Goal: Task Accomplishment & Management: Manage account settings

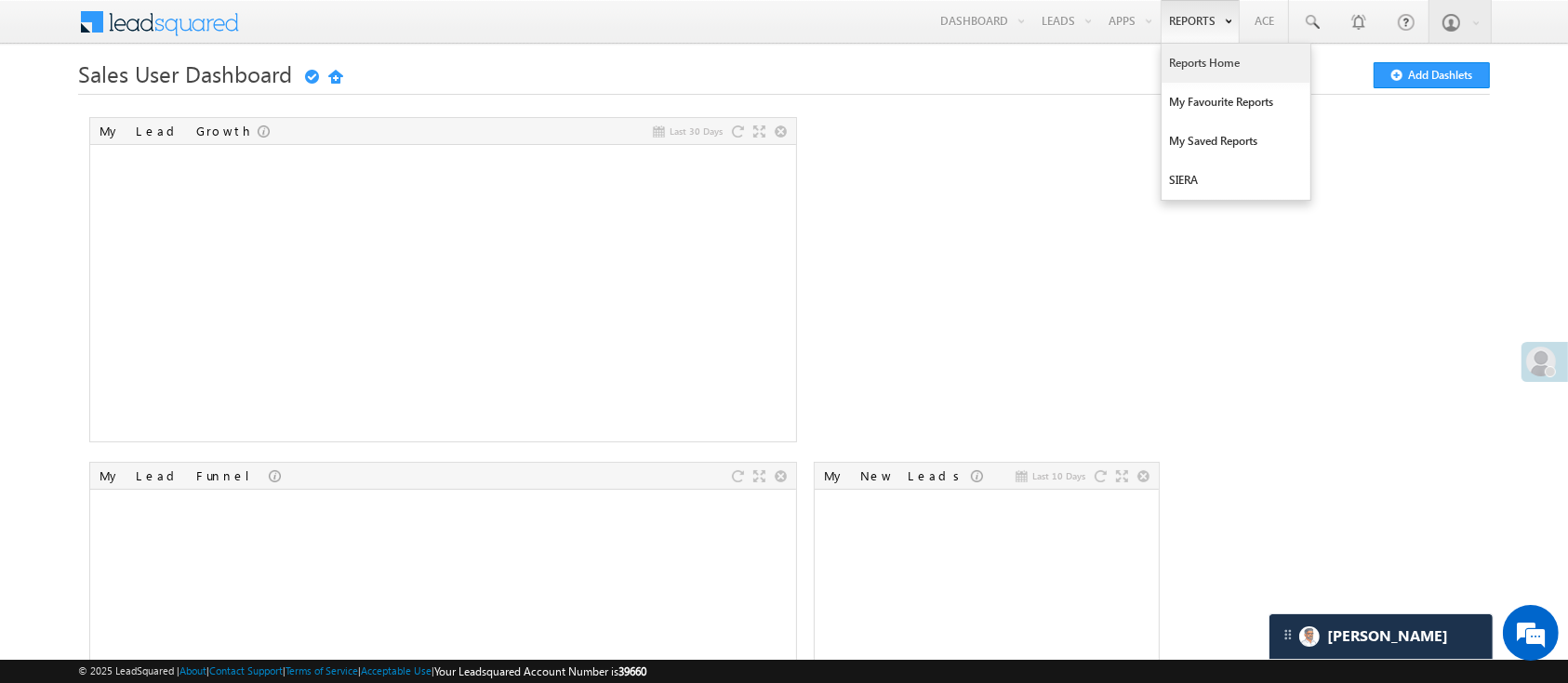
click at [1200, 52] on link "Reports Home" at bounding box center [1235, 63] width 148 height 39
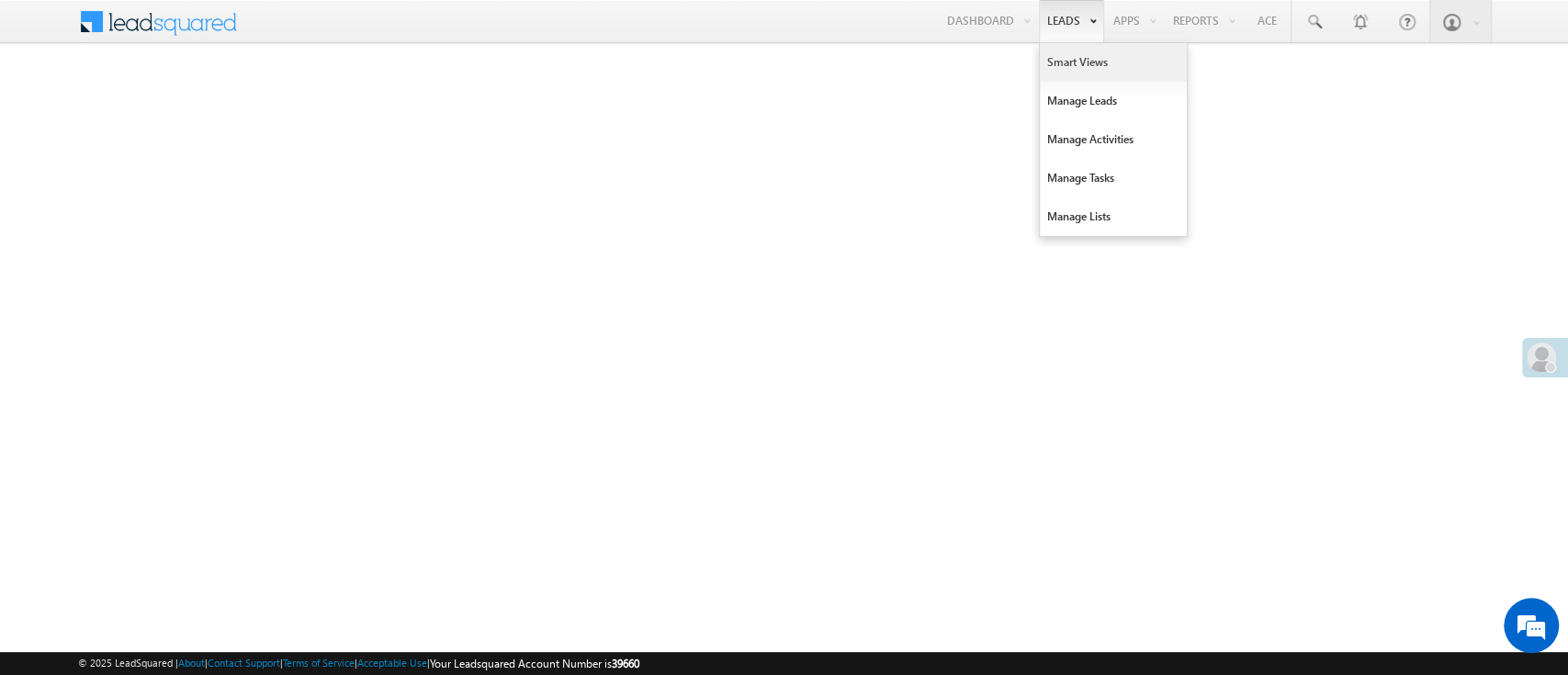
click at [1065, 56] on link "Smart Views" at bounding box center [1113, 63] width 147 height 39
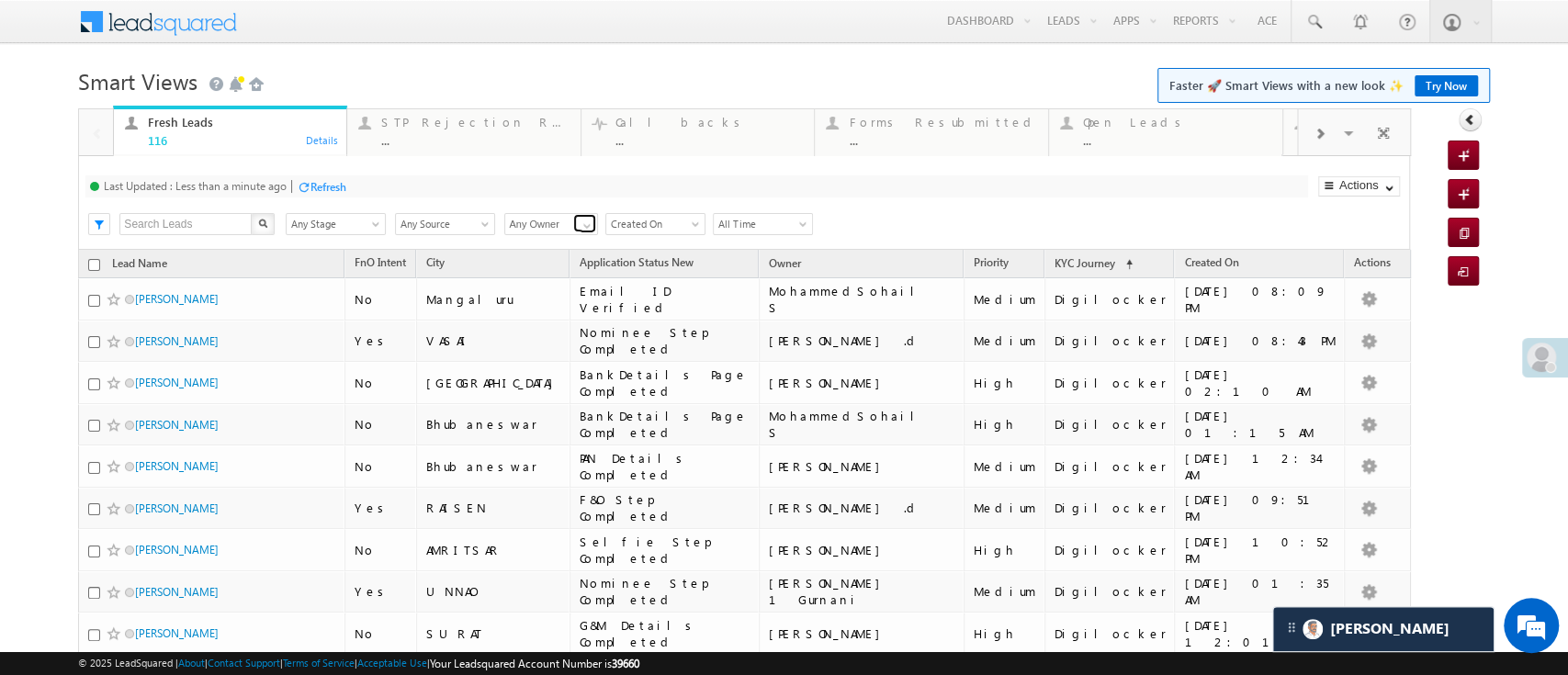
click at [576, 220] on link at bounding box center [584, 223] width 23 height 18
click at [550, 246] on link "Himanshu Sharma" at bounding box center [552, 246] width 95 height 21
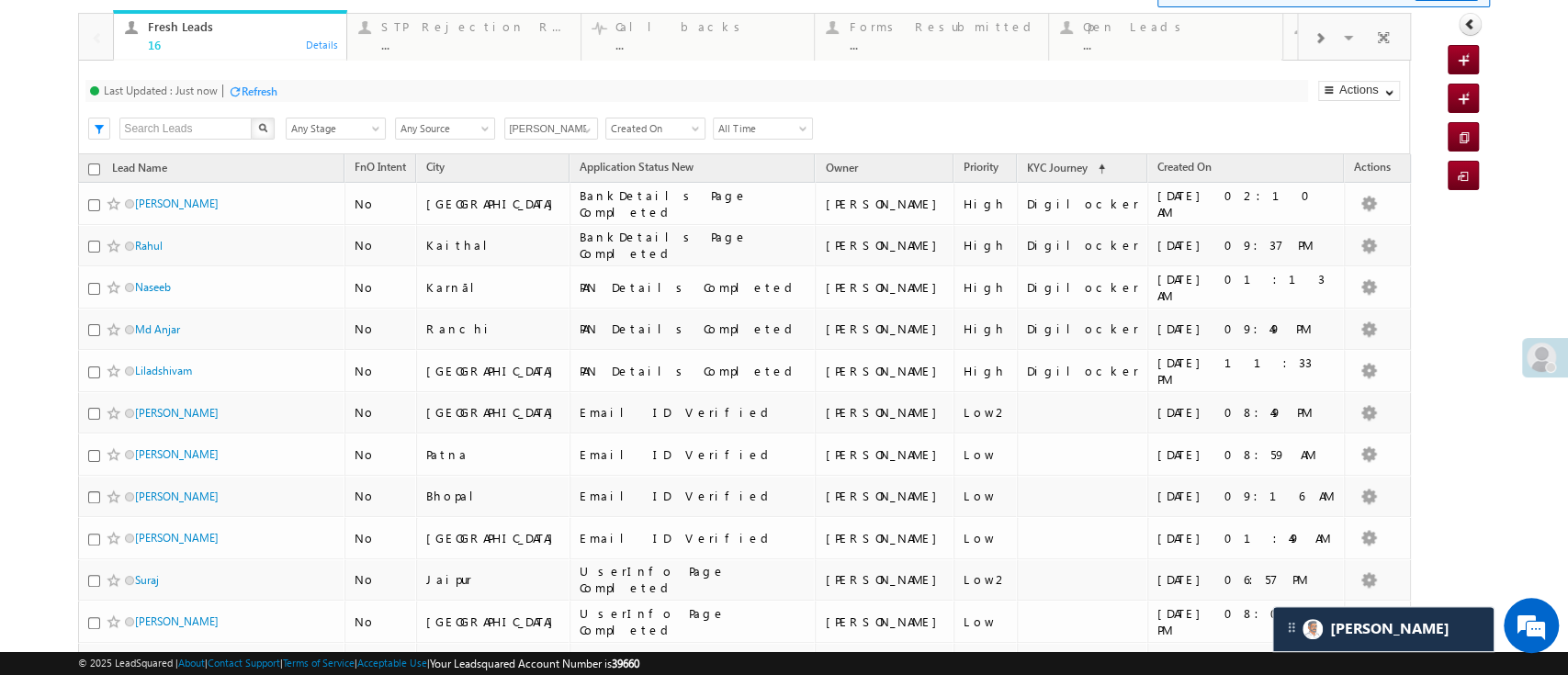
scroll to position [92, 0]
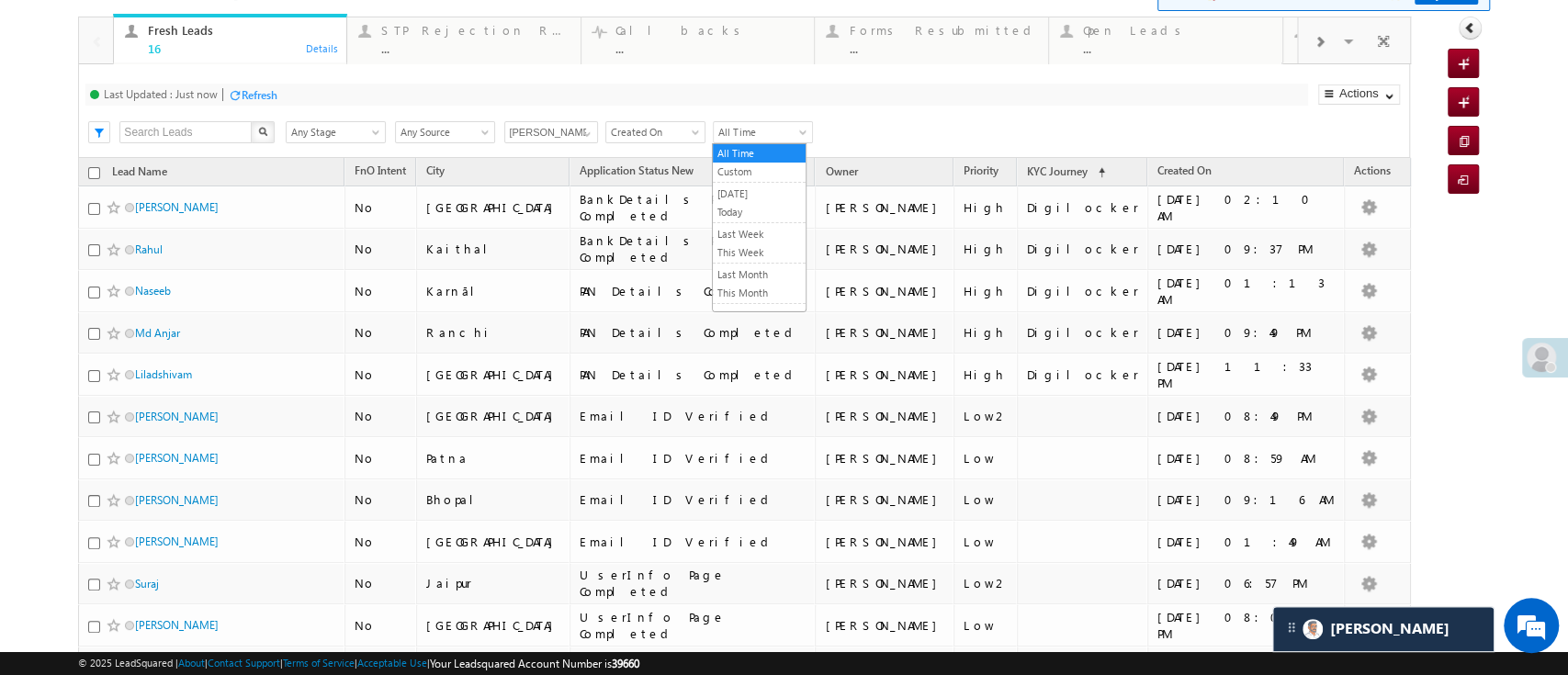
click at [790, 133] on span "All Time" at bounding box center [760, 132] width 93 height 16
click at [581, 136] on span at bounding box center [586, 133] width 14 height 14
click at [551, 150] on link "Hemant Nandwana" at bounding box center [552, 154] width 95 height 21
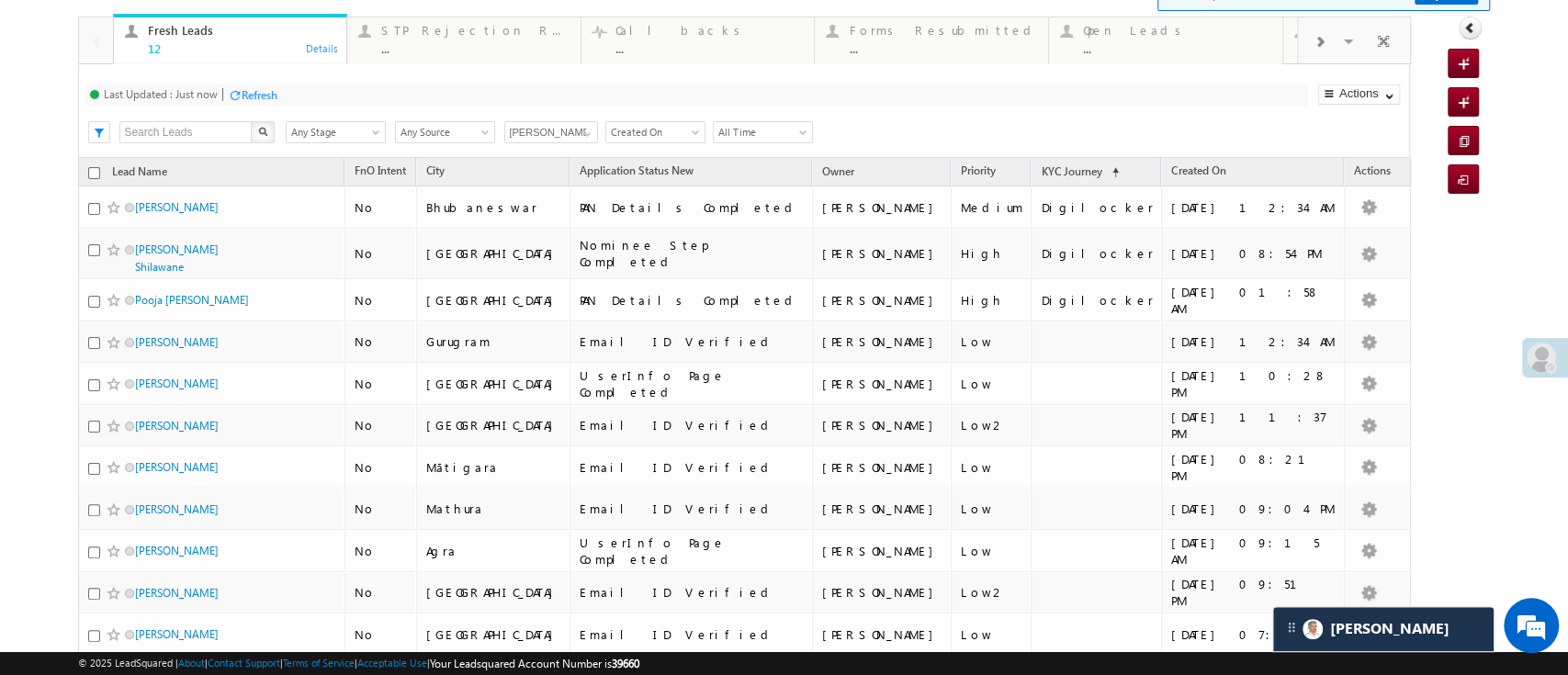
scroll to position [249, 0]
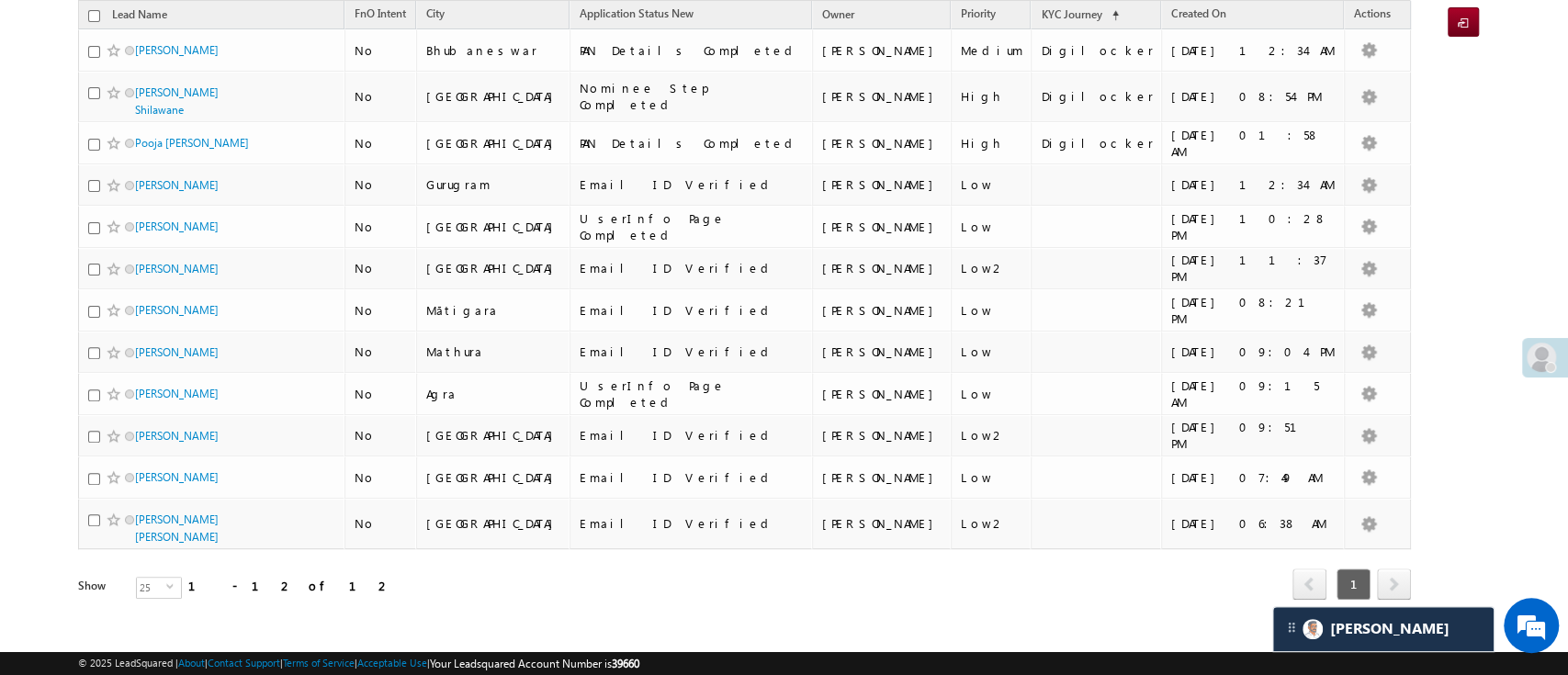
type input "Hemant Nandwana"
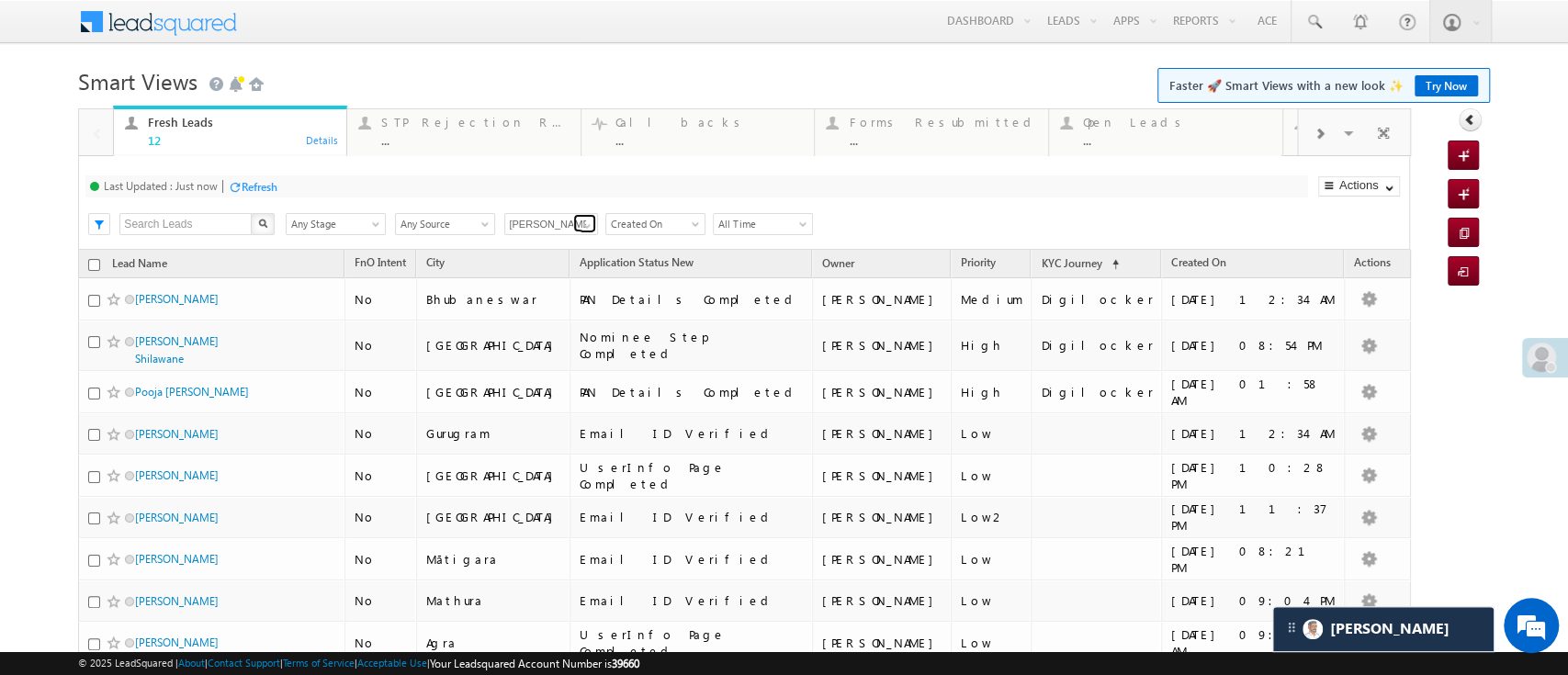
click at [575, 224] on link at bounding box center [584, 223] width 23 height 18
click at [560, 246] on link "Himanshu Sharma" at bounding box center [552, 246] width 95 height 21
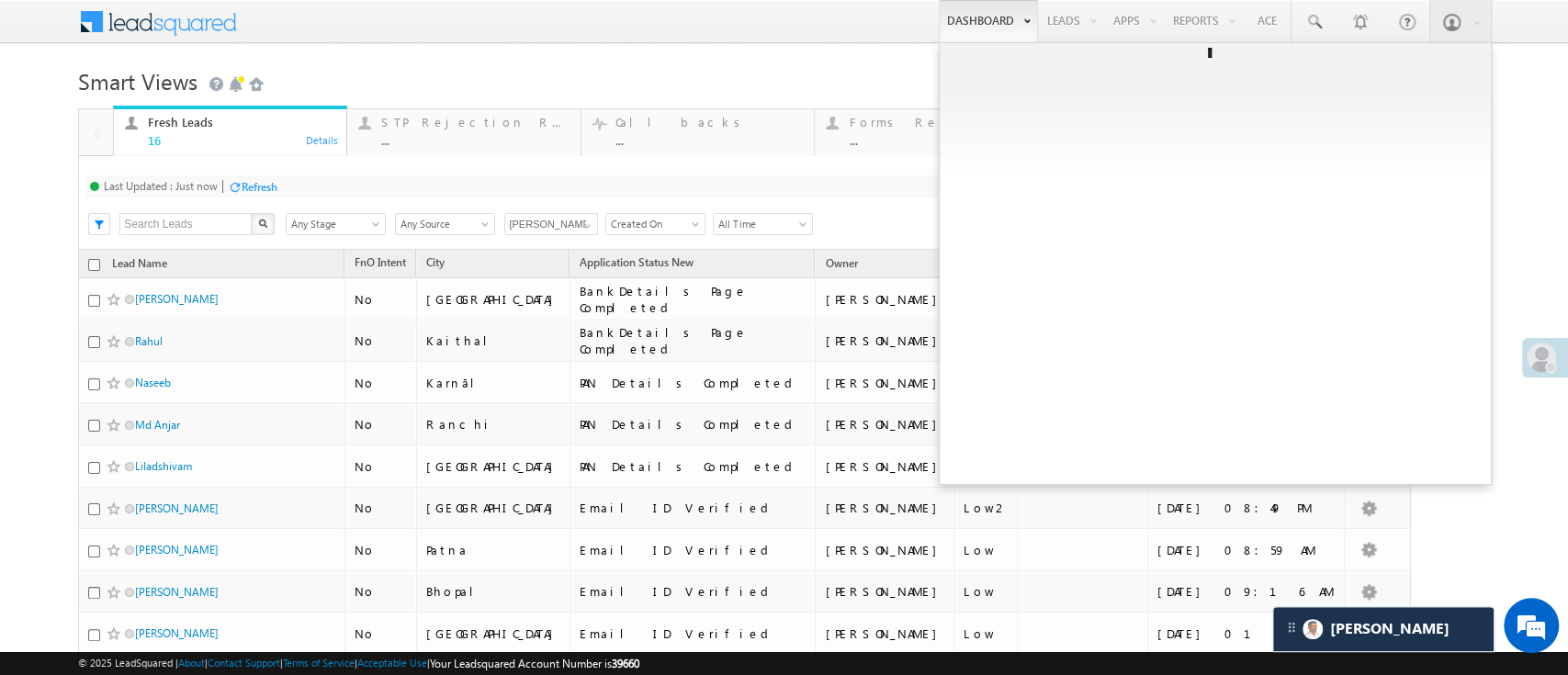
type input "Himanshu Sharma"
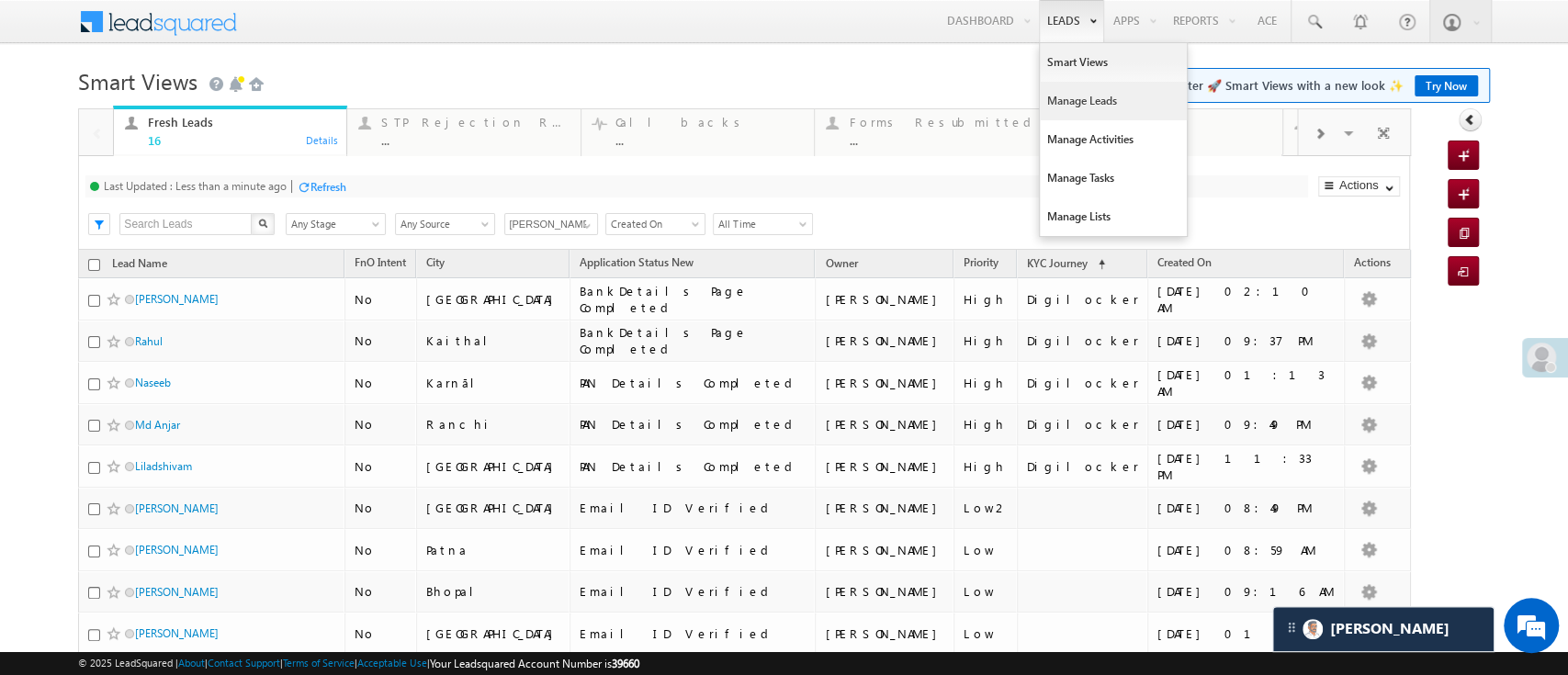
click at [1040, 87] on link "Manage Leads" at bounding box center [1113, 101] width 147 height 39
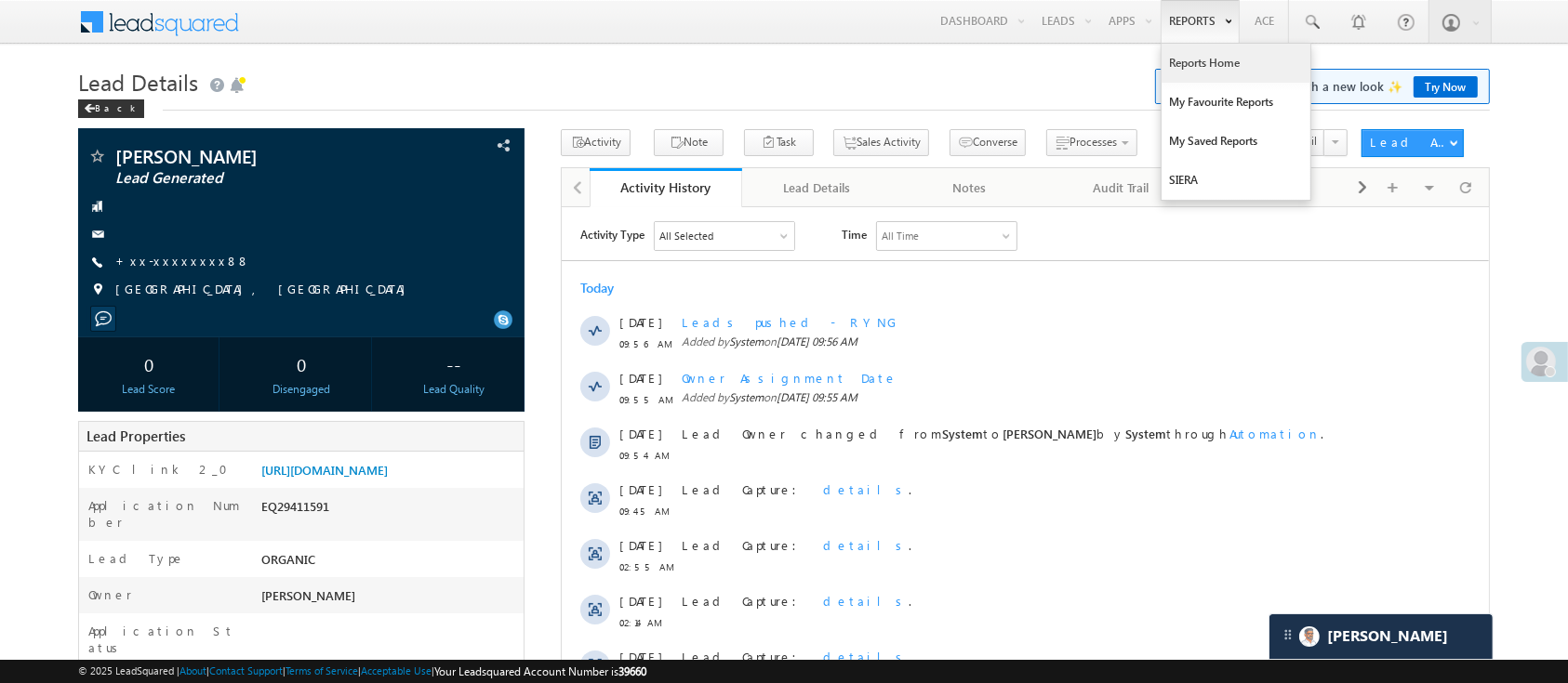
click at [1205, 56] on link "Reports Home" at bounding box center [1235, 63] width 148 height 39
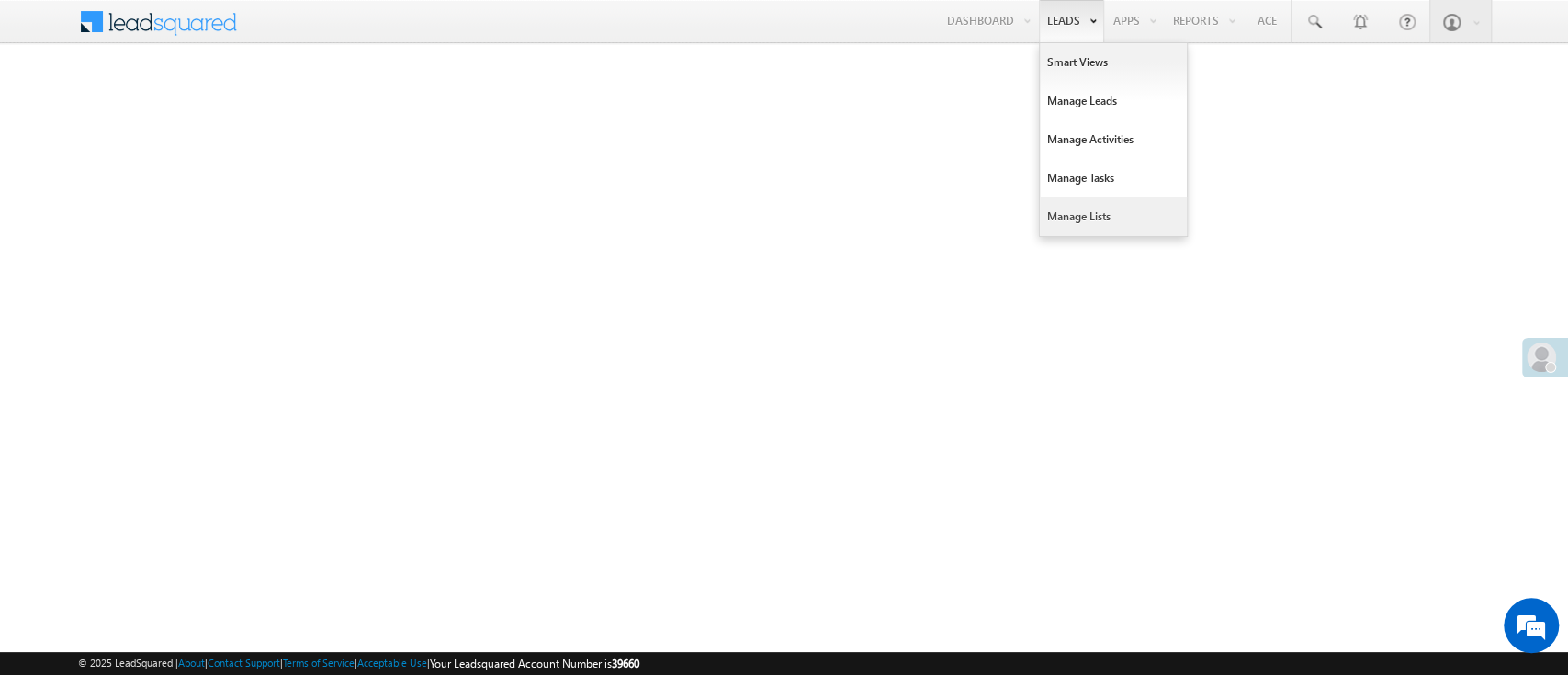
click at [1090, 205] on link "Manage Lists" at bounding box center [1113, 217] width 147 height 39
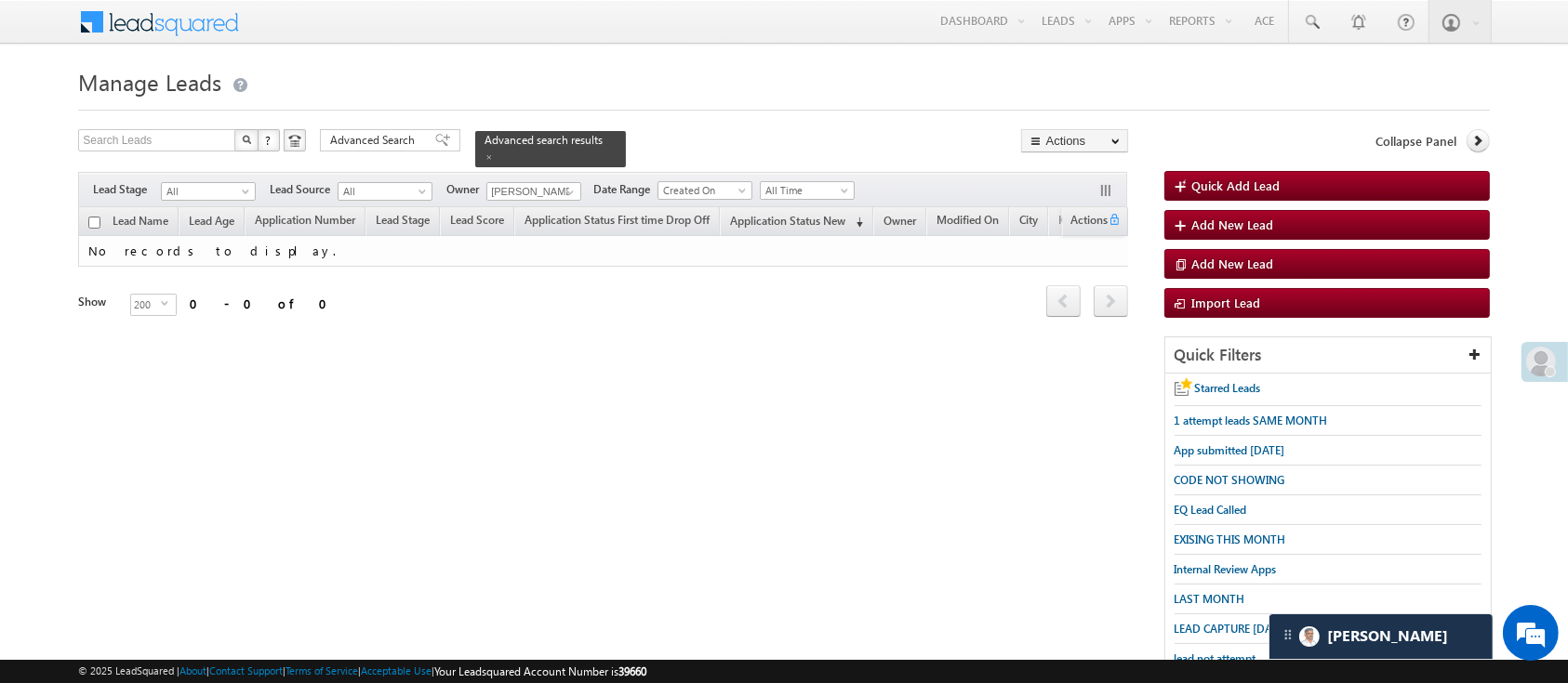
click at [1057, 177] on div "Filters Lead Stage All All Lead Source All All Owner [PERSON_NAME] [PERSON_NAME…" at bounding box center [602, 189] width 1049 height 35
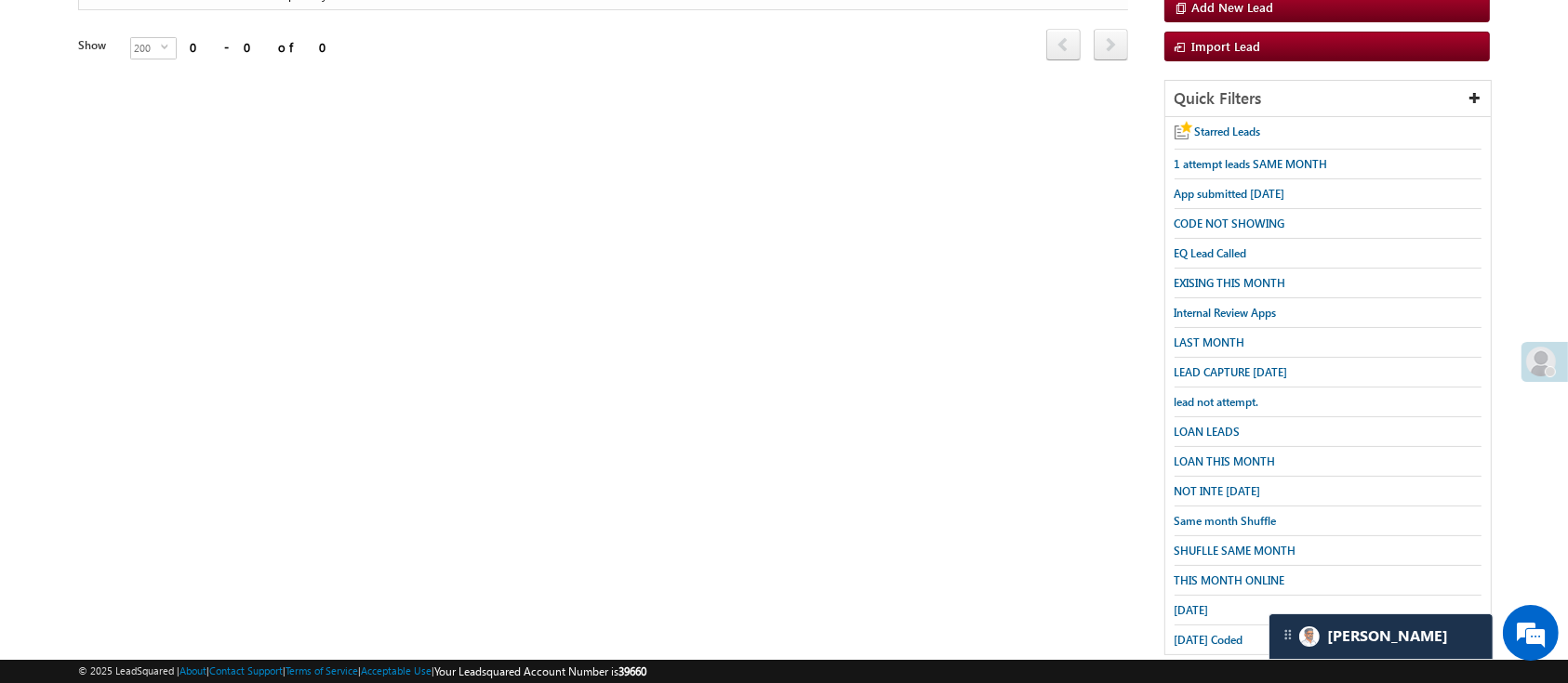
scroll to position [275, 0]
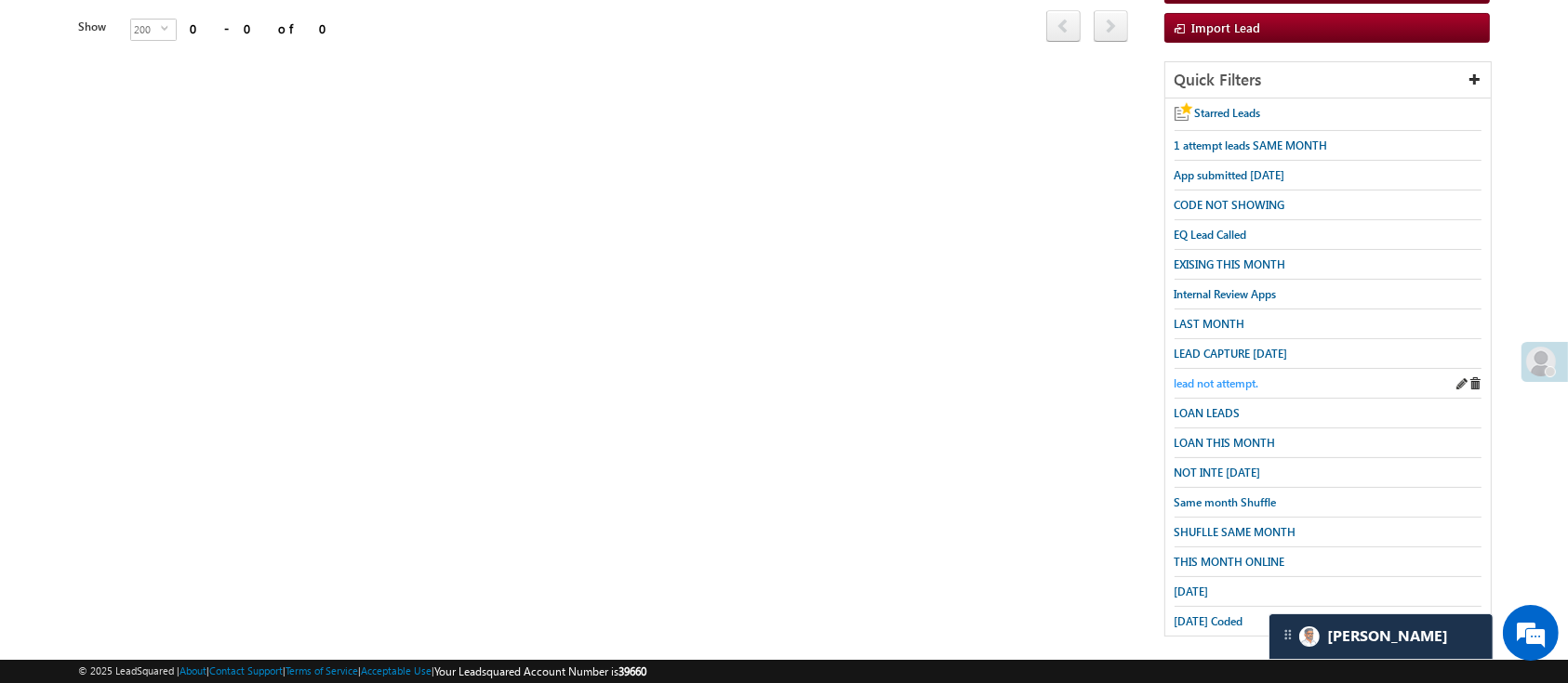
click at [1218, 377] on span "lead not attempt." at bounding box center [1217, 383] width 85 height 14
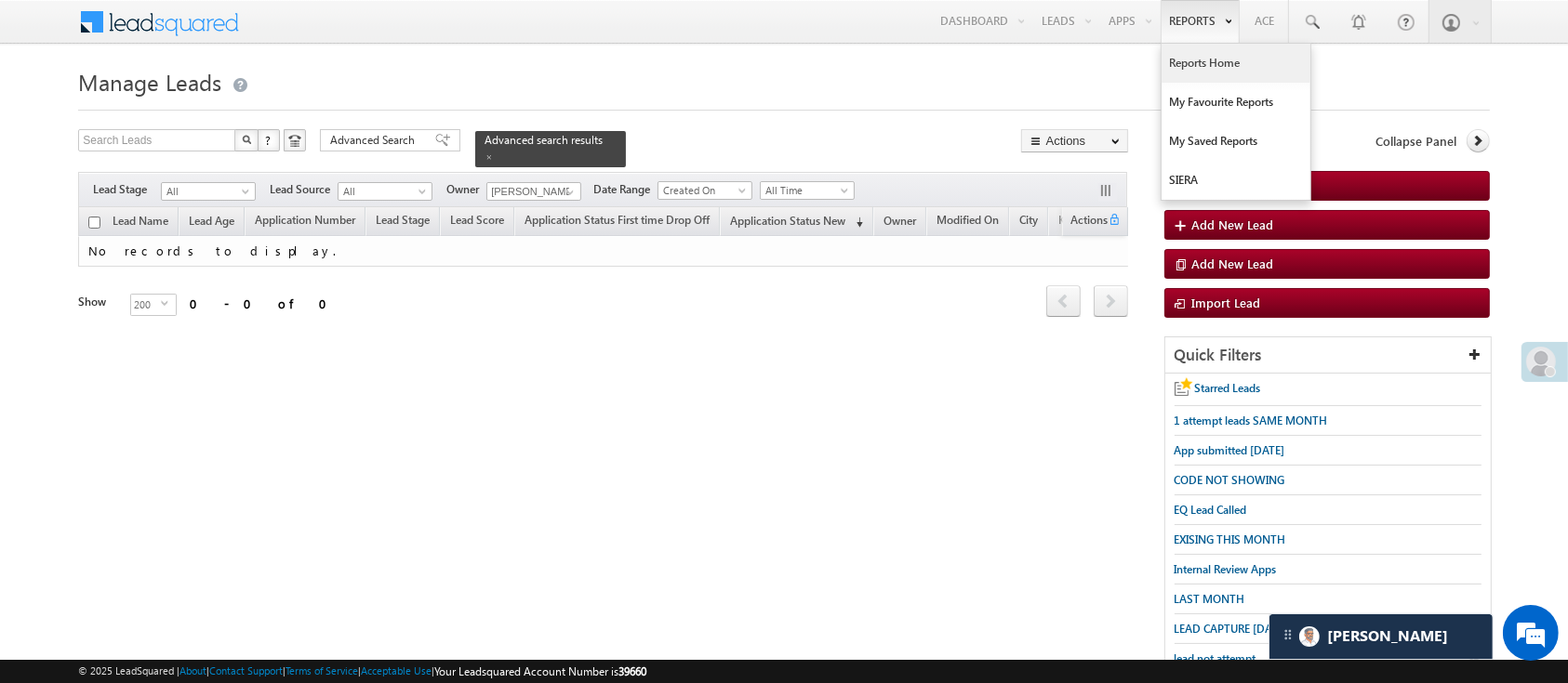
click at [1176, 66] on link "Reports Home" at bounding box center [1235, 63] width 148 height 39
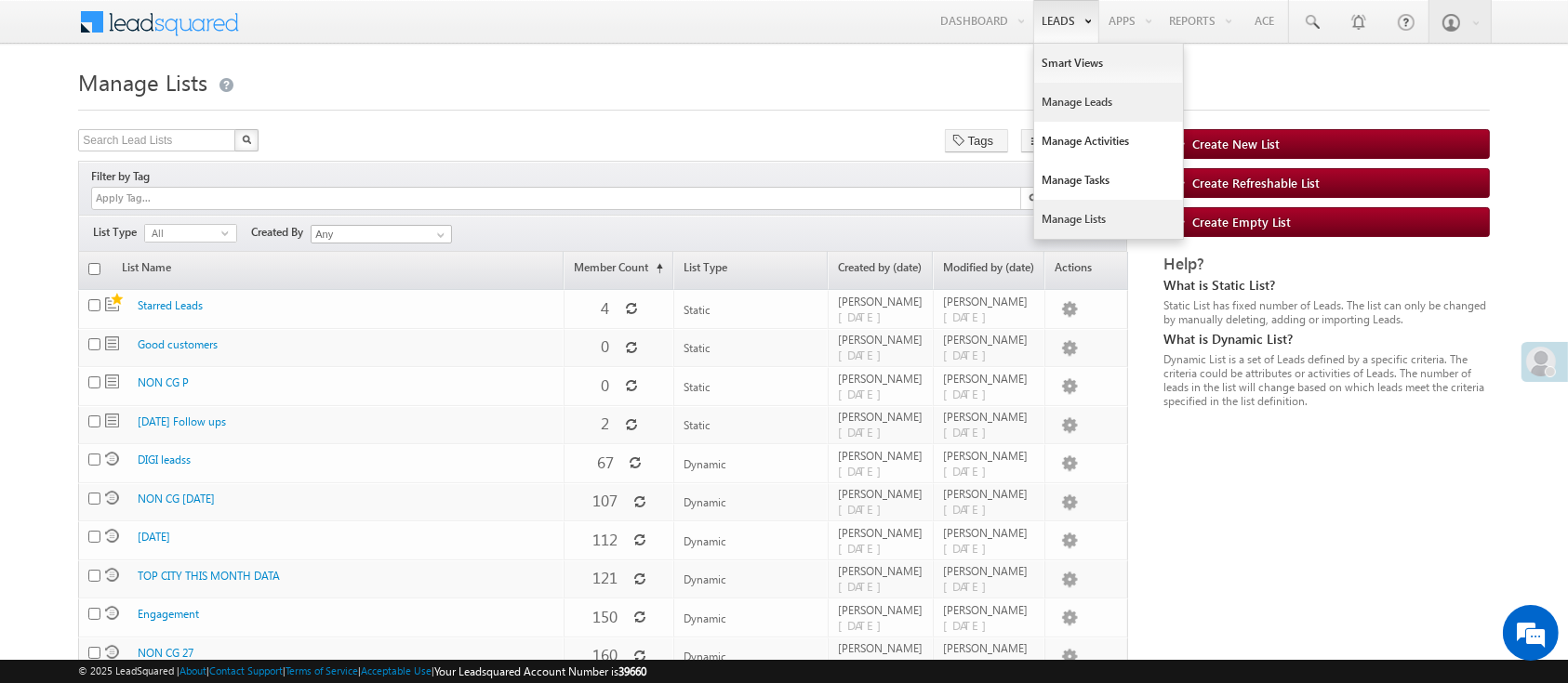
click at [1088, 107] on link "Manage Leads" at bounding box center [1108, 102] width 148 height 39
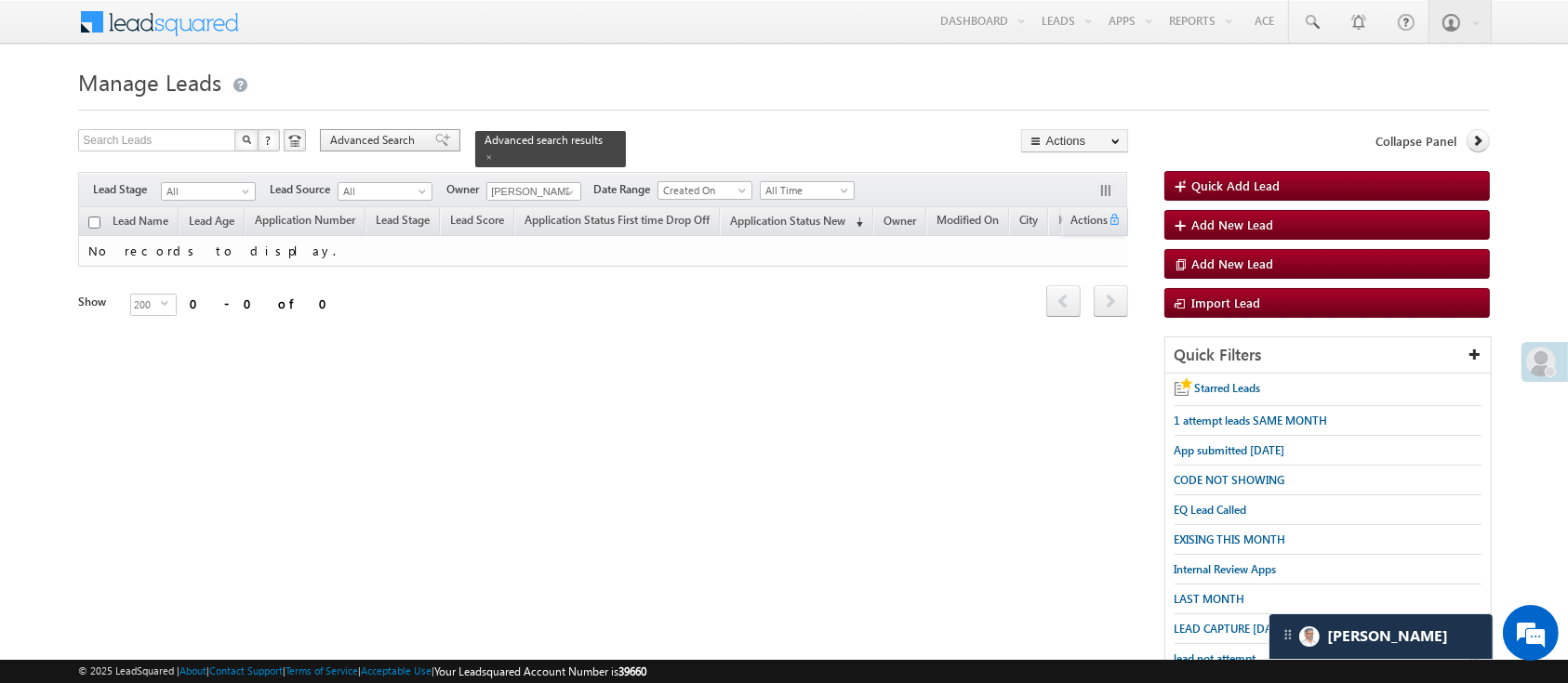
click at [388, 146] on span "Advanced Search" at bounding box center [375, 140] width 90 height 17
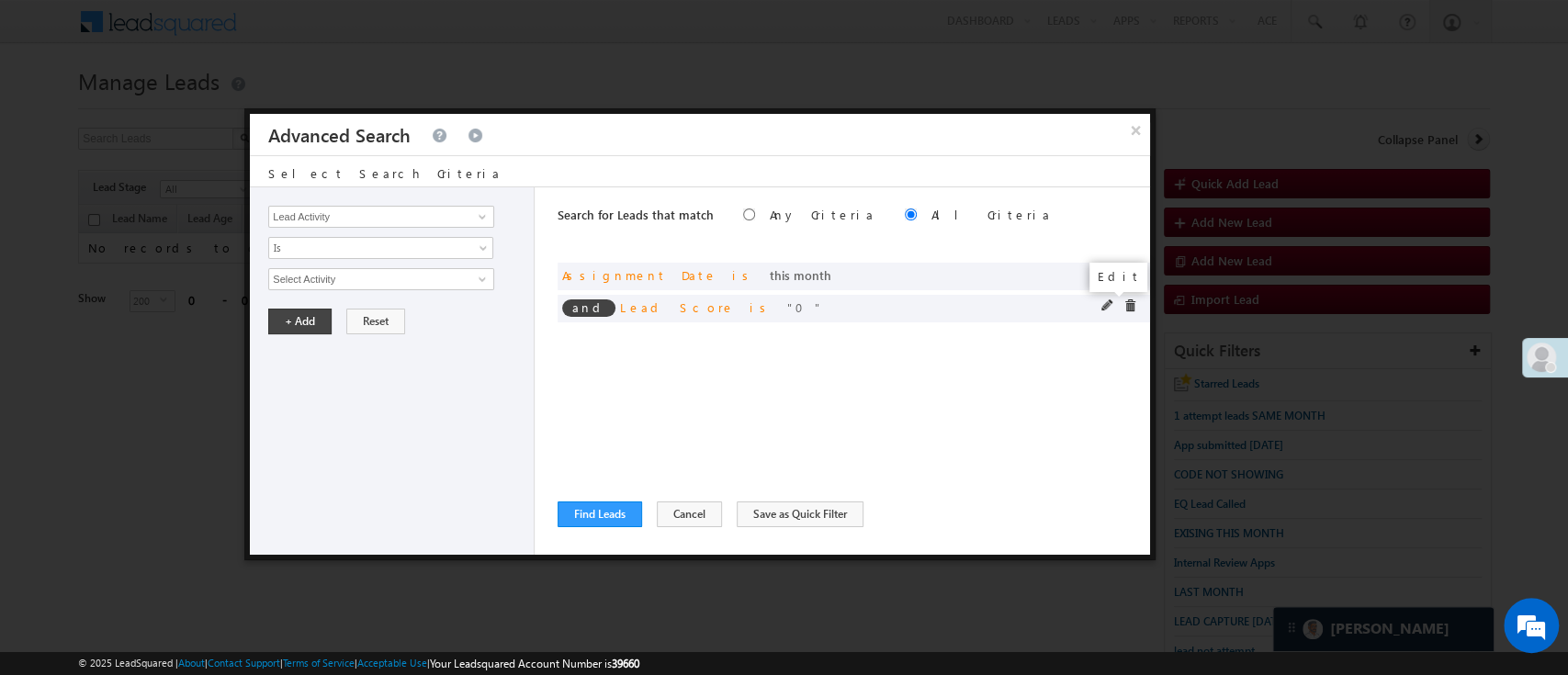
click at [1109, 304] on span at bounding box center [1107, 305] width 13 height 13
click at [434, 256] on link "Is" at bounding box center [380, 248] width 225 height 22
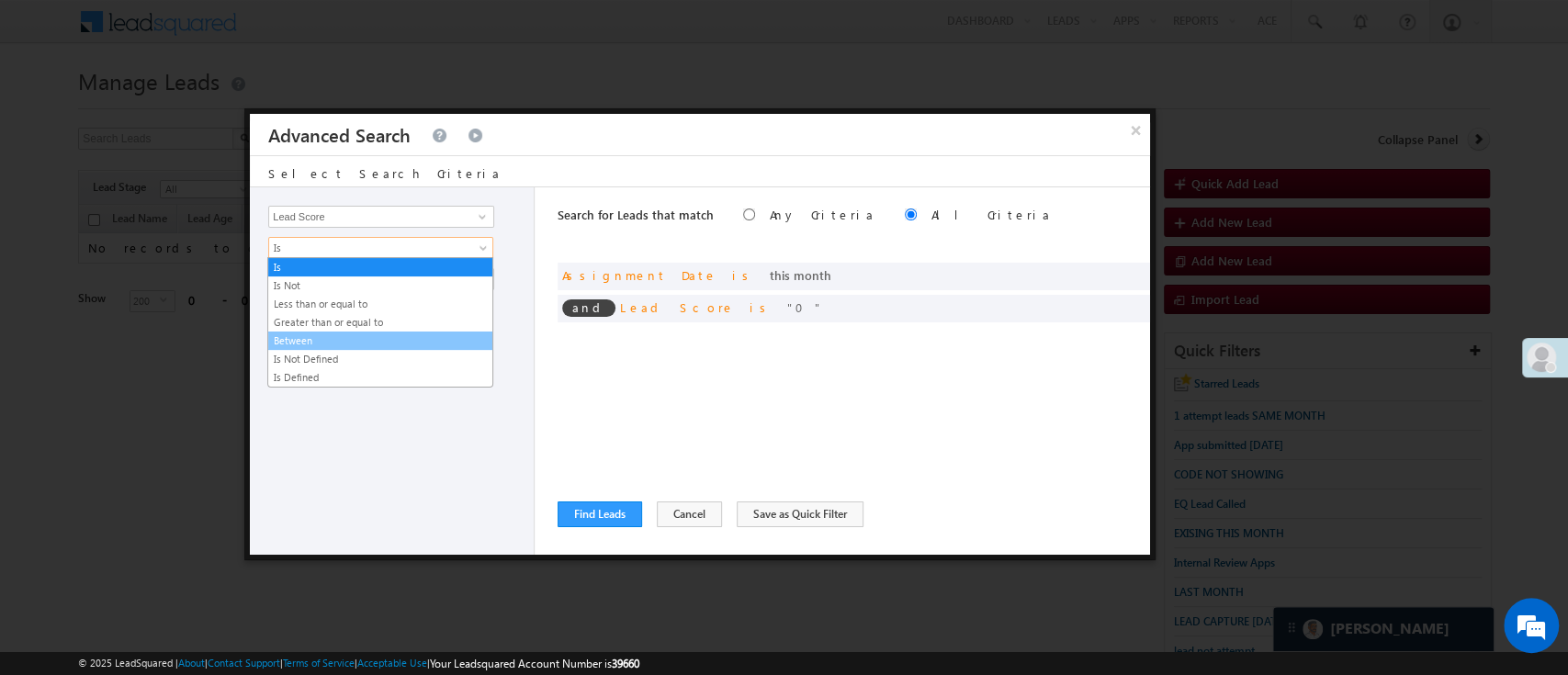
click at [365, 336] on link "Between" at bounding box center [380, 340] width 224 height 16
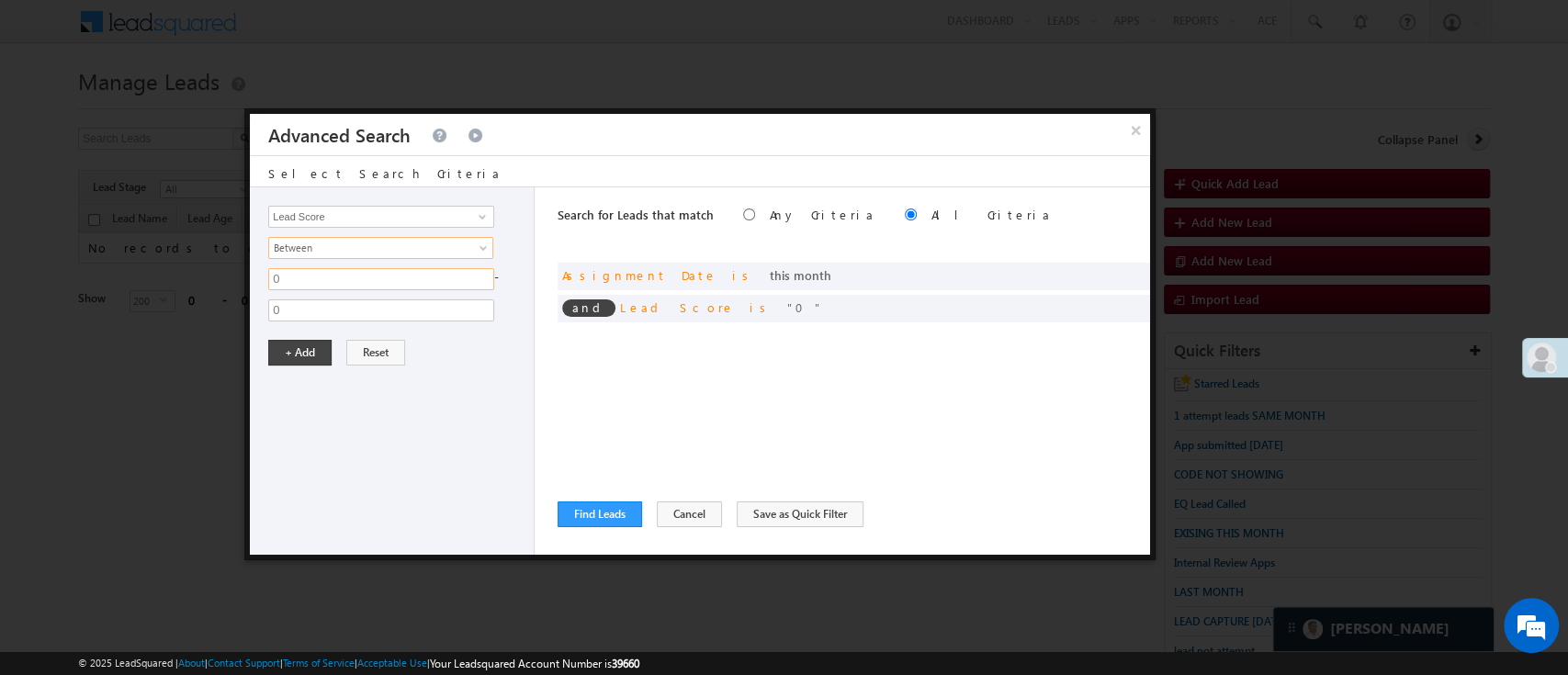
click at [355, 282] on input "0" at bounding box center [381, 279] width 226 height 22
type input "50"
type input "100"
click at [307, 345] on button "+ Add" at bounding box center [300, 352] width 64 height 26
click at [480, 222] on span at bounding box center [481, 216] width 14 height 14
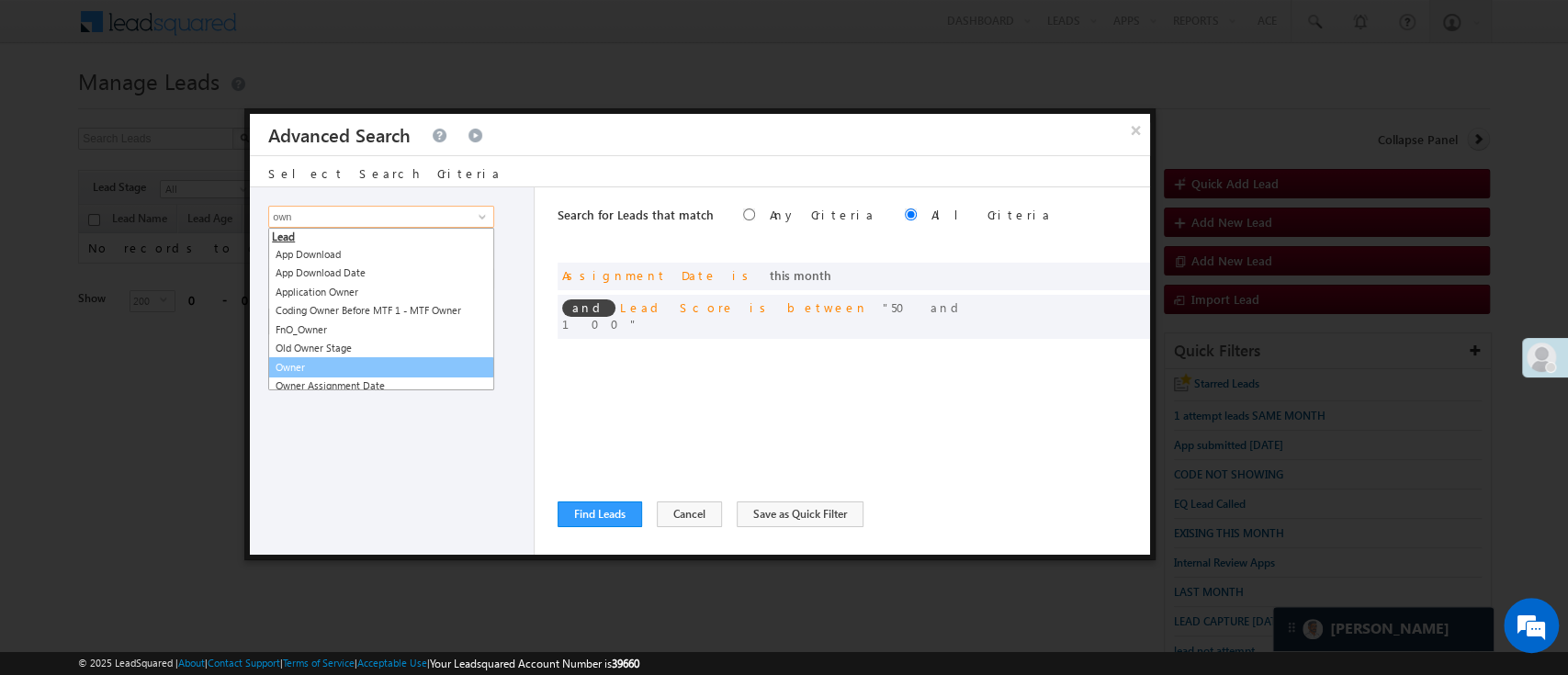
click at [351, 360] on link "Owner" at bounding box center [381, 367] width 226 height 21
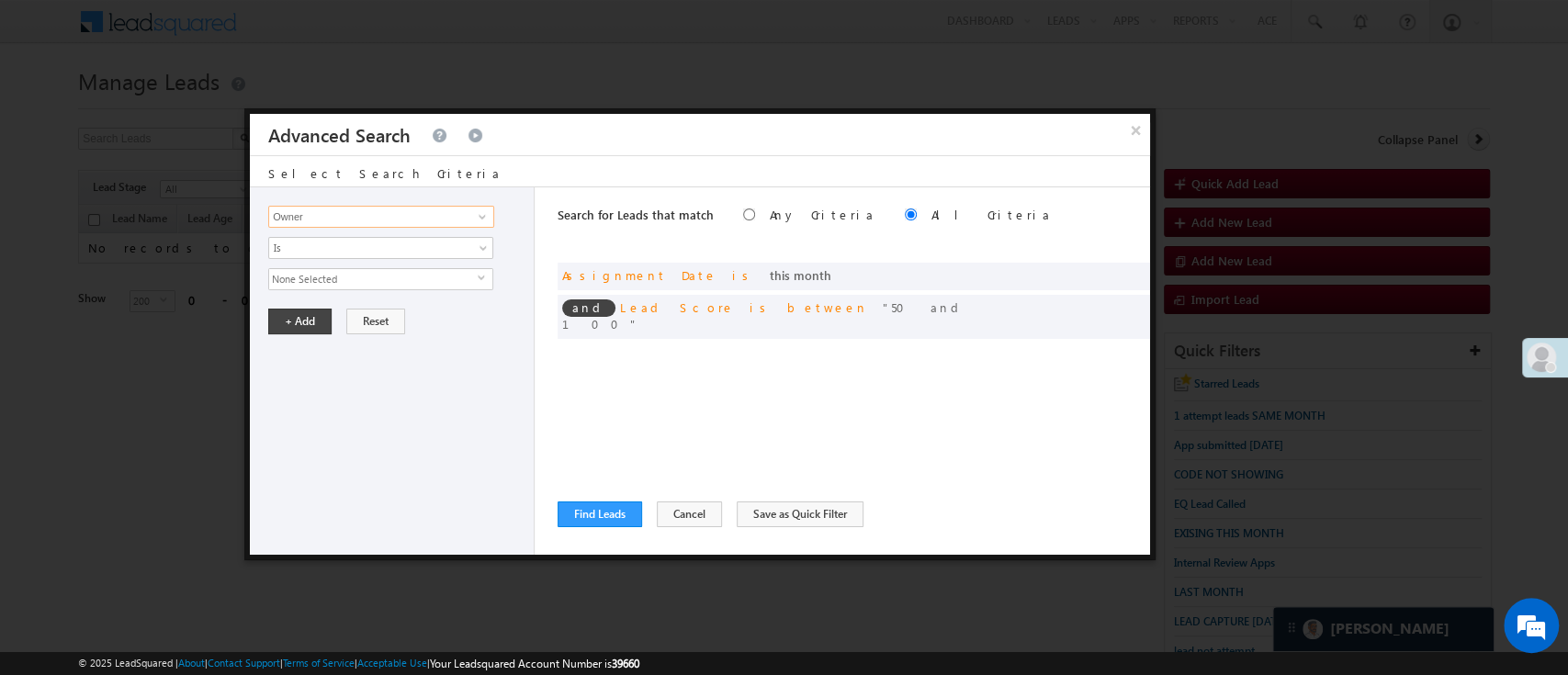
type input "Owner"
click at [380, 269] on span "None Selected" at bounding box center [373, 279] width 208 height 20
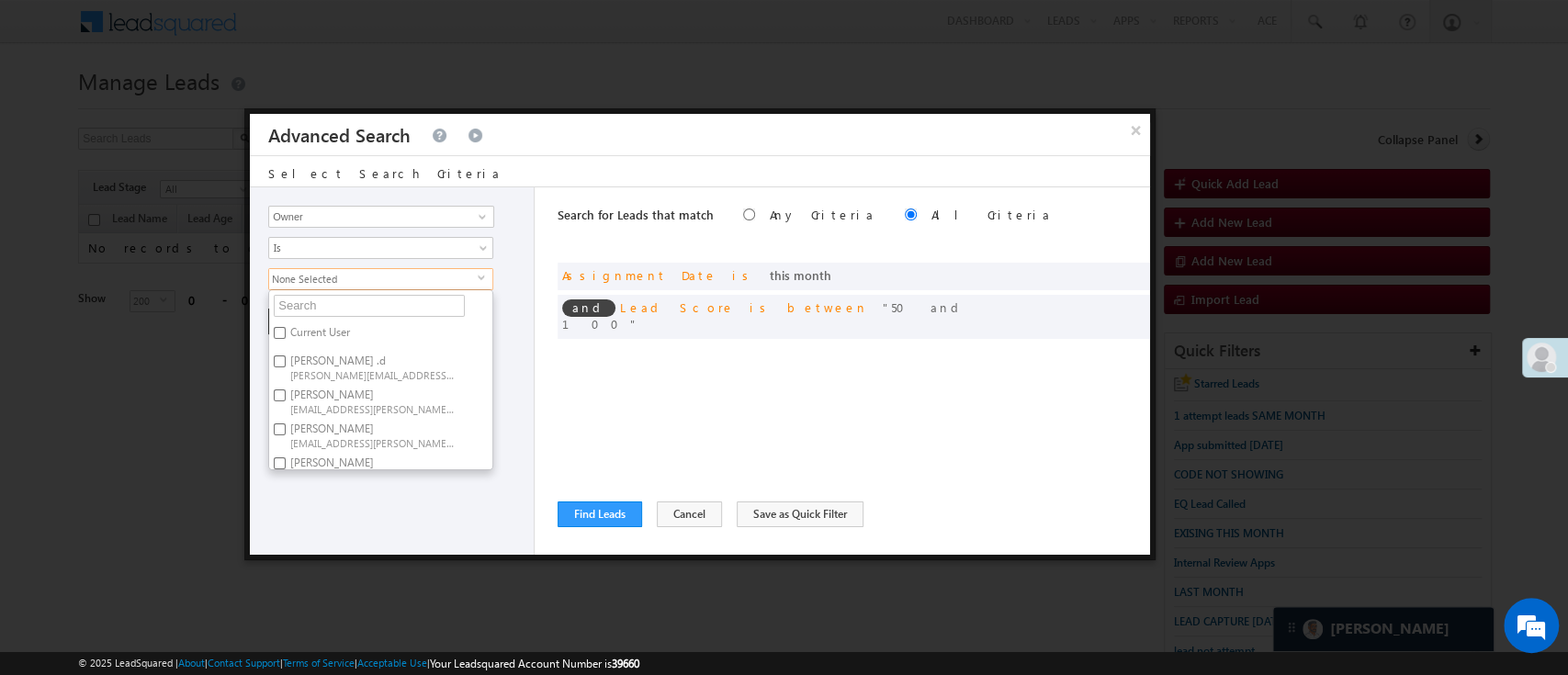
click at [360, 384] on label "Anuj Rajak Anuj.Rajak@angelbroking.com" at bounding box center [371, 400] width 204 height 34
click at [285, 390] on input "Anuj Rajak Anuj.Rajak@angelbroking.com" at bounding box center [280, 395] width 12 height 12
checkbox input "true"
click at [417, 406] on span "Lavisha.Gautam@angelbroking.com" at bounding box center [372, 413] width 165 height 14
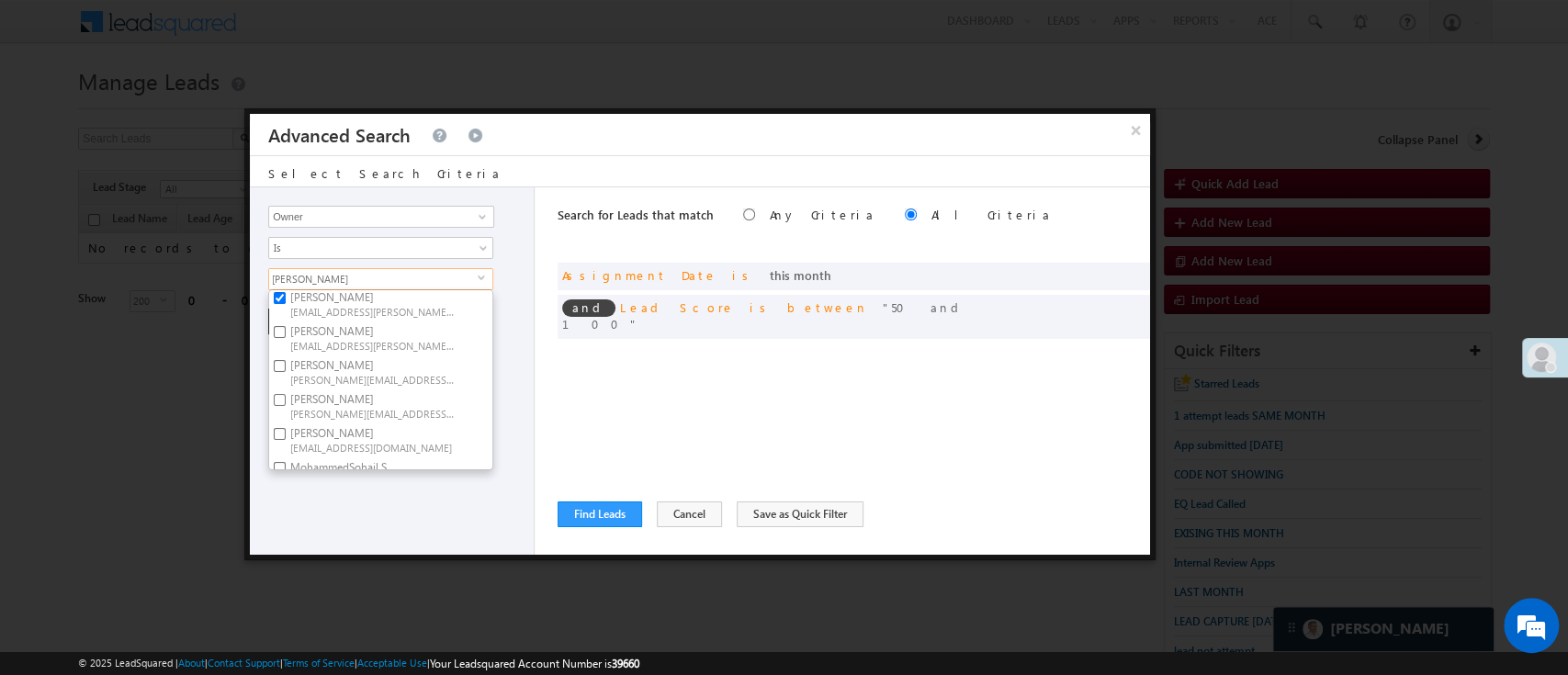
click at [285, 402] on input "Lavisha Gautam Lavisha.Gautam@angelbroking.com" at bounding box center [280, 400] width 12 height 12
checkbox input "true"
click at [426, 376] on span "MohammedSohail.S@angelbroking.com" at bounding box center [372, 383] width 165 height 14
click at [285, 373] on input "MohammedSohail S MohammedSohail.S@angelbroking.com" at bounding box center [280, 369] width 12 height 12
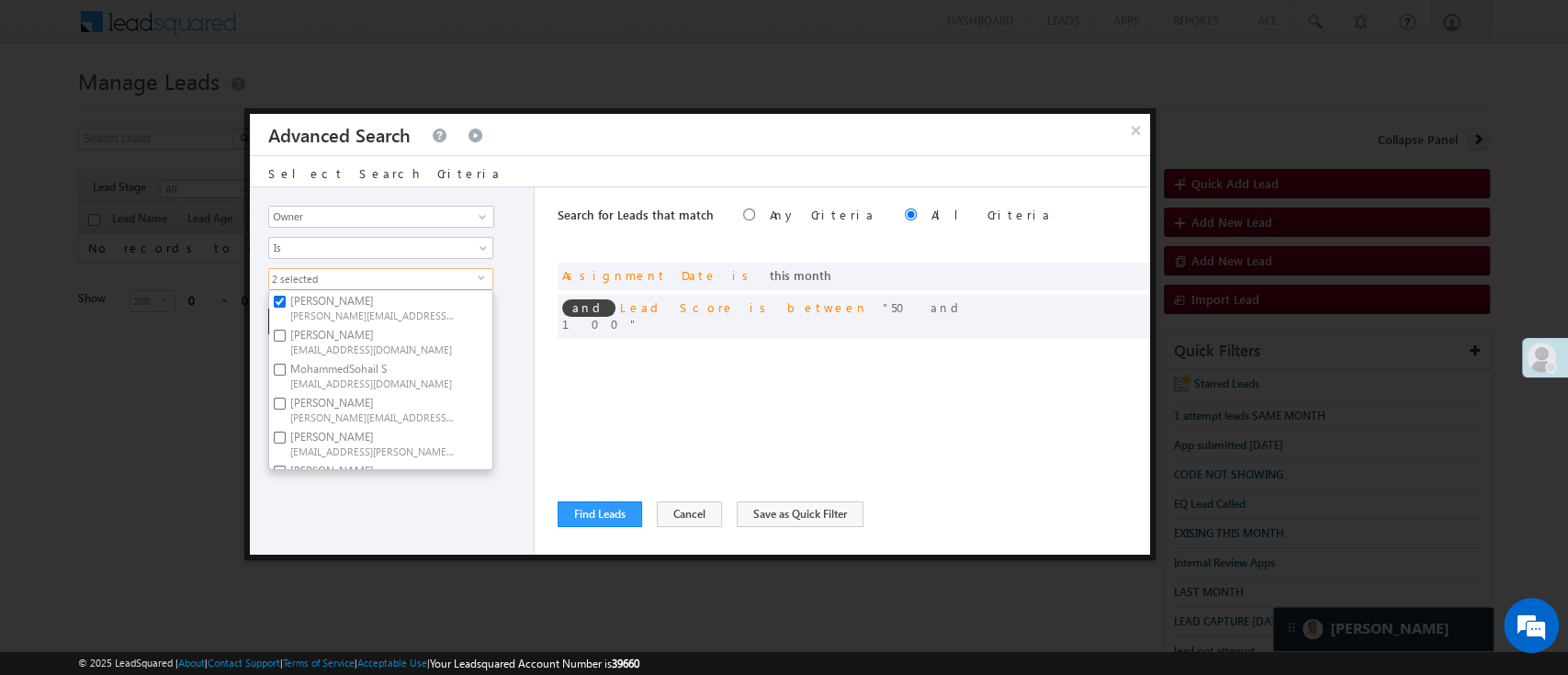
checkbox input "true"
click at [396, 398] on span "Naseeba.Khatoon@angelbroking.com" at bounding box center [372, 402] width 165 height 14
click at [285, 395] on input "Naseeba Khatoon Naseeba.Khatoon@angelbroking.com" at bounding box center [280, 389] width 12 height 12
checkbox input "true"
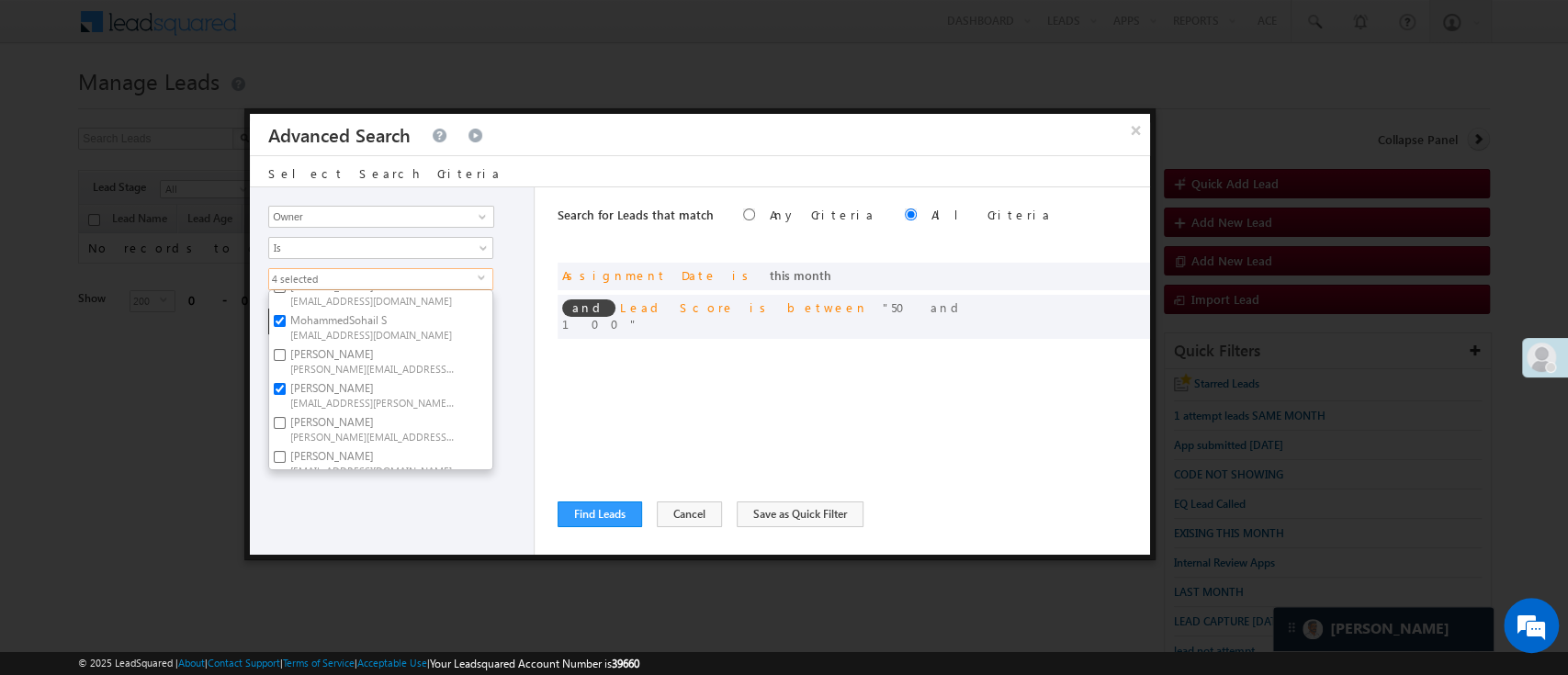
click at [470, 425] on label "NIRAj SURYAWANSHI NIRAJ.SURYAWANSHI@angelbroking.com" at bounding box center [371, 428] width 204 height 34
click at [285, 425] on input "NIRAj SURYAWANSHI NIRAJ.SURYAWANSHI@angelbroking.com" at bounding box center [280, 422] width 12 height 12
click at [470, 425] on label "NIRAj SURYAWANSHI NIRAJ.SURYAWANSHI@angelbroking.com" at bounding box center [371, 428] width 204 height 34
click at [285, 425] on input "NIRAj SURYAWANSHI NIRAJ.SURYAWANSHI@angelbroking.com" at bounding box center [280, 422] width 12 height 12
checkbox input "false"
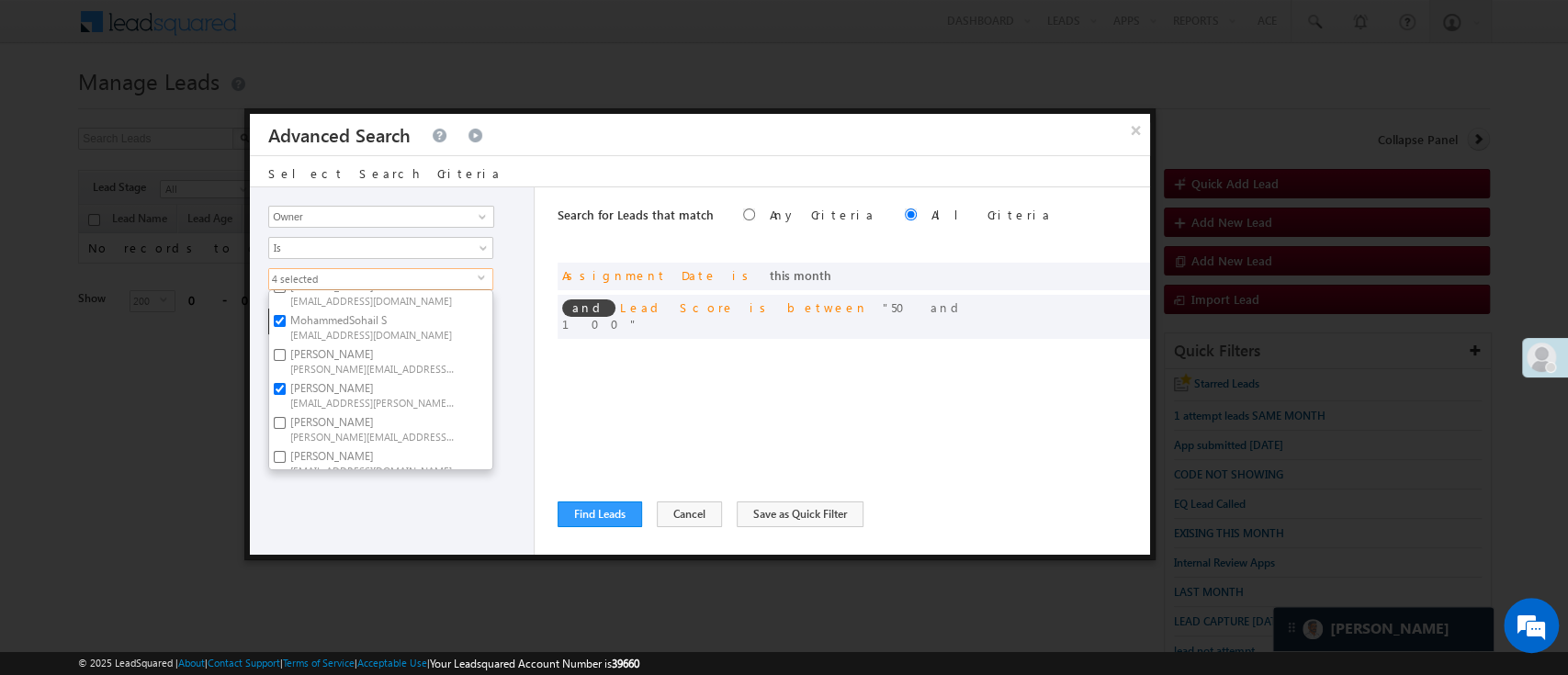
scroll to position [294, 0]
click at [443, 418] on span "Sandeep.Kashyap@angelbroking.com" at bounding box center [372, 425] width 165 height 14
click at [285, 414] on input "Sandeep Kashyap Sandeep.Kashyap@angelbroking.com" at bounding box center [280, 413] width 12 height 12
checkbox input "true"
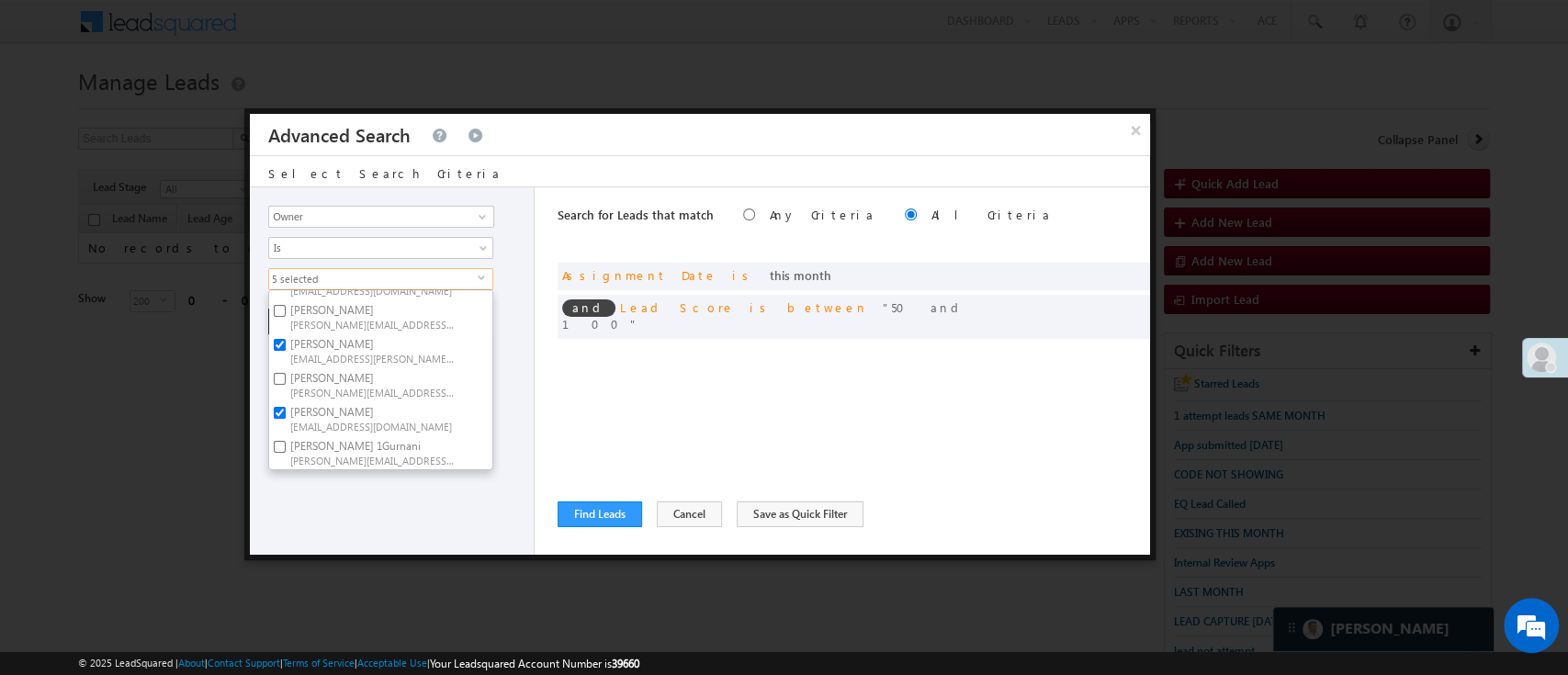
click at [427, 435] on label "Ujjwal 1Gurnani Ujjwal.1Gurnani@angelbroking.com" at bounding box center [371, 451] width 204 height 34
click at [285, 441] on input "Ujjwal 1Gurnani Ujjwal.1Gurnani@angelbroking.com" at bounding box center [280, 446] width 12 height 12
checkbox input "true"
click at [392, 505] on div "Lead Activity Task Sales Group Prospect Id WA Last Message Timestamp 4th Day Di…" at bounding box center [392, 370] width 284 height 367
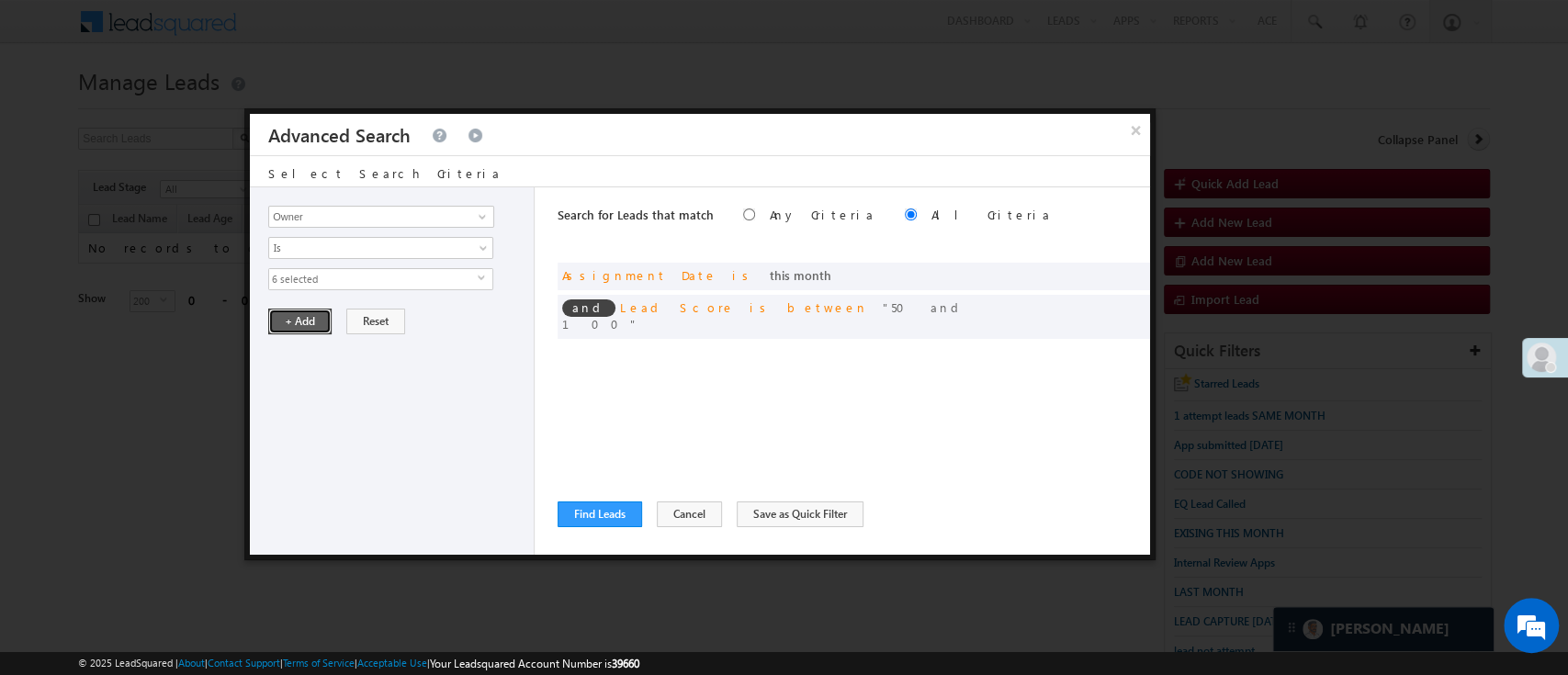
click at [301, 329] on button "+ Add" at bounding box center [300, 321] width 64 height 26
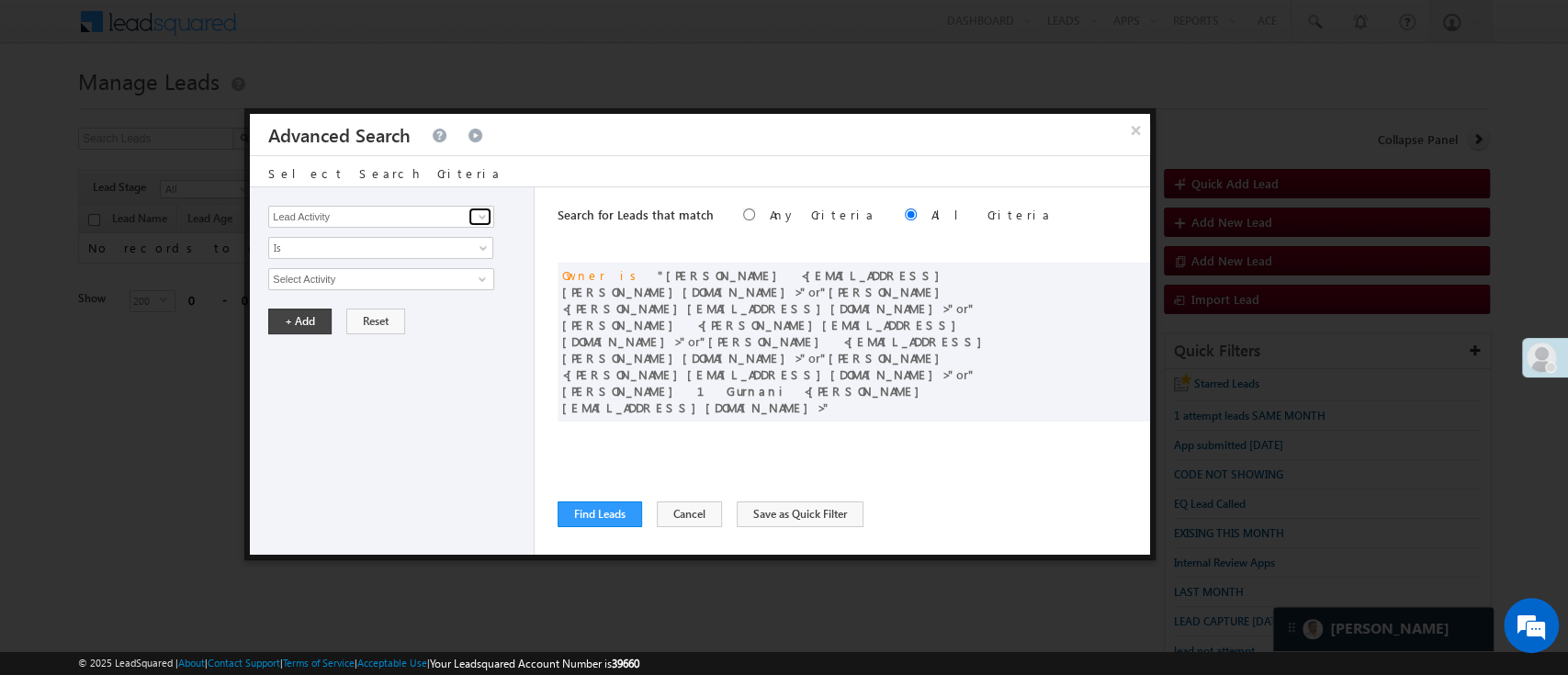
click at [477, 215] on span at bounding box center [481, 216] width 14 height 14
type input "Lead Stage"
click at [474, 245] on link "Is" at bounding box center [380, 248] width 225 height 22
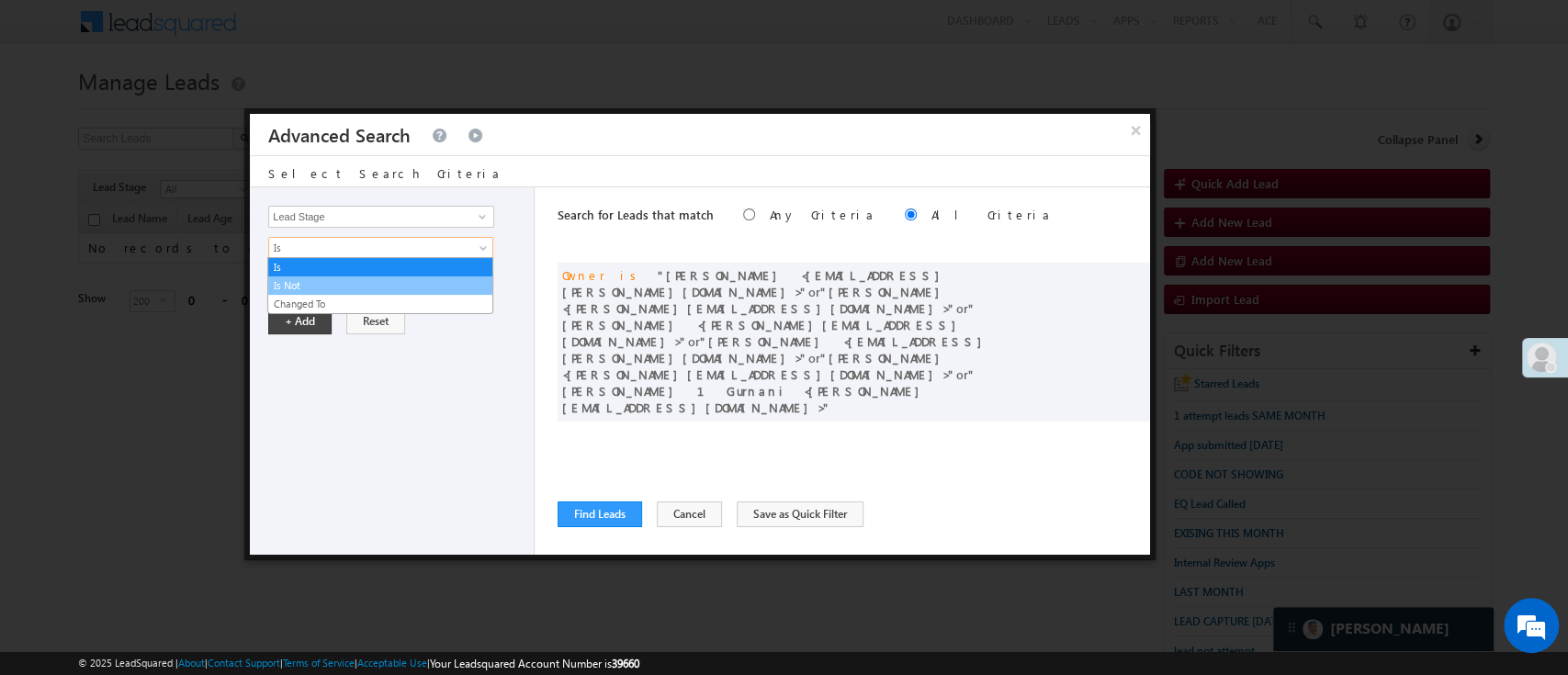
click at [426, 279] on link "Is Not" at bounding box center [380, 285] width 224 height 16
click at [435, 280] on span "None Selected" at bounding box center [373, 279] width 208 height 20
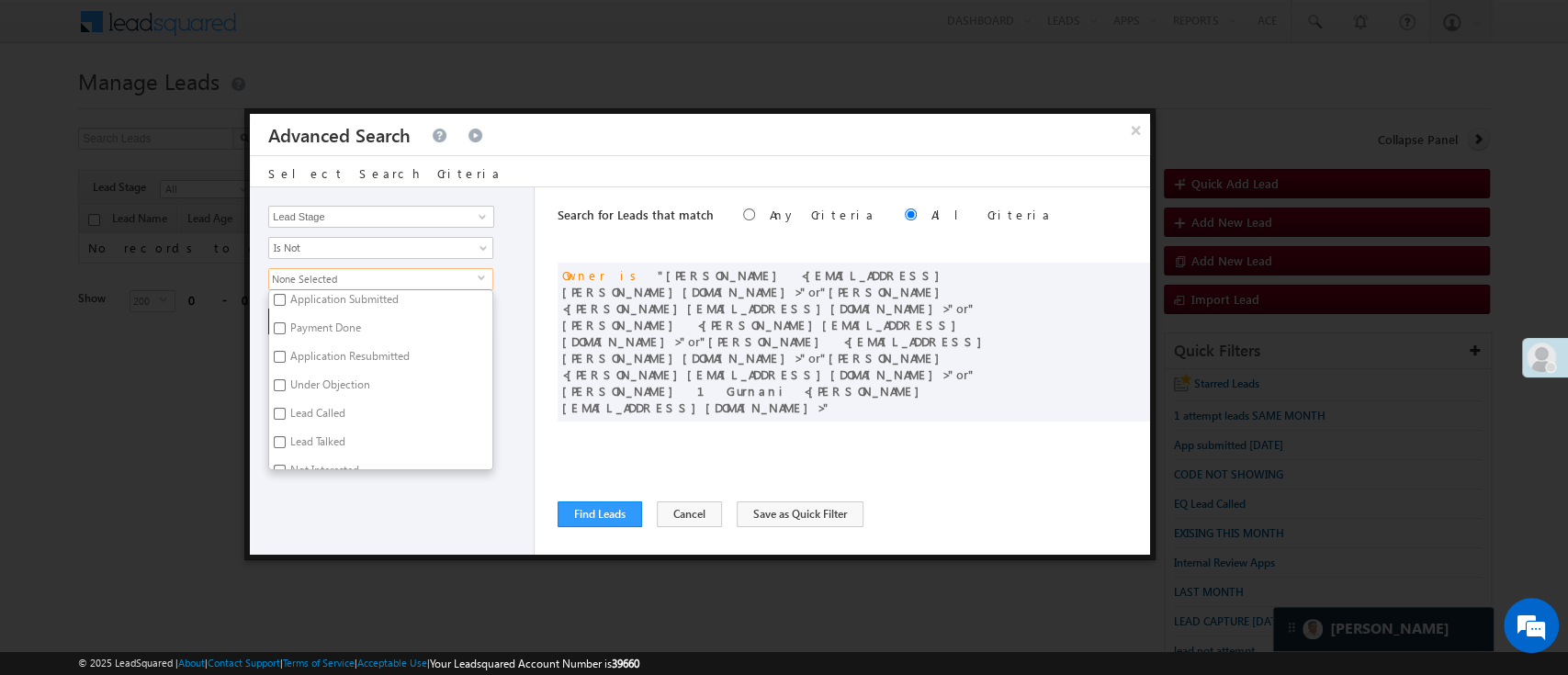
scroll to position [196, 0]
click at [314, 406] on label "Lead Talked" at bounding box center [316, 396] width 95 height 29
click at [285, 399] on input "Lead Talked" at bounding box center [280, 393] width 12 height 12
click at [315, 393] on label "Lead Talked" at bounding box center [316, 396] width 95 height 29
click at [285, 393] on input "Lead Talked" at bounding box center [280, 393] width 12 height 12
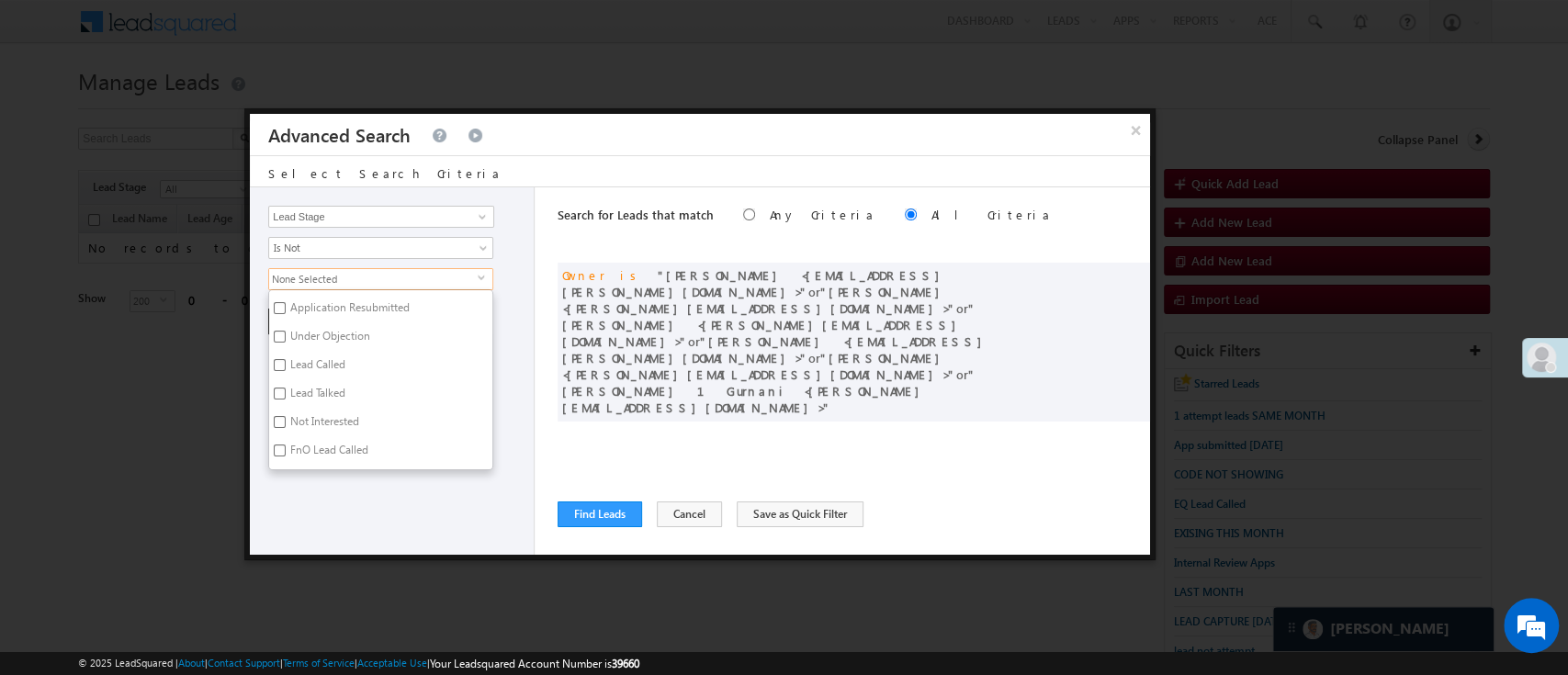
click at [316, 403] on label "Lead Talked" at bounding box center [316, 396] width 95 height 29
click at [285, 399] on input "Lead Talked" at bounding box center [280, 393] width 12 height 12
click at [311, 400] on label "Lead Talked" at bounding box center [316, 396] width 95 height 29
click at [285, 399] on input "Lead Talked" at bounding box center [280, 393] width 12 height 12
click at [312, 407] on label "Lead Talked" at bounding box center [316, 396] width 95 height 29
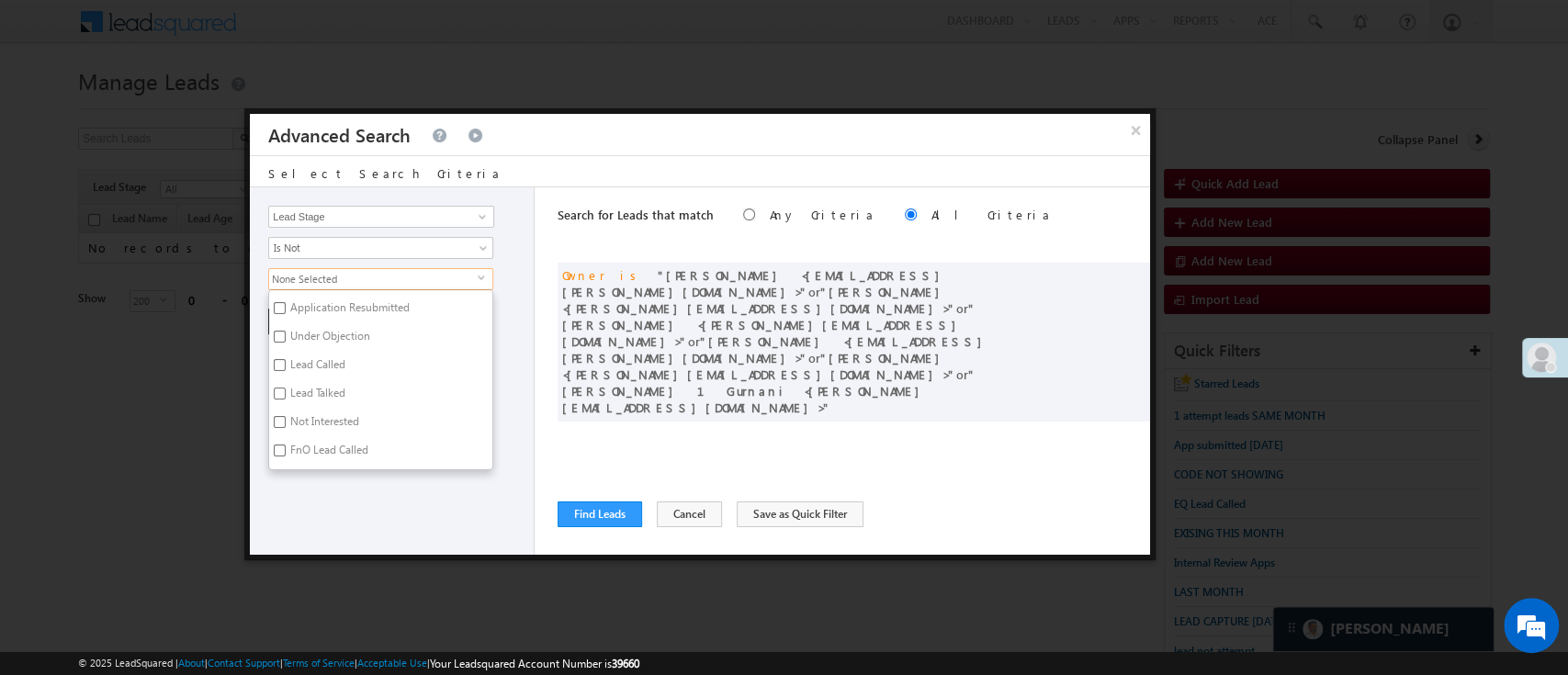
click at [285, 399] on input "Lead Talked" at bounding box center [280, 393] width 12 height 12
click at [312, 407] on label "Lead Talked" at bounding box center [316, 396] width 95 height 29
click at [285, 399] on input "Lead Talked" at bounding box center [280, 393] width 12 height 12
checkbox input "false"
click at [316, 418] on label "Not Interested" at bounding box center [323, 425] width 108 height 29
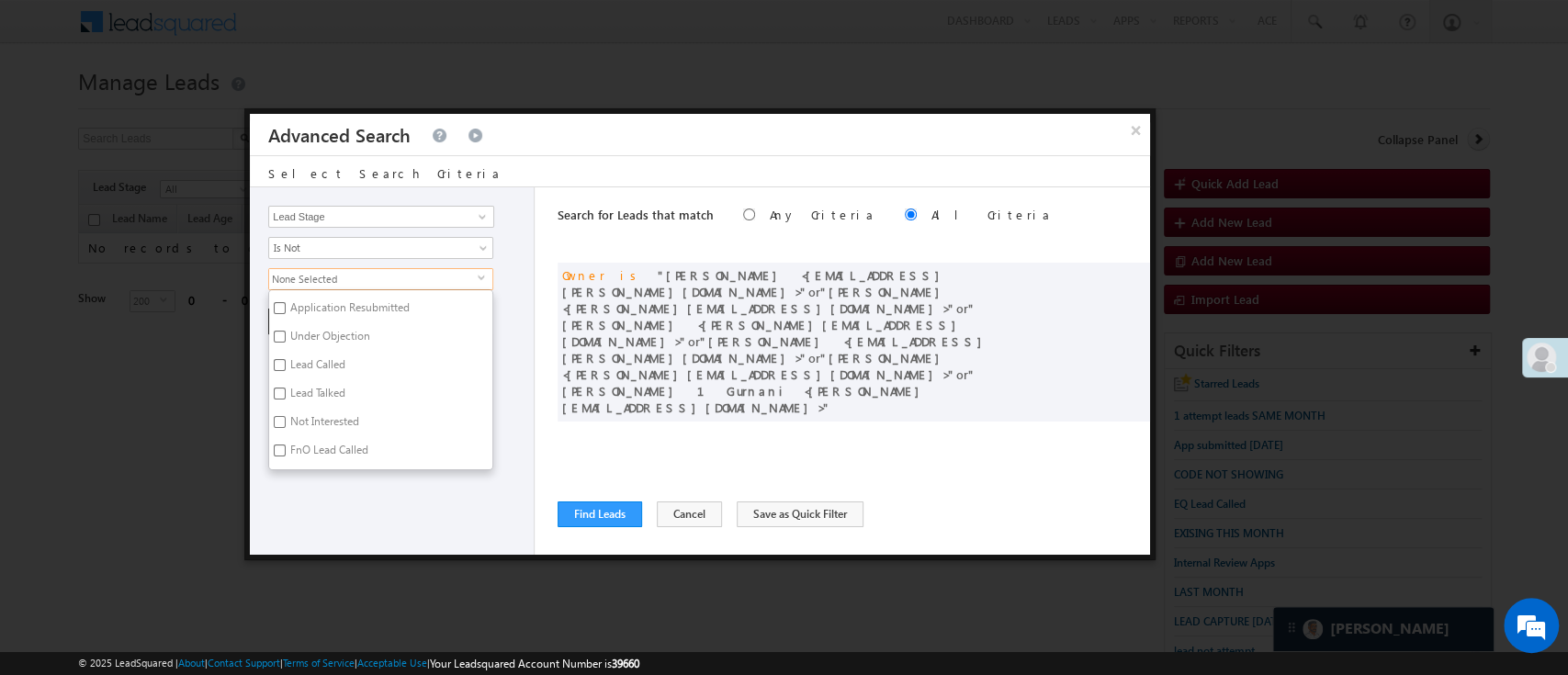
click at [285, 418] on input "Not Interested" at bounding box center [280, 421] width 12 height 12
checkbox input "true"
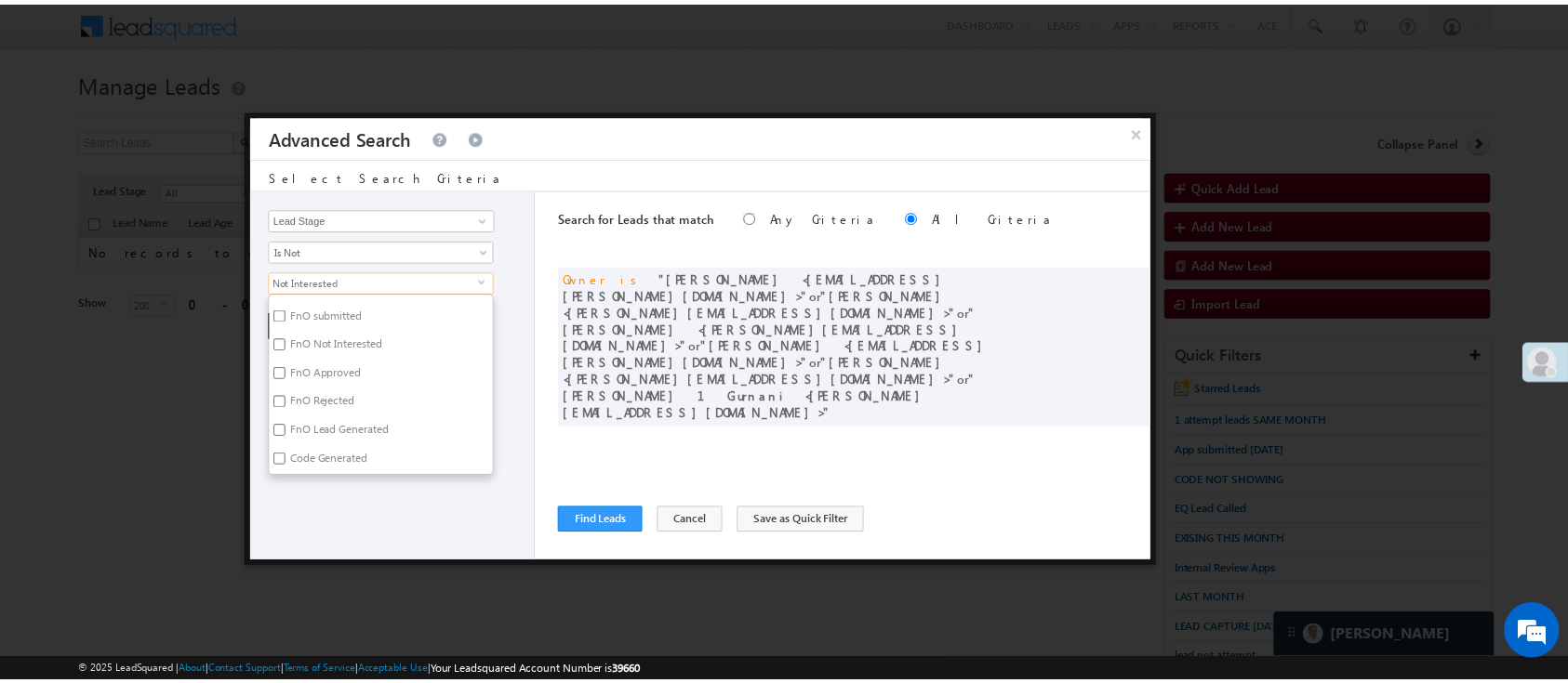
scroll to position [446, 0]
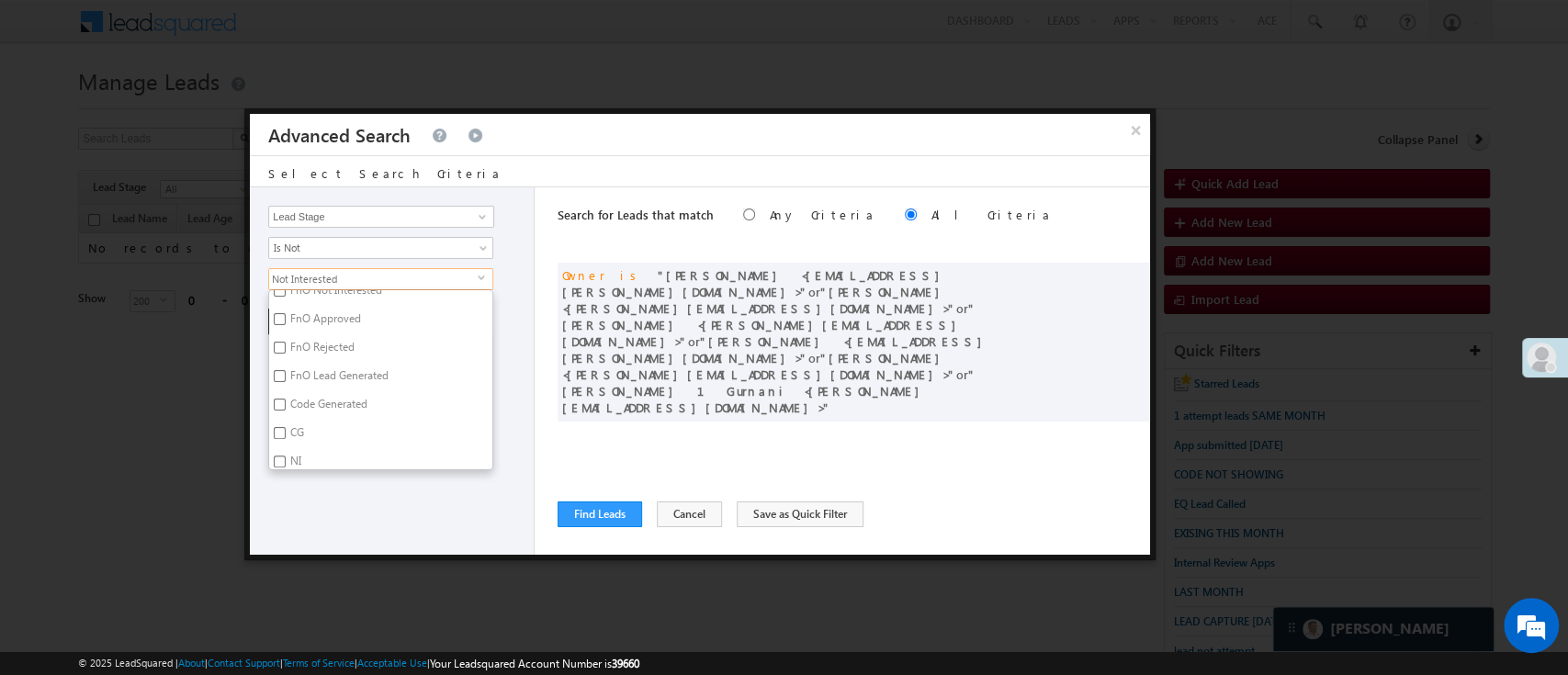
click at [313, 403] on label "Code Generated" at bounding box center [327, 408] width 117 height 29
click at [285, 403] on input "Code Generated" at bounding box center [280, 404] width 12 height 12
checkbox input "true"
click at [376, 490] on div "Lead Activity Task Sales Group Prospect Id WA Last Message Timestamp 4th Day Di…" at bounding box center [392, 370] width 284 height 367
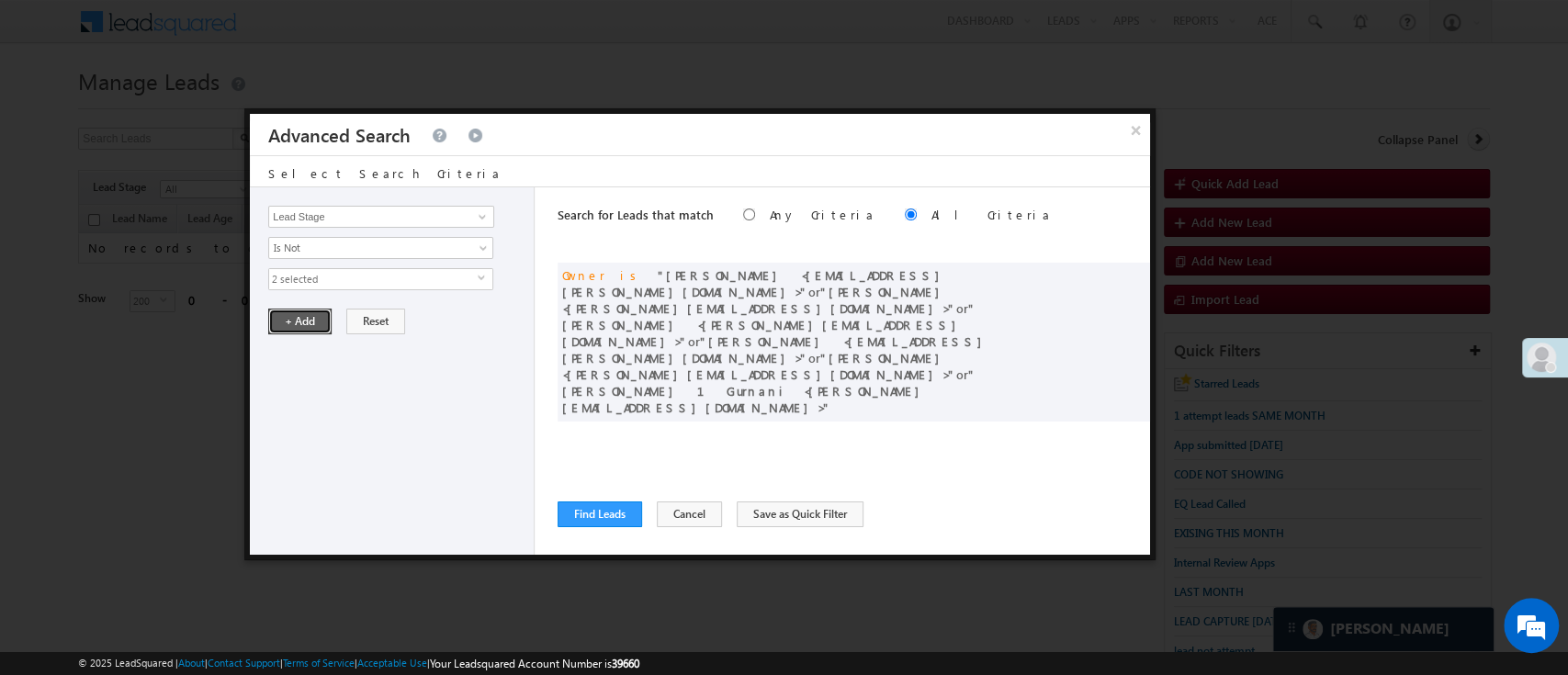
click at [314, 330] on button "+ Add" at bounding box center [300, 321] width 64 height 26
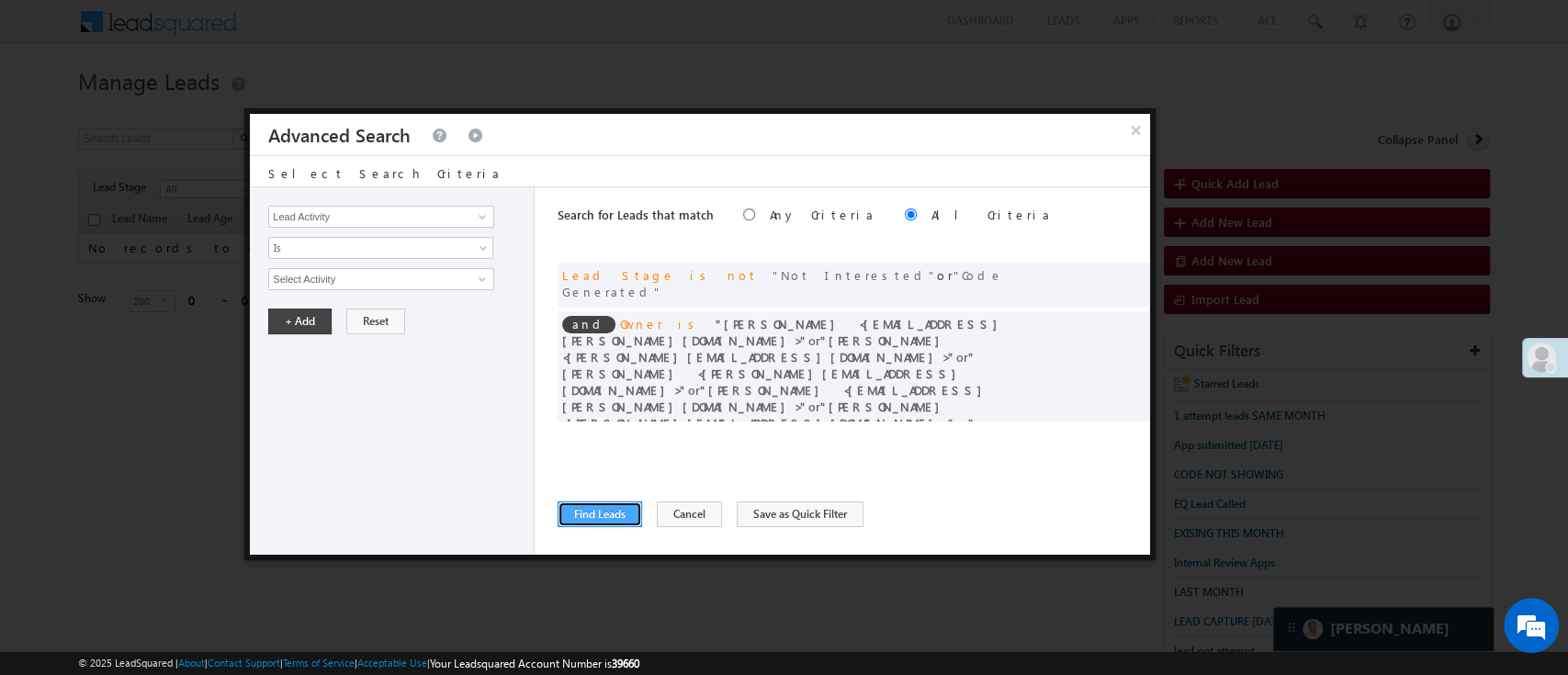
click at [588, 503] on button "Find Leads" at bounding box center [600, 514] width 85 height 26
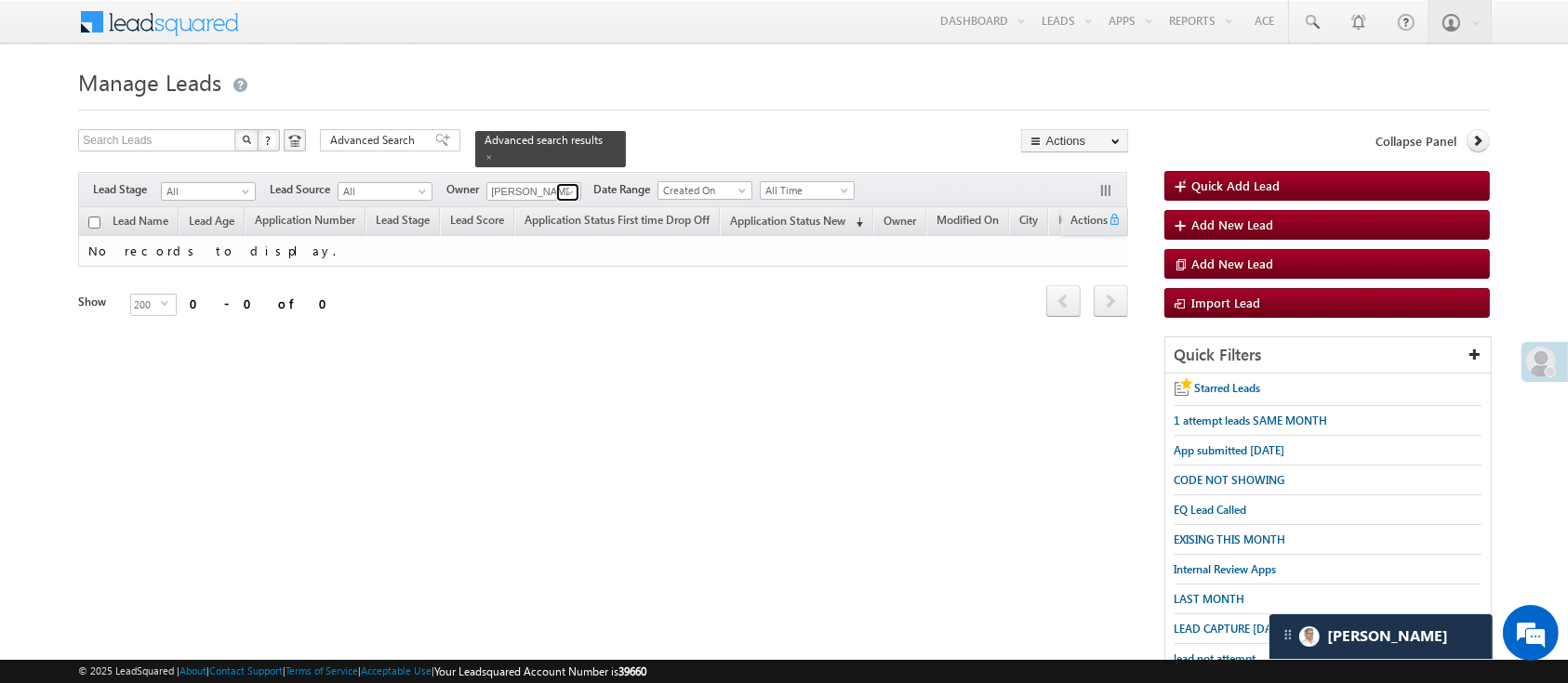
click at [564, 183] on link at bounding box center [568, 192] width 23 height 19
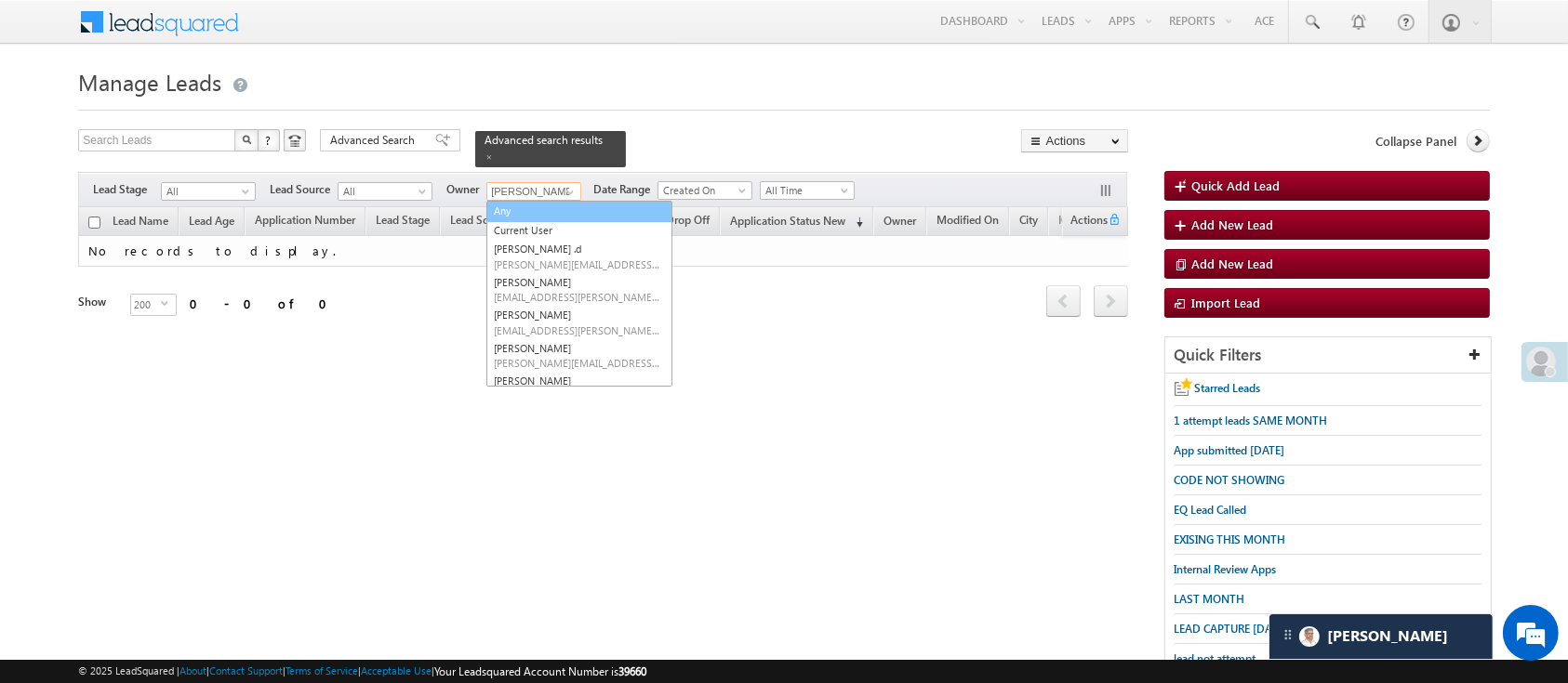
click at [552, 201] on link "Any" at bounding box center [579, 212] width 186 height 21
type input "Any"
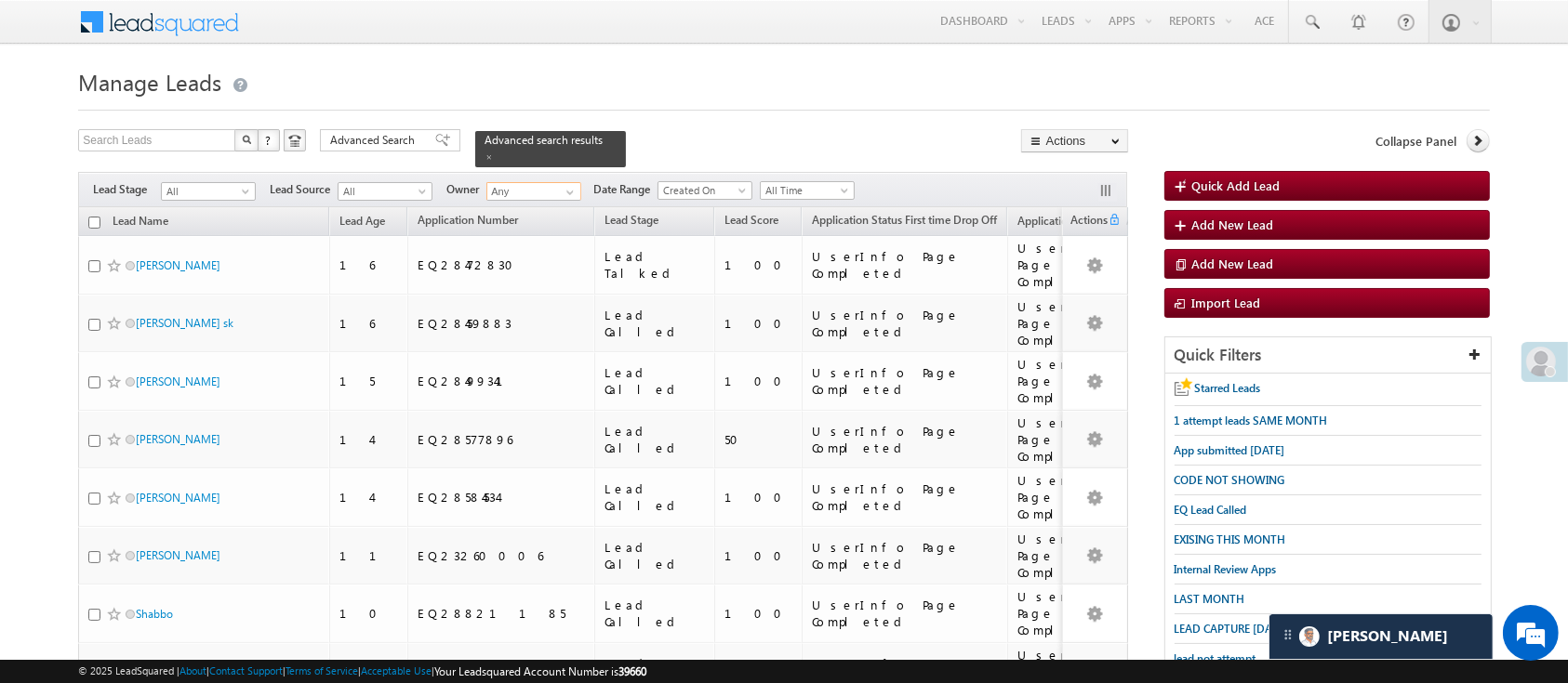
scroll to position [596, 0]
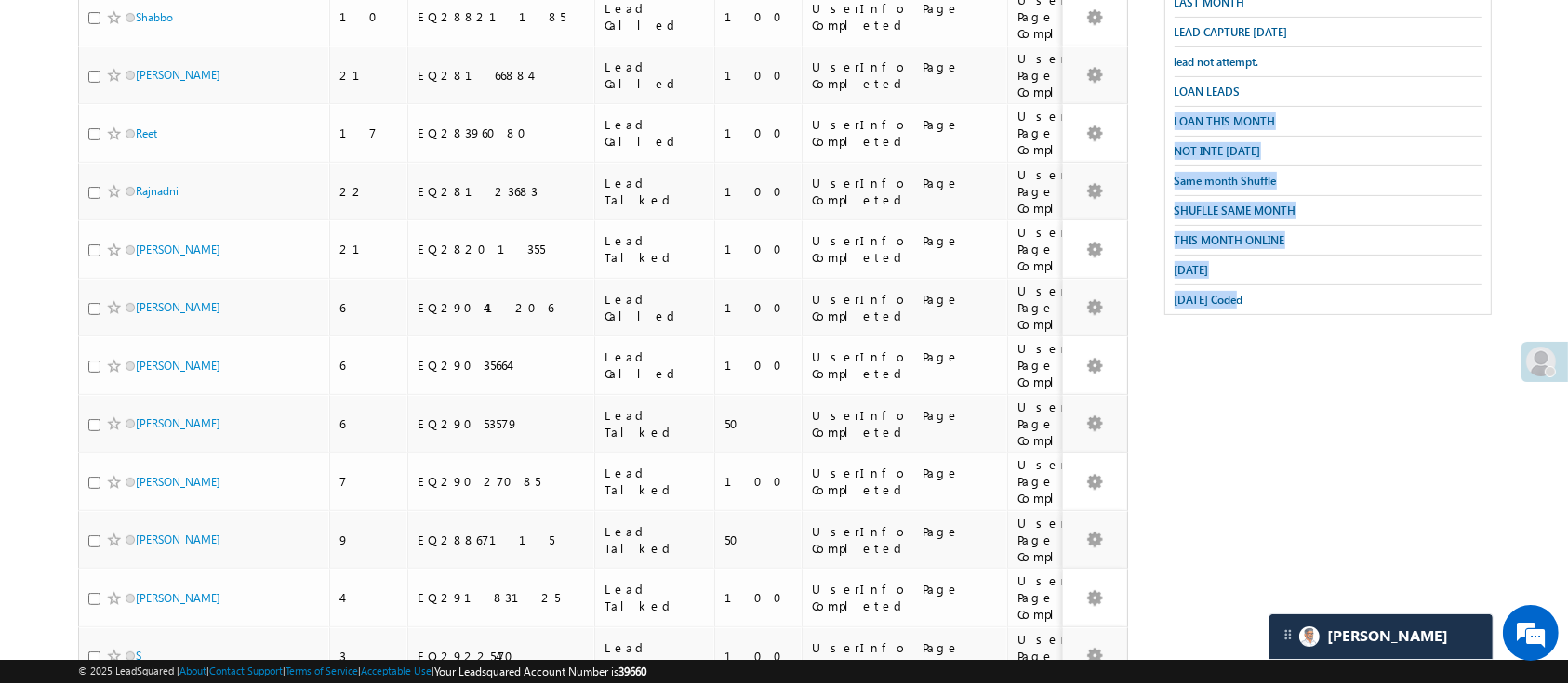
drag, startPoint x: 1566, startPoint y: 86, endPoint x: 1586, endPoint y: 338, distance: 252.8
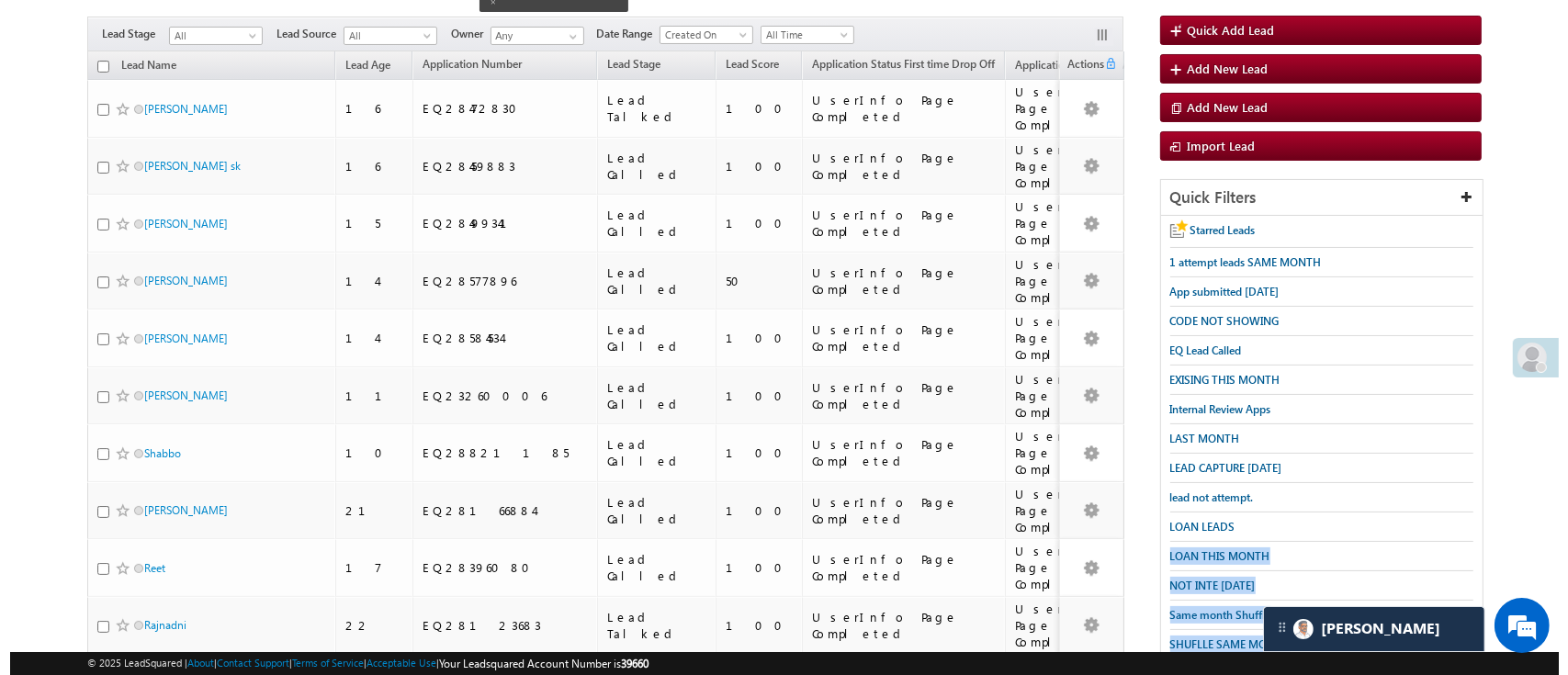
scroll to position [0, 0]
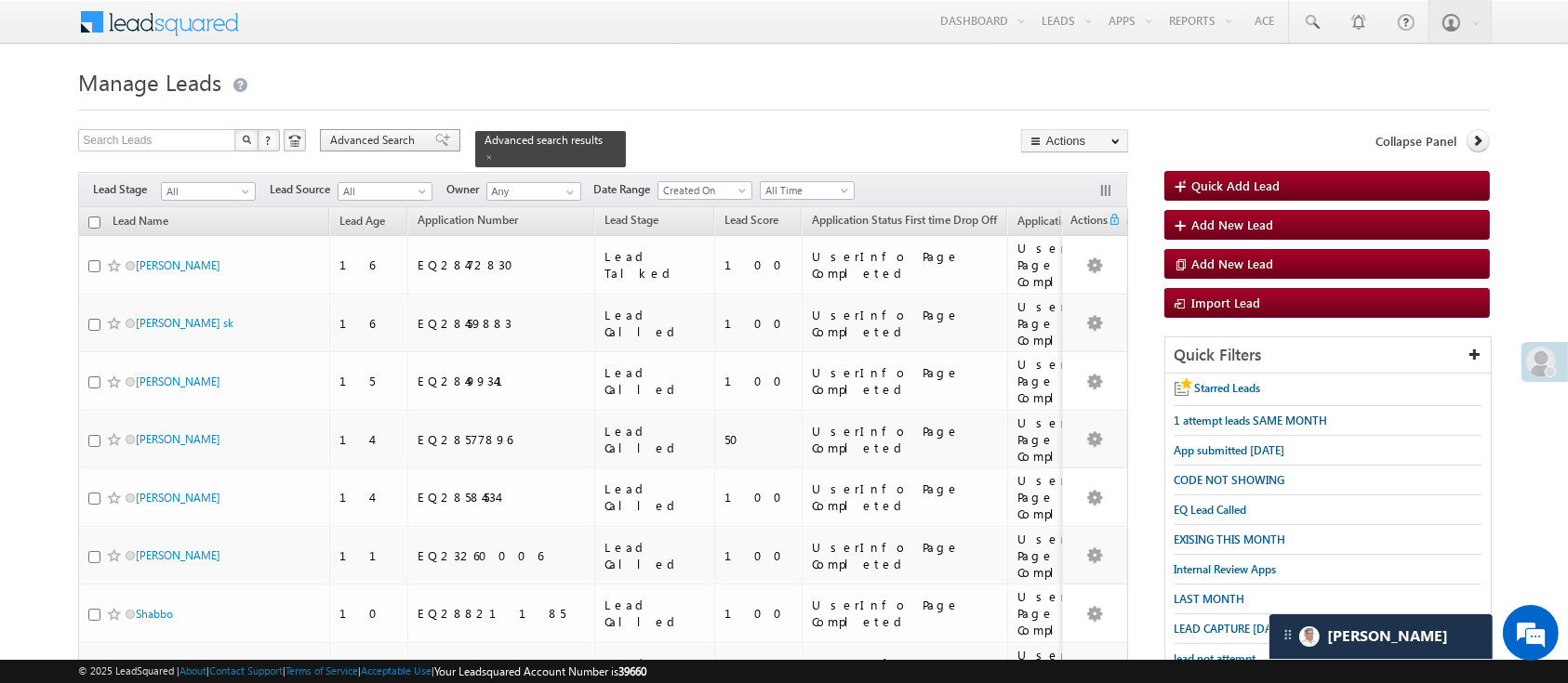
click at [374, 137] on span "Advanced Search" at bounding box center [375, 140] width 90 height 17
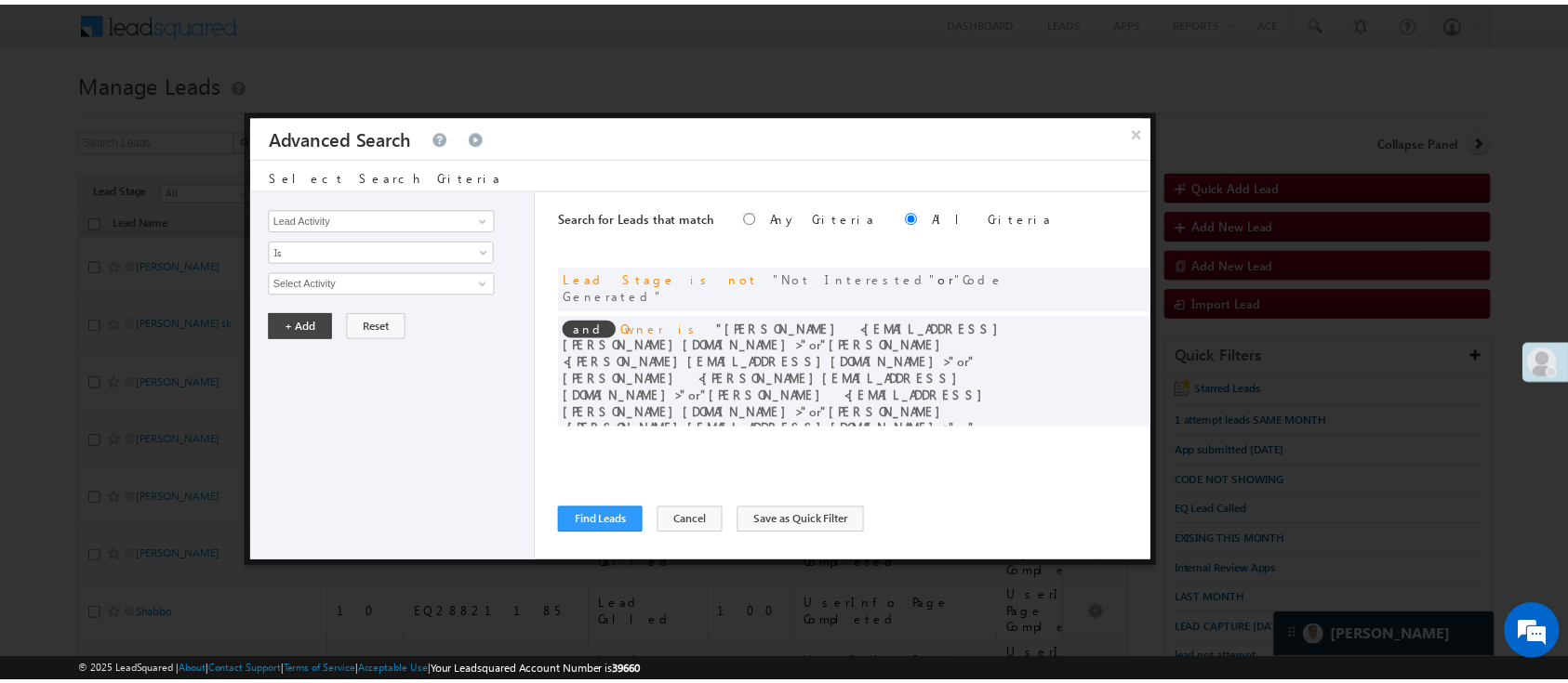
scroll to position [52, 0]
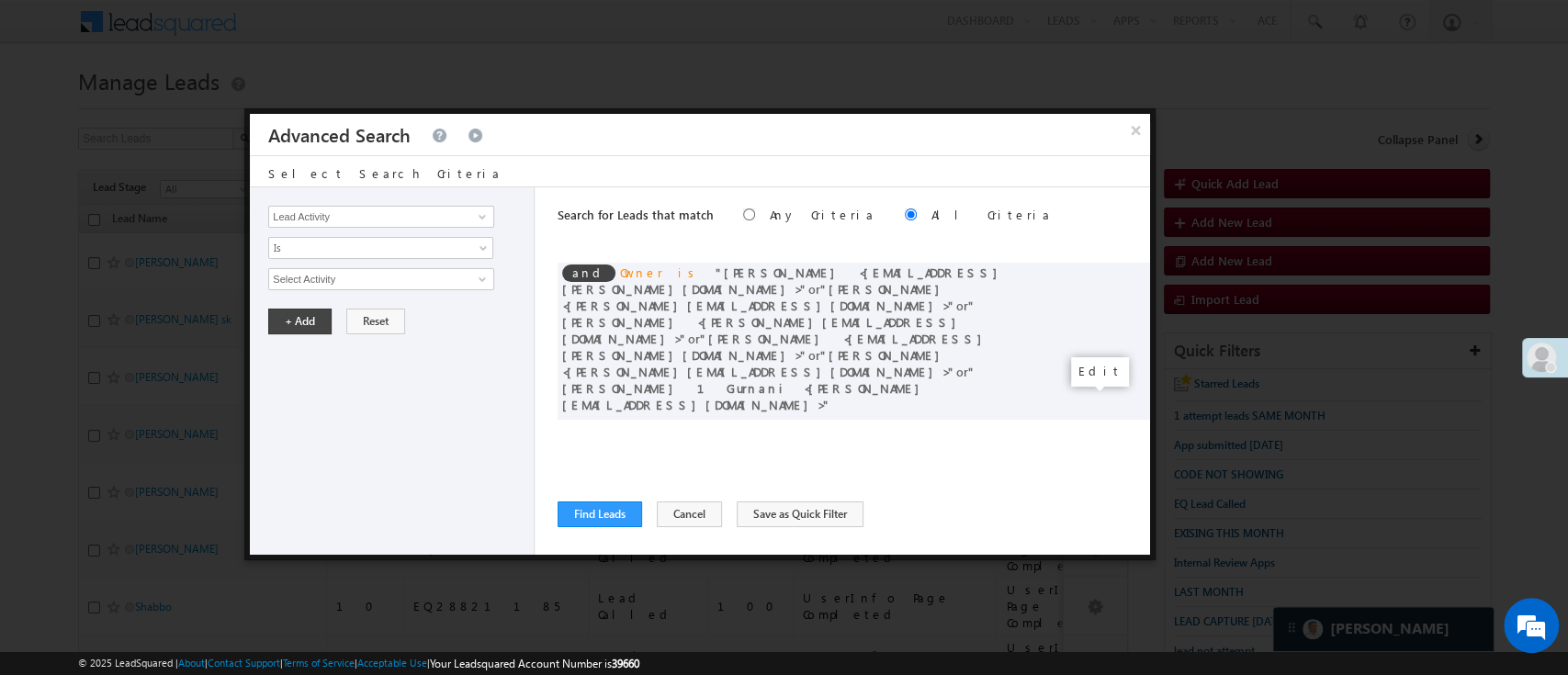
click at [1101, 461] on span at bounding box center [1107, 467] width 13 height 13
click at [434, 250] on span "Between" at bounding box center [368, 248] width 200 height 16
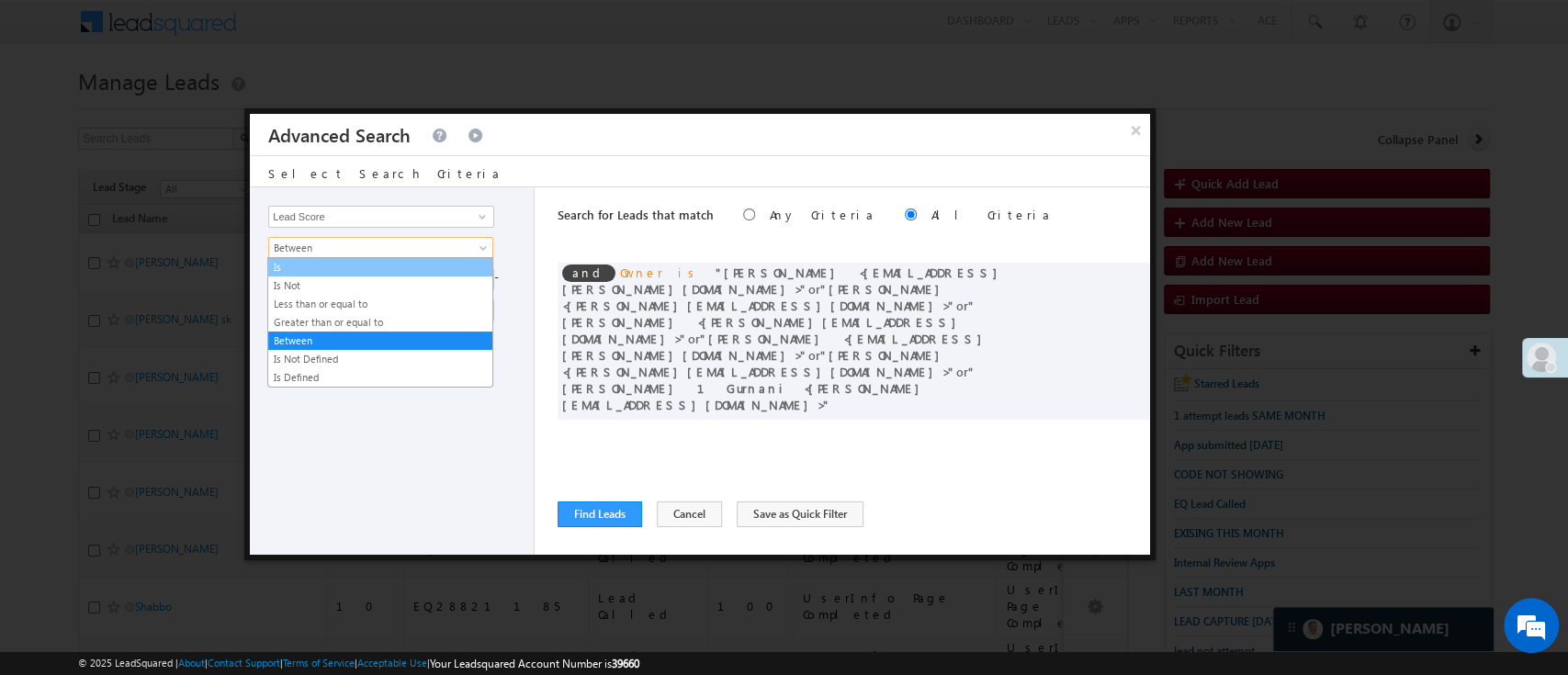
click at [426, 265] on link "Is" at bounding box center [380, 267] width 224 height 16
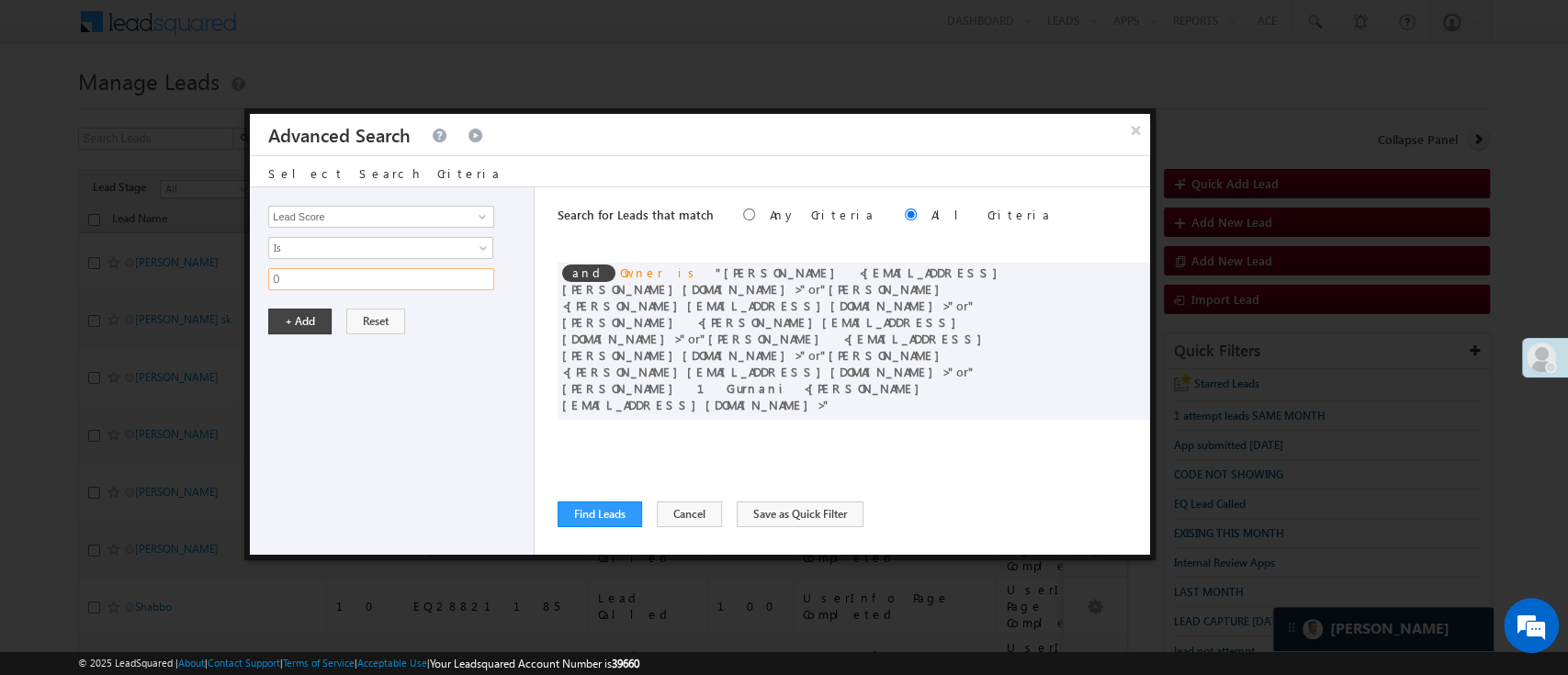
click at [400, 273] on input "0" at bounding box center [381, 279] width 226 height 22
type input "50"
click at [301, 319] on button "+ Add" at bounding box center [300, 321] width 64 height 26
click at [595, 524] on button "Find Leads" at bounding box center [600, 514] width 85 height 26
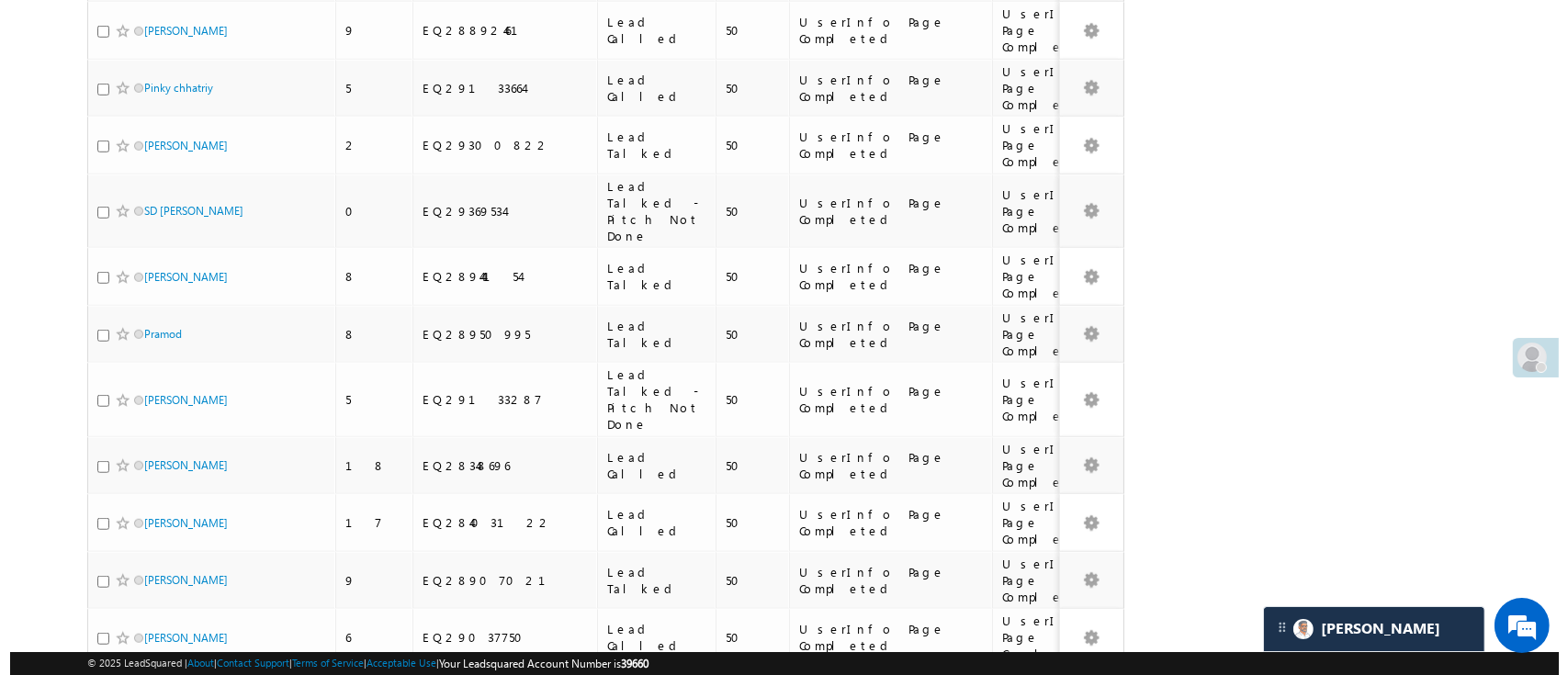
scroll to position [0, 0]
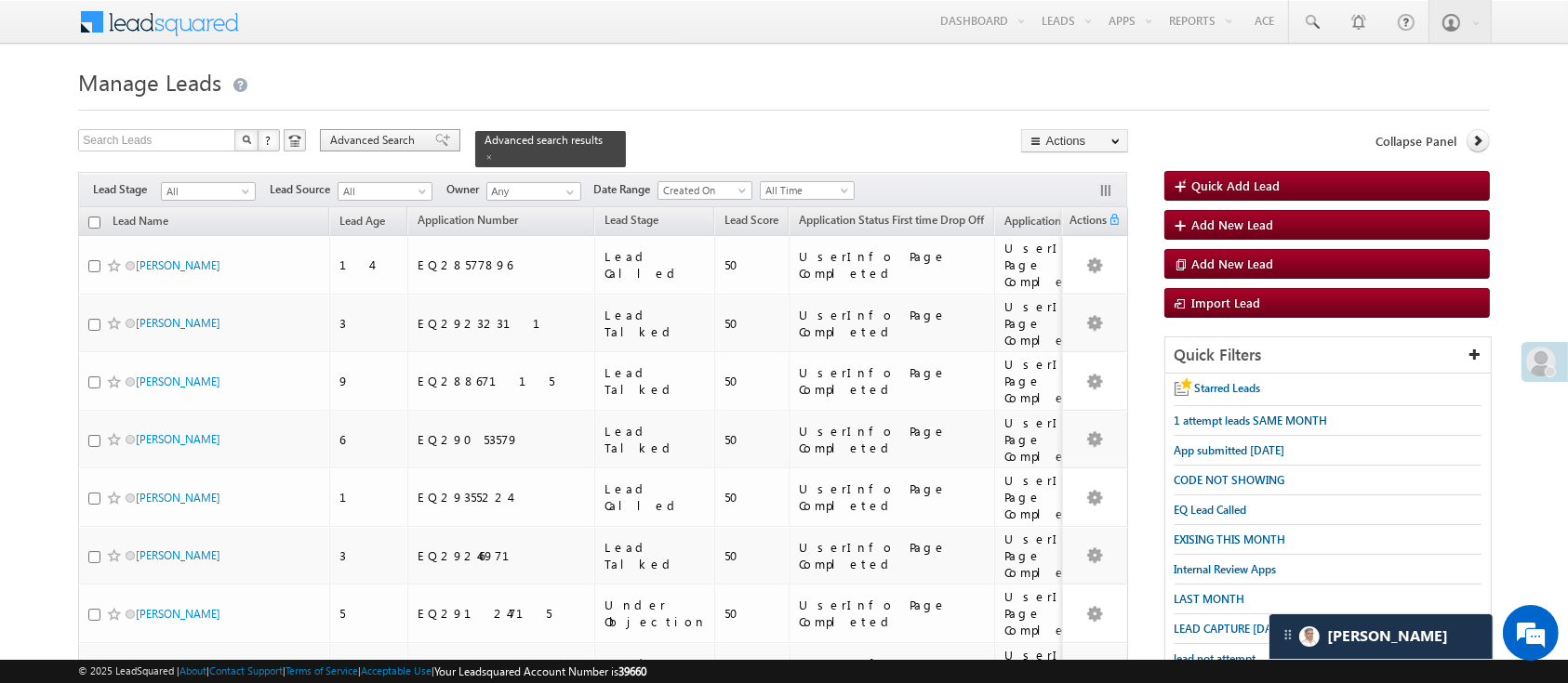
click at [366, 133] on span "Advanced Search" at bounding box center [375, 140] width 90 height 17
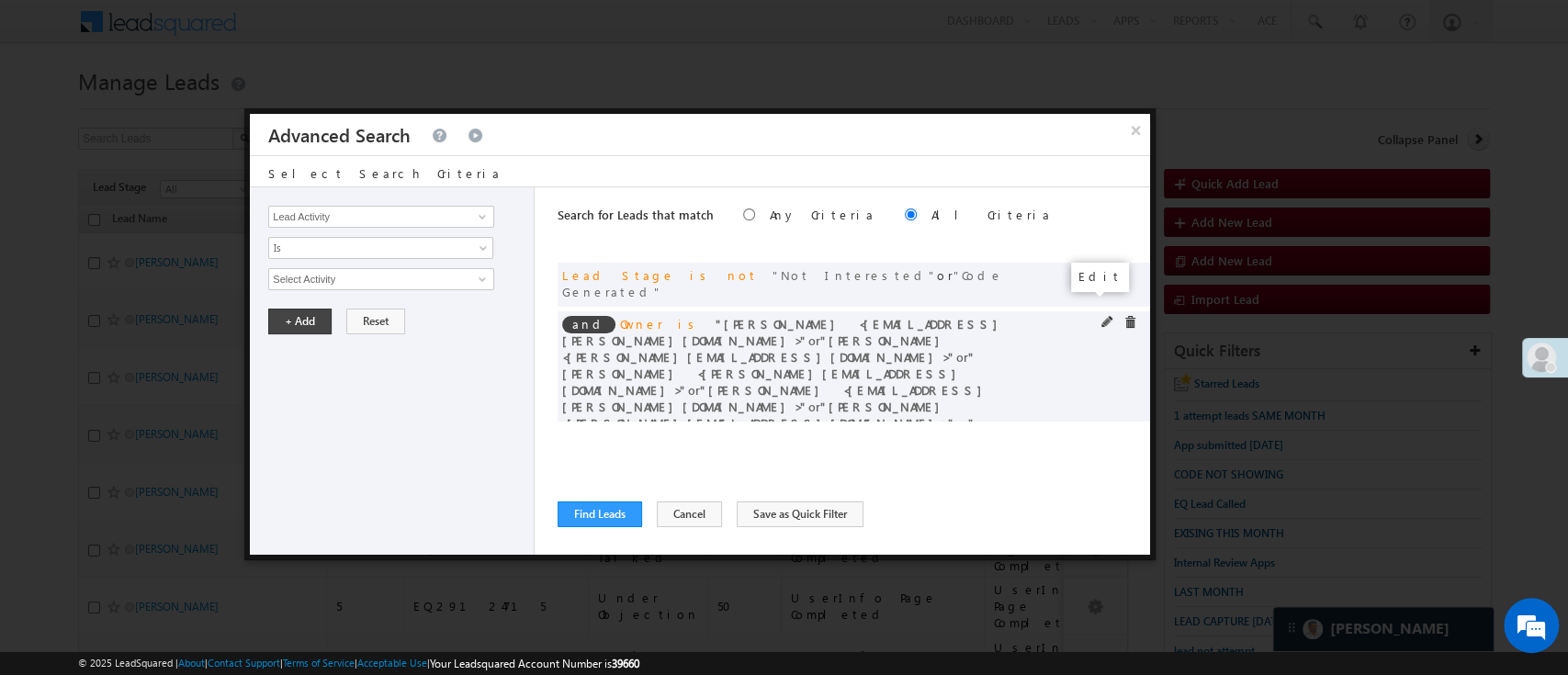
click at [1101, 316] on span at bounding box center [1107, 322] width 13 height 13
click at [424, 272] on span "6 selected" at bounding box center [373, 279] width 208 height 20
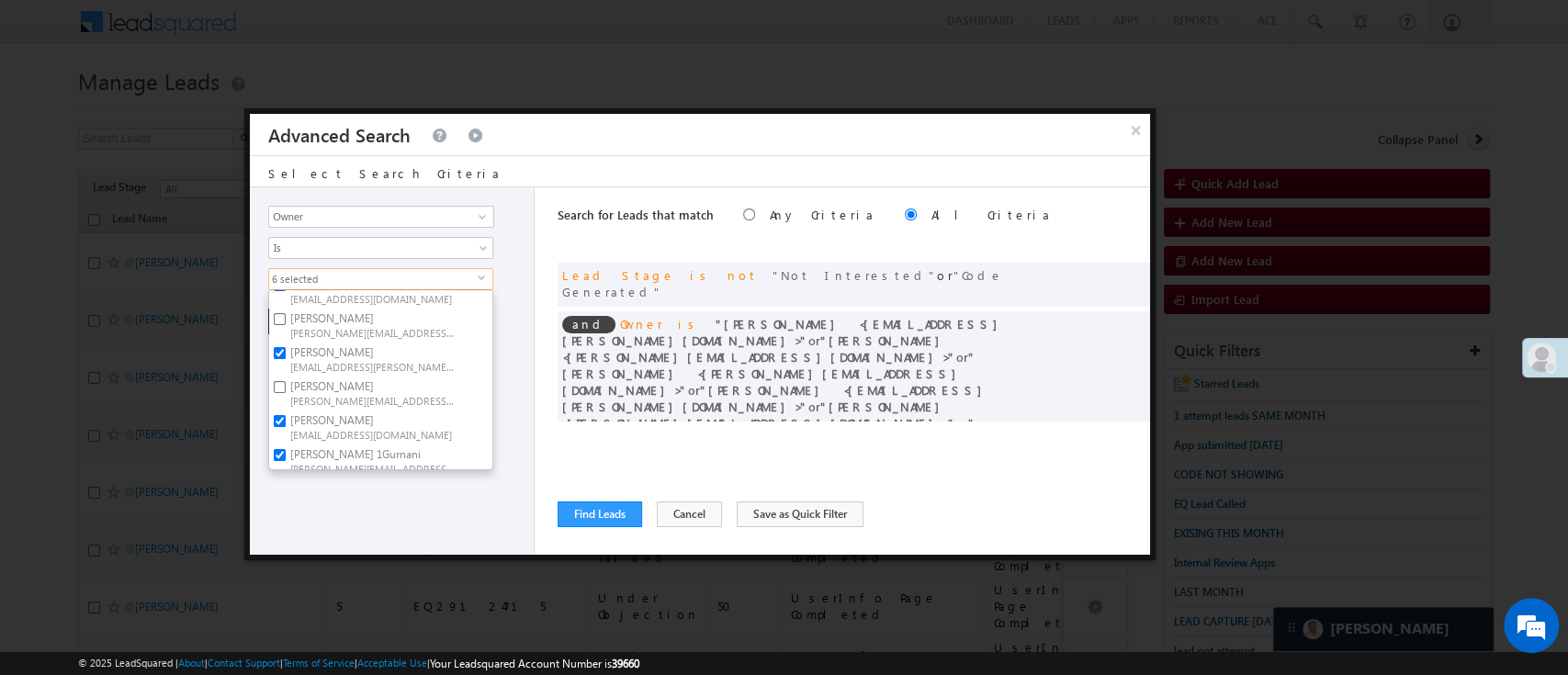
scroll to position [307, 0]
click at [426, 435] on label "Ujjwal 1Gurnani Ujjwal.1Gurnani@angelbroking.com" at bounding box center [371, 451] width 204 height 34
click at [285, 441] on input "Ujjwal 1Gurnani Ujjwal.1Gurnani@angelbroking.com" at bounding box center [280, 446] width 12 height 12
checkbox input "false"
click at [423, 418] on span "Sandeep.Kashyap@angelbroking.com" at bounding box center [372, 425] width 165 height 14
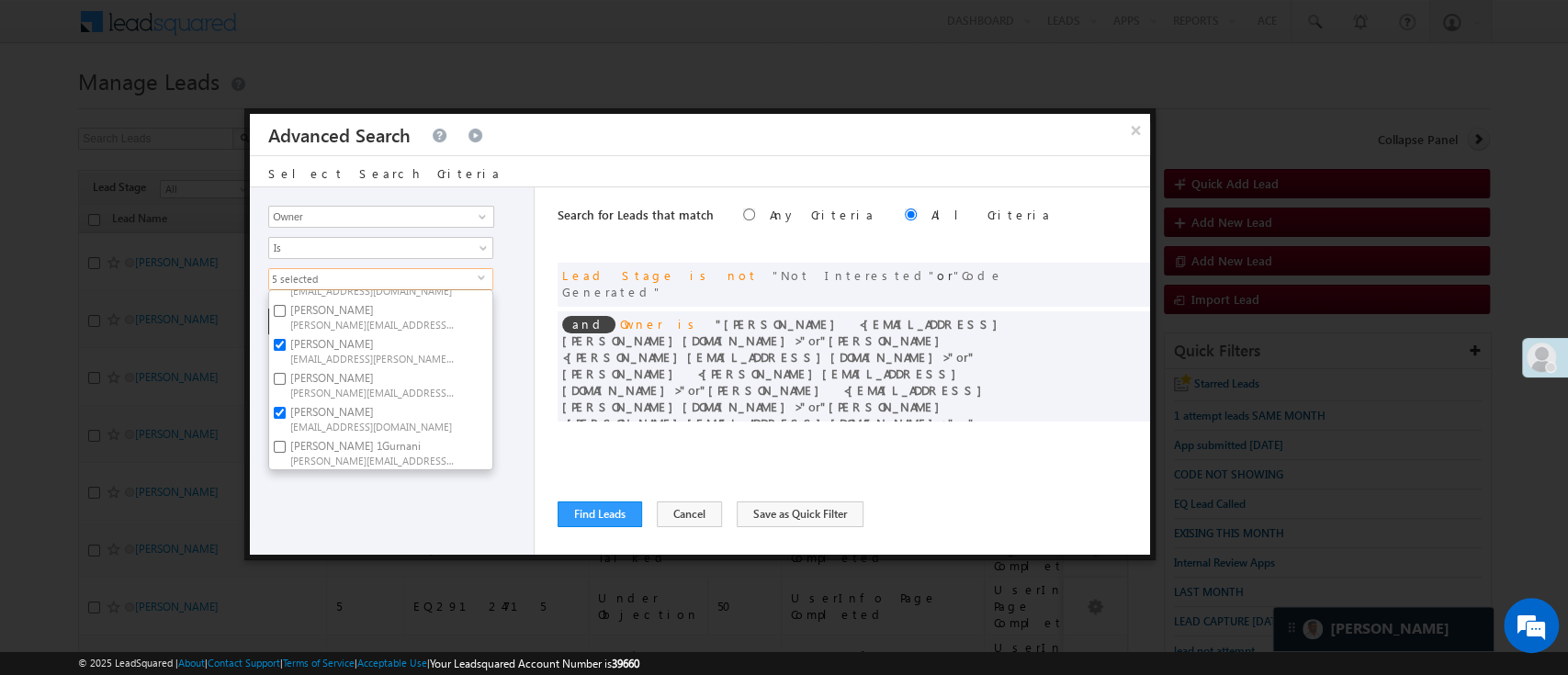
click at [285, 408] on input "Sandeep Kashyap Sandeep.Kashyap@angelbroking.com" at bounding box center [280, 413] width 12 height 12
checkbox input "false"
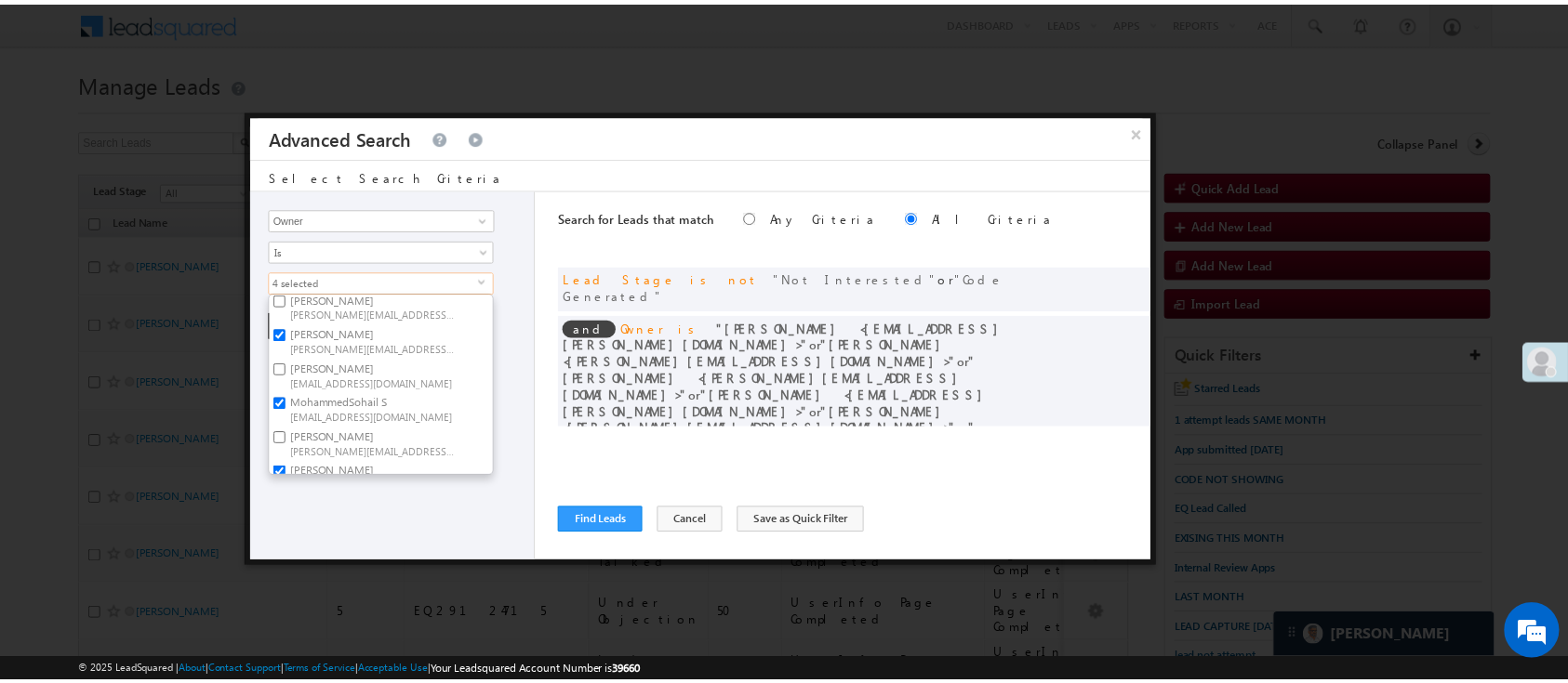
scroll to position [119, 0]
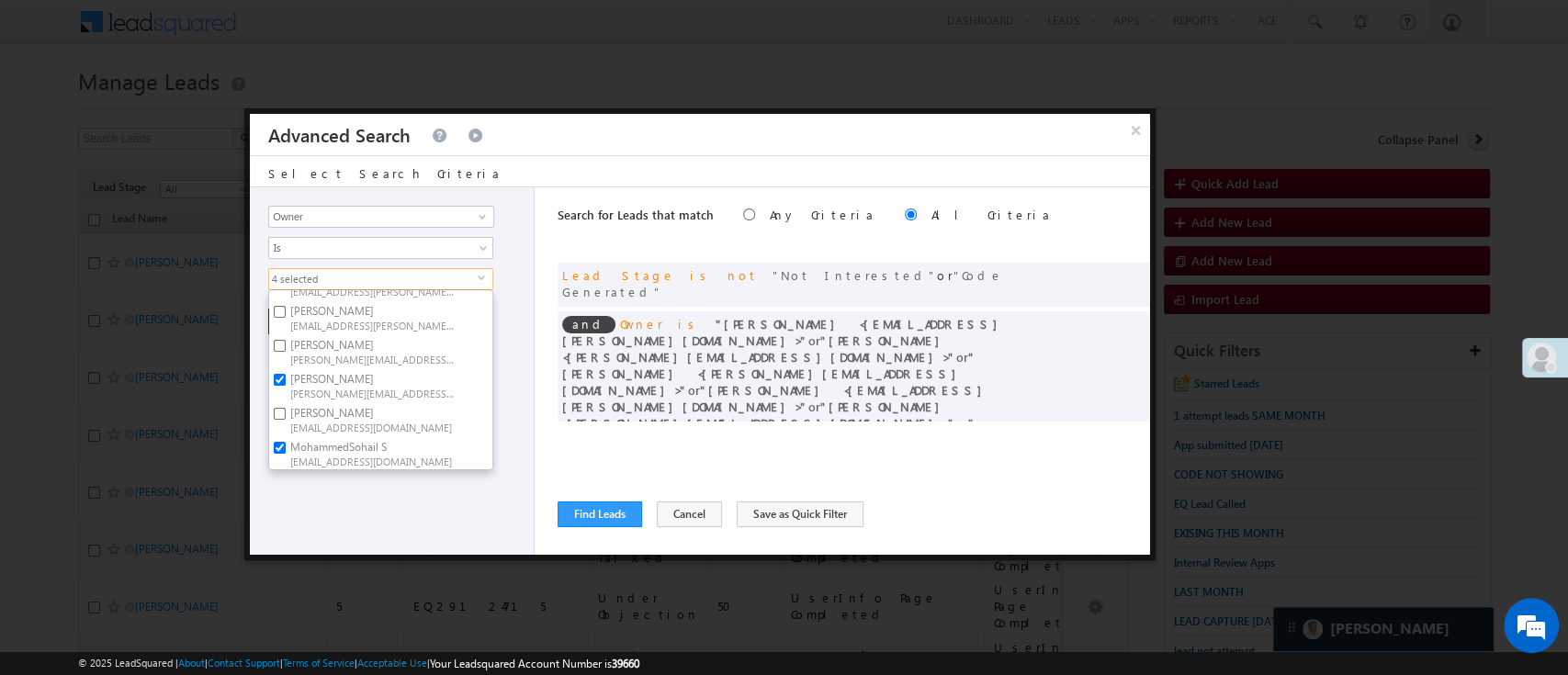
click at [406, 497] on div "Lead Activity Task Sales Group Prospect Id WA Last Message Timestamp 4th Day Di…" at bounding box center [392, 370] width 284 height 367
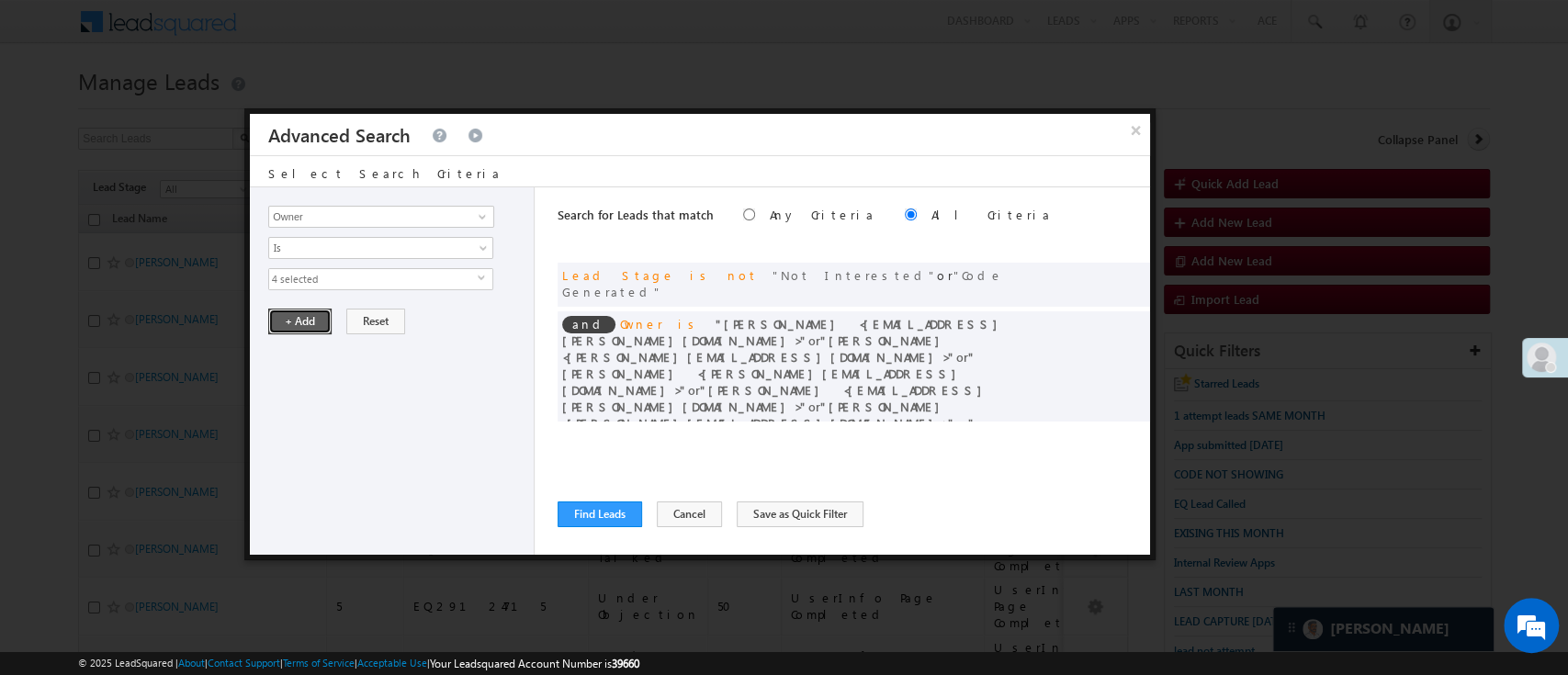
click at [301, 319] on button "+ Add" at bounding box center [300, 321] width 64 height 26
click at [602, 511] on button "Find Leads" at bounding box center [600, 514] width 85 height 26
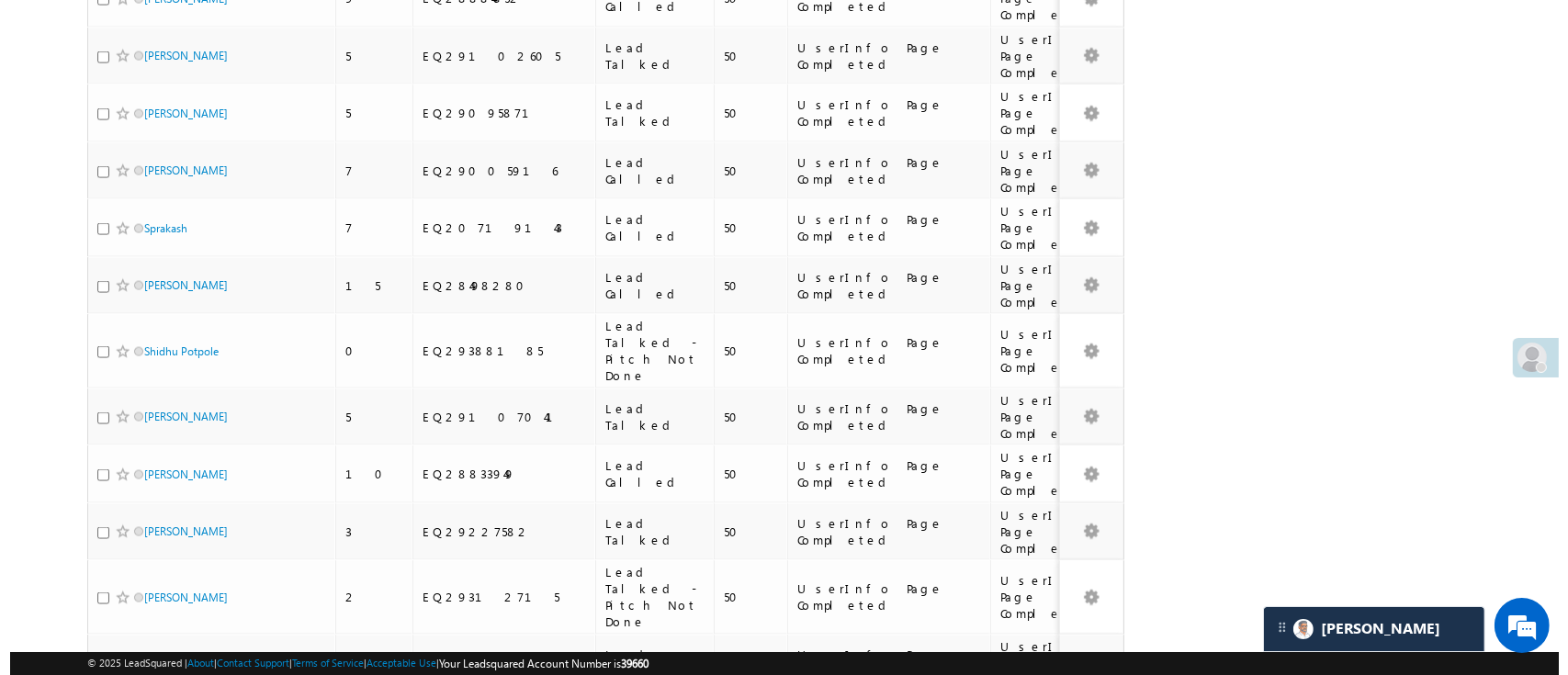
scroll to position [0, 0]
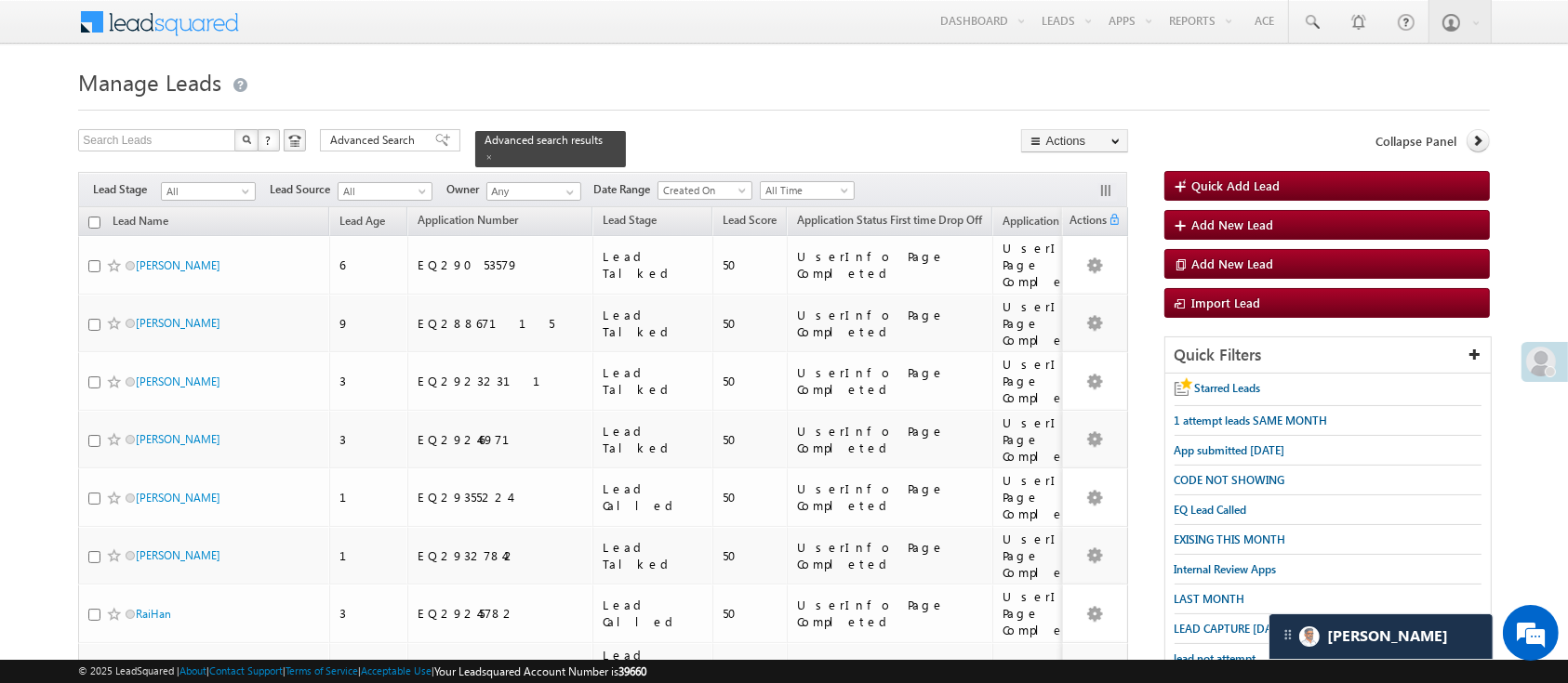
click at [89, 207] on th "Lead Name" at bounding box center [203, 221] width 251 height 29
click at [103, 213] on th "Lead Name" at bounding box center [203, 221] width 251 height 29
click at [94, 217] on input "checkbox" at bounding box center [94, 222] width 12 height 12
checkbox input "true"
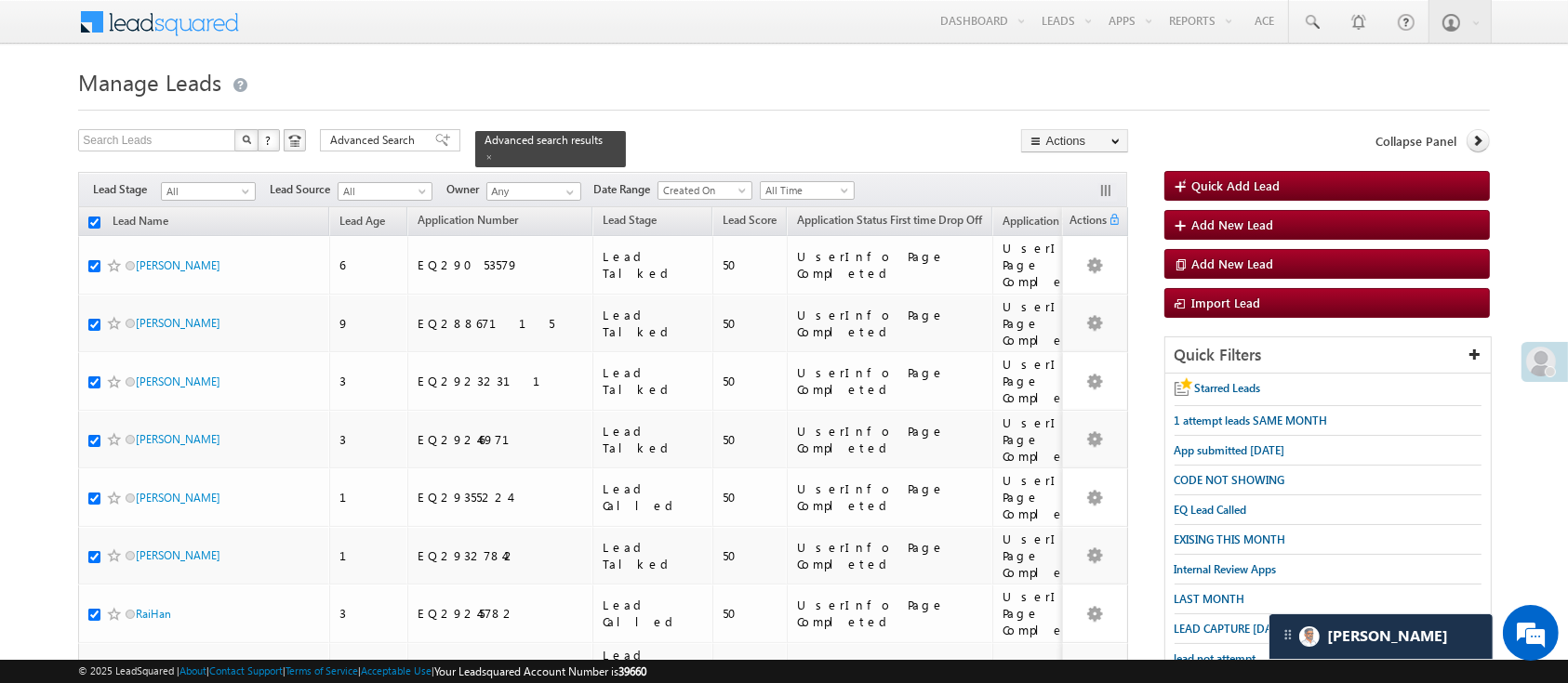
checkbox input "true"
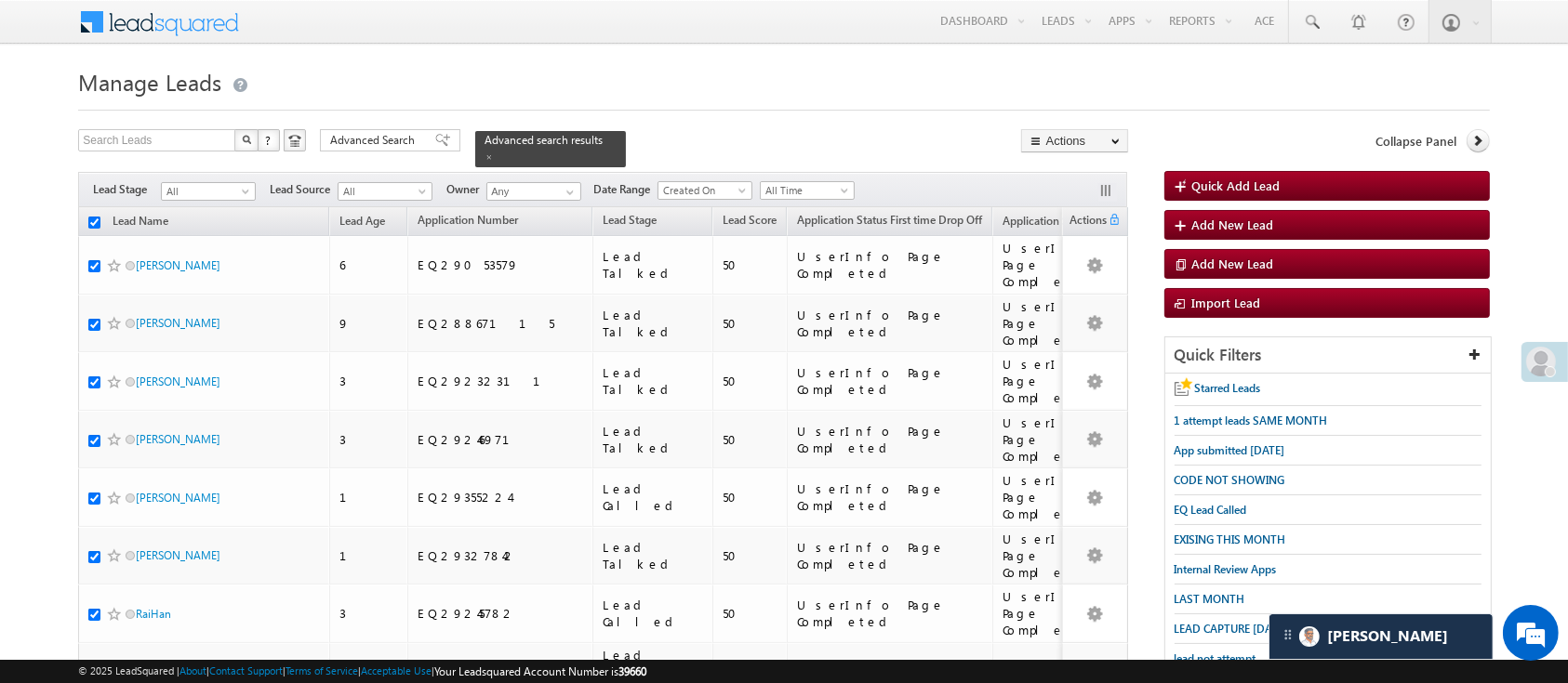
checkbox input "true"
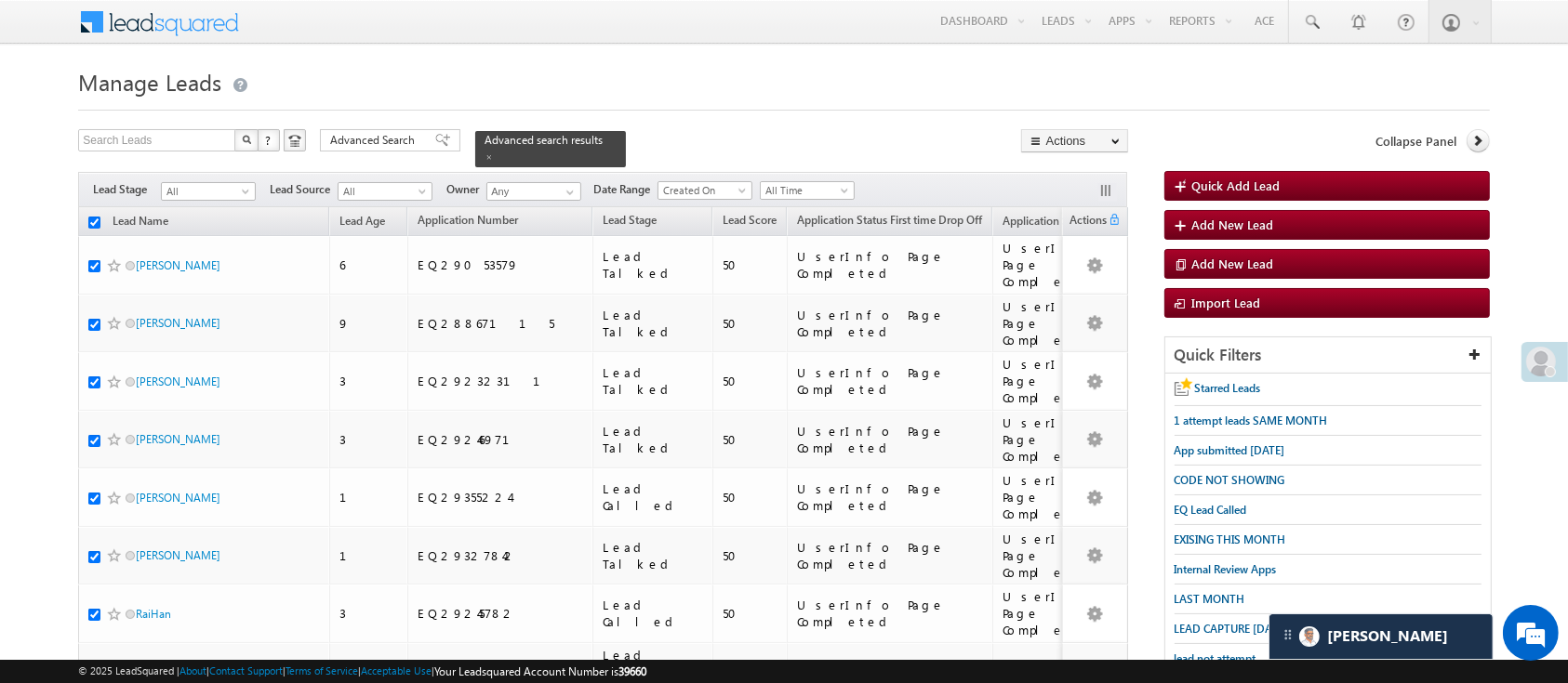
checkbox input "true"
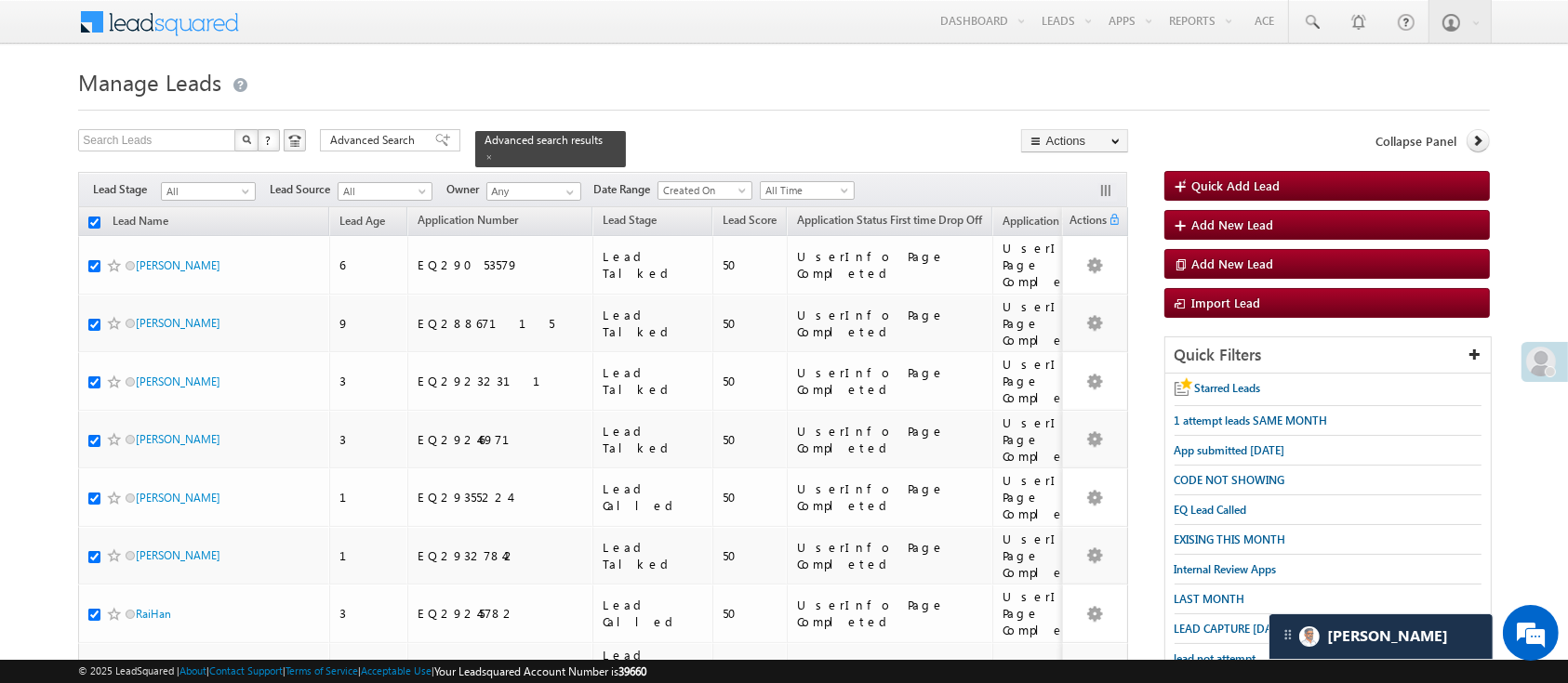
checkbox input "true"
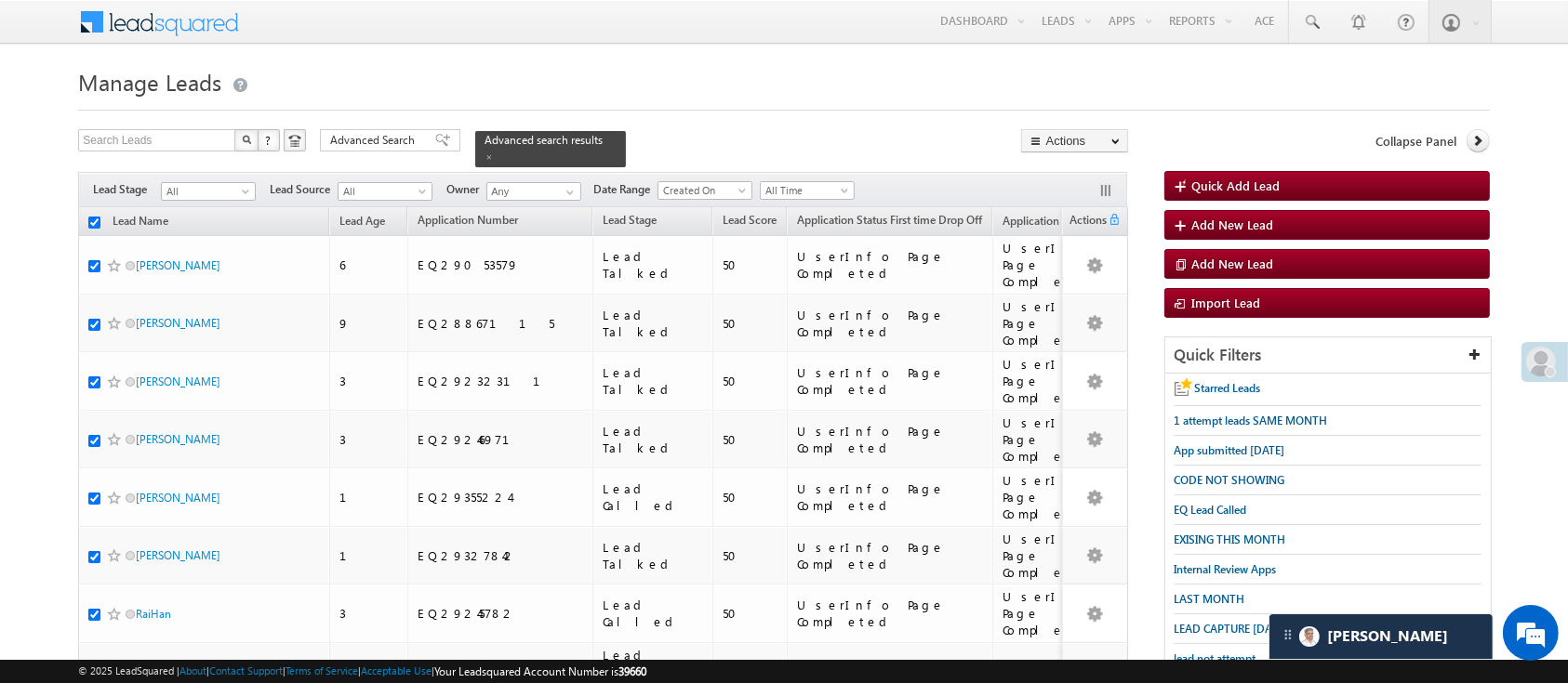
checkbox input "true"
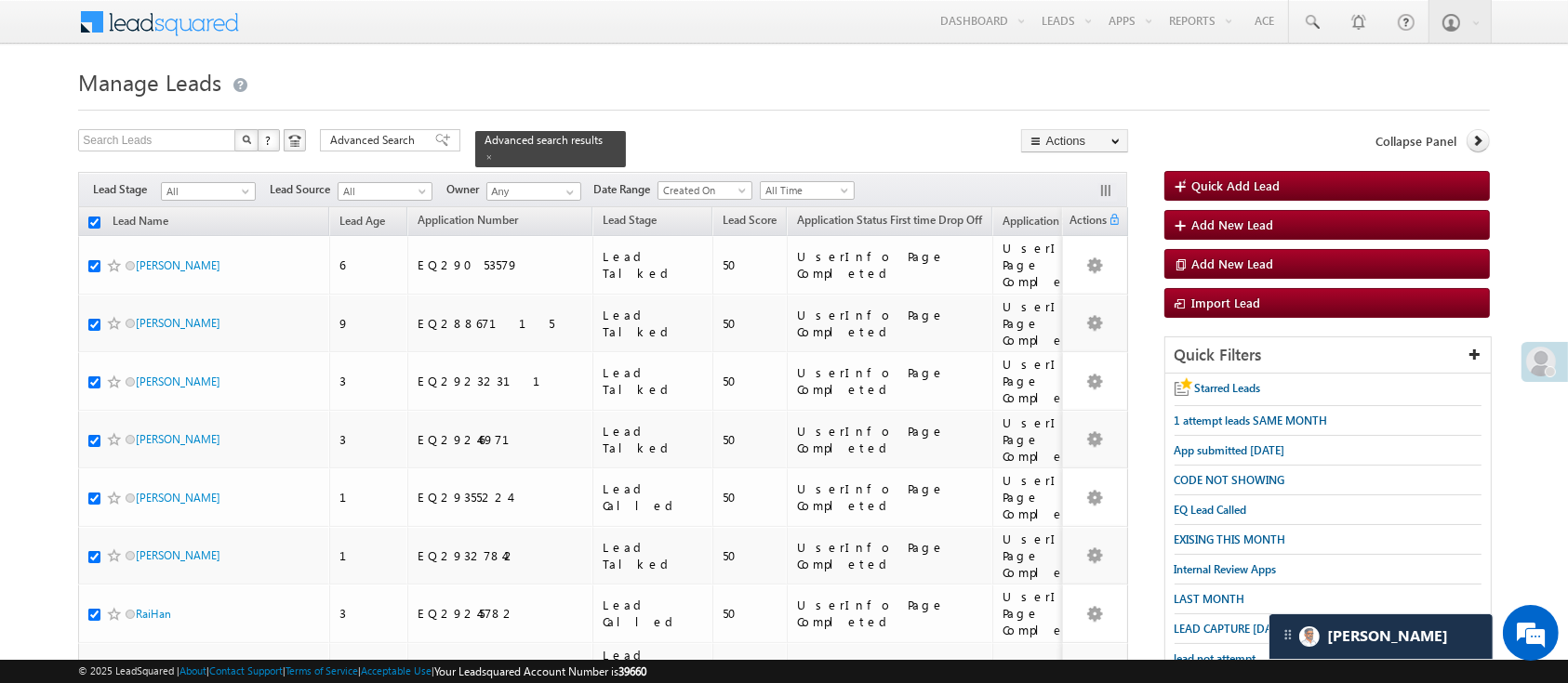
checkbox input "true"
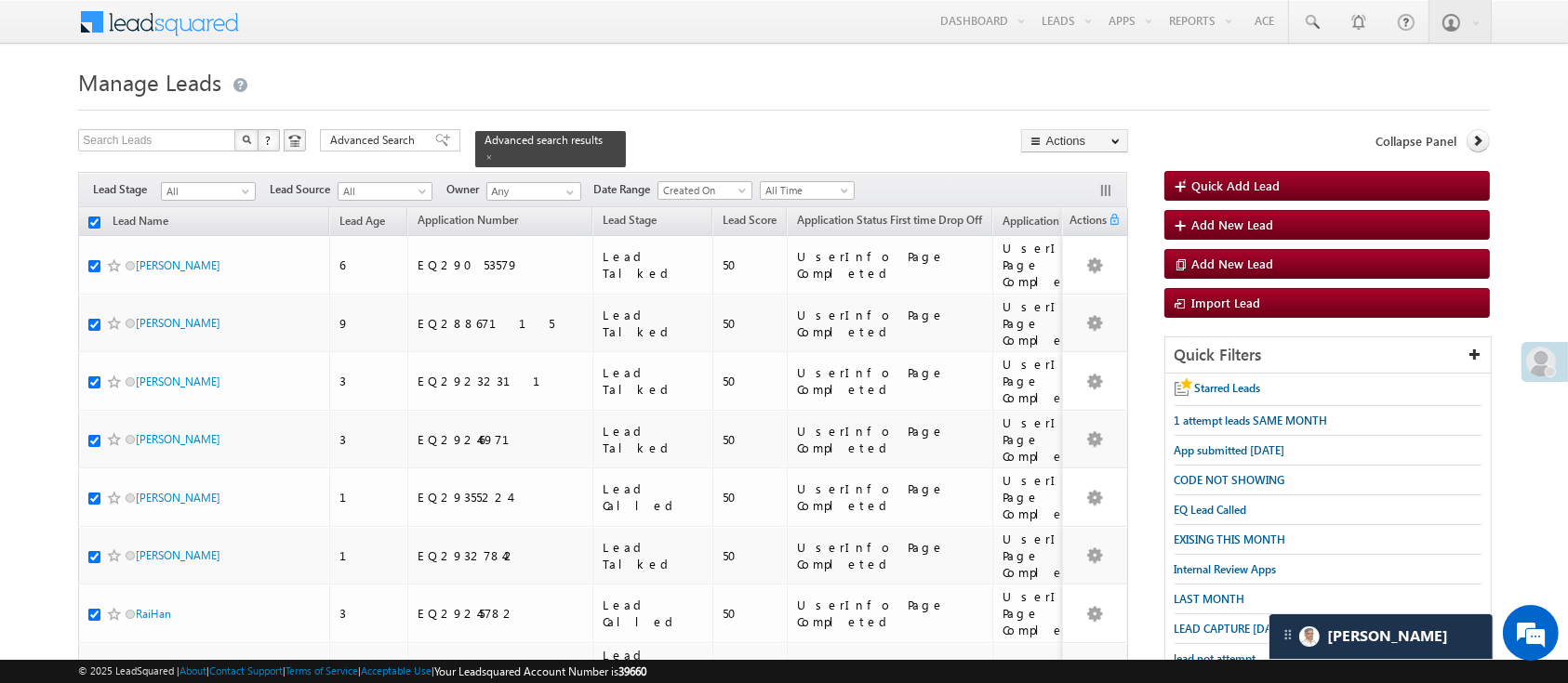
checkbox input "true"
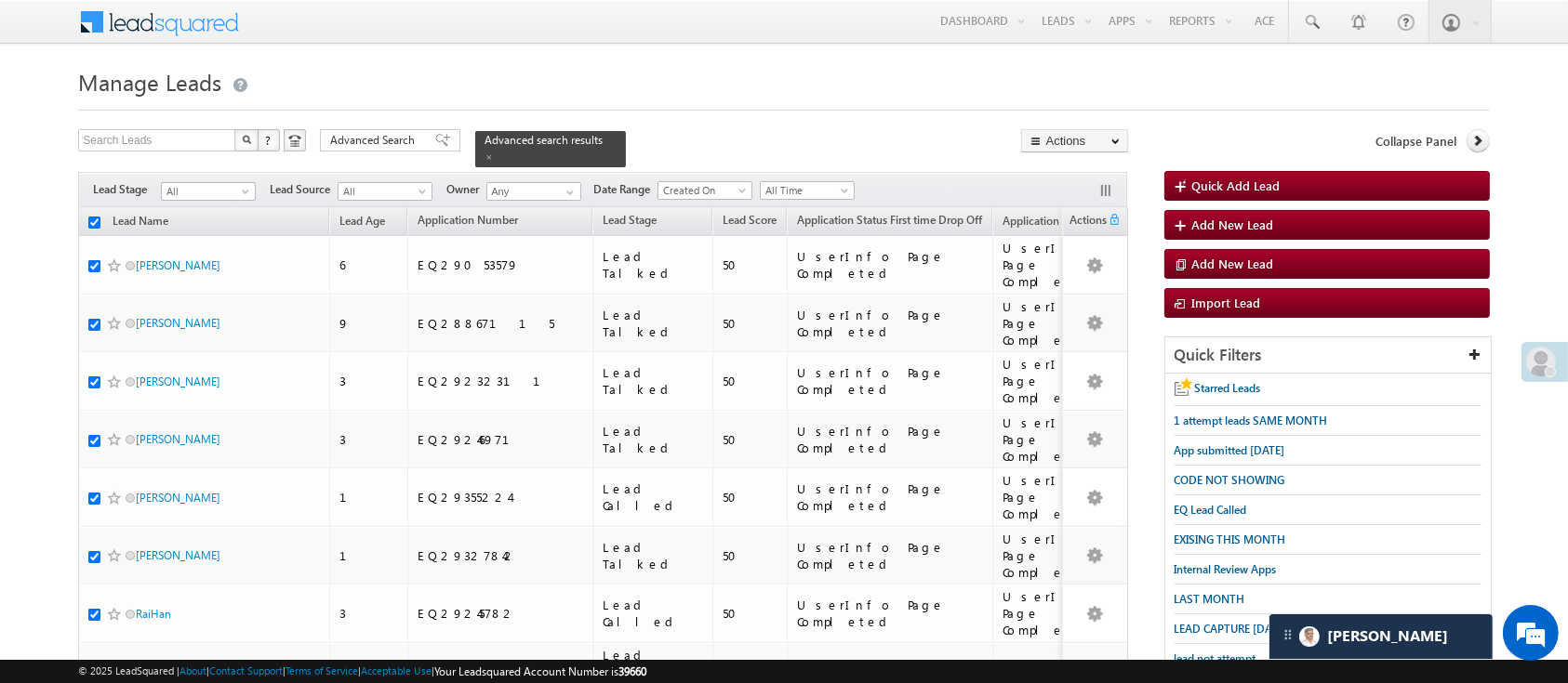
checkbox input "true"
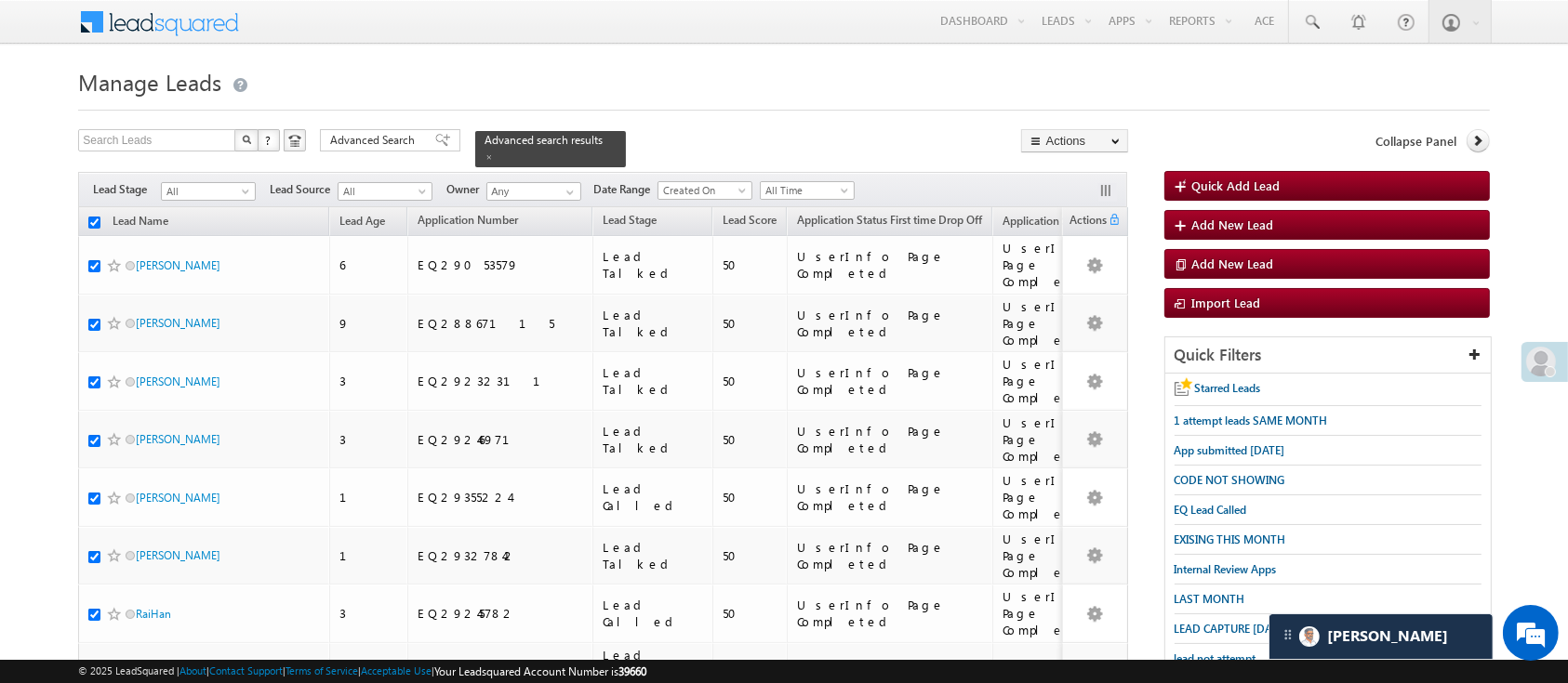
checkbox input "true"
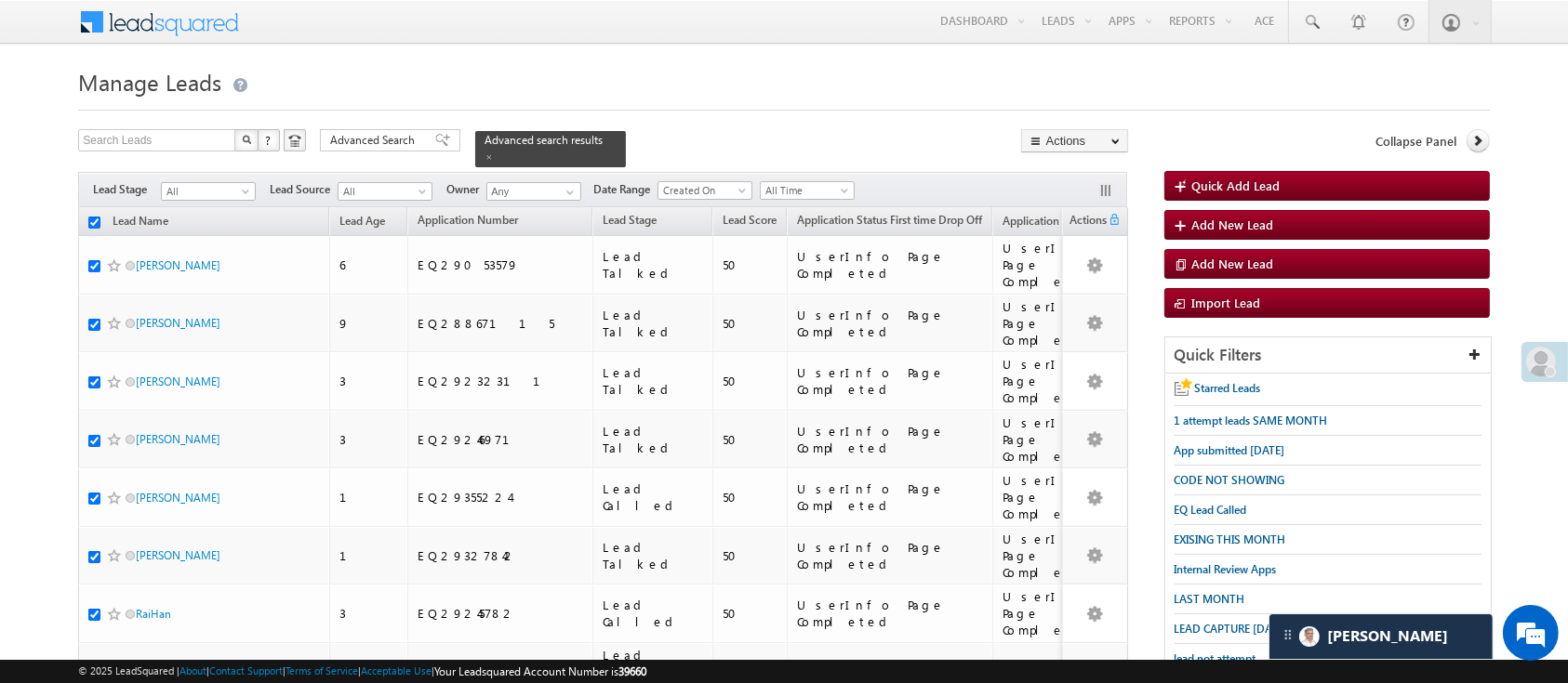
checkbox input "true"
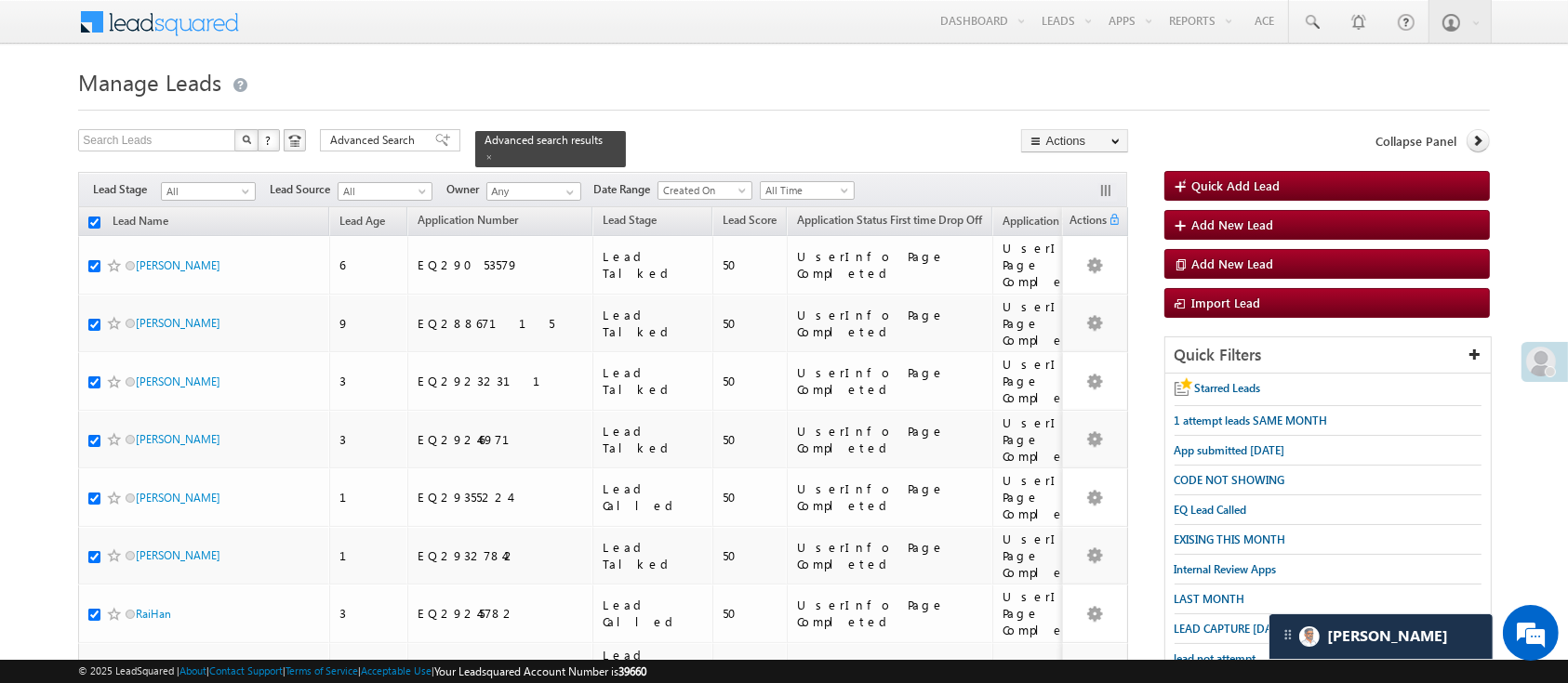
checkbox input "true"
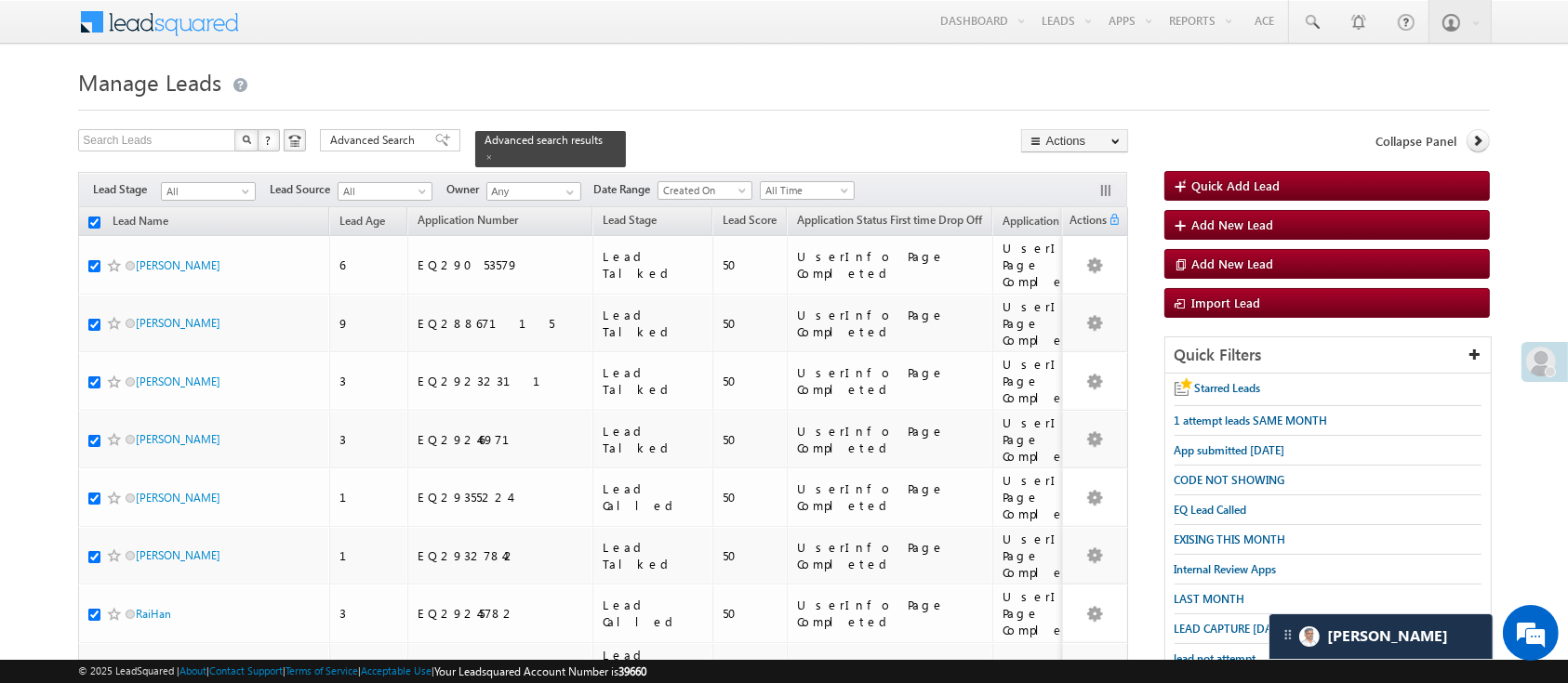
checkbox input "true"
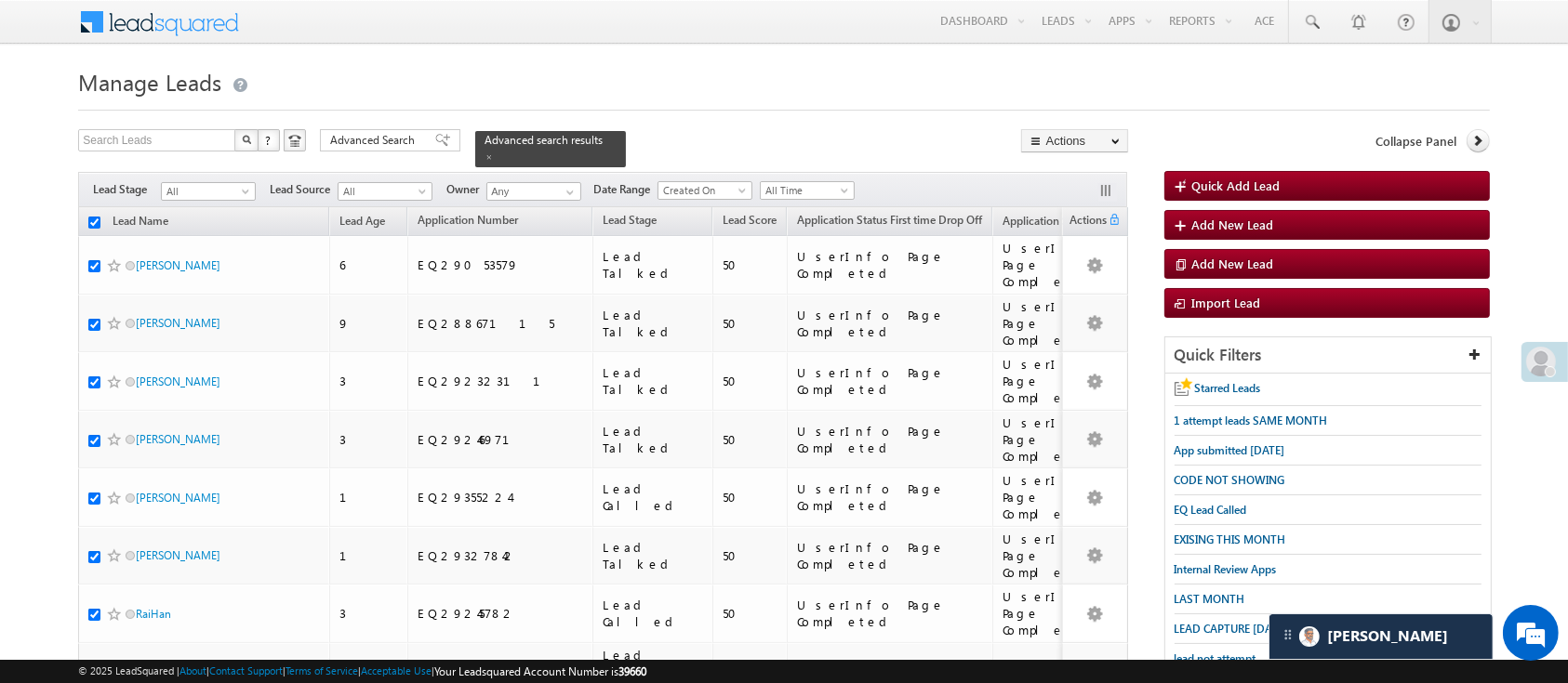
checkbox input "true"
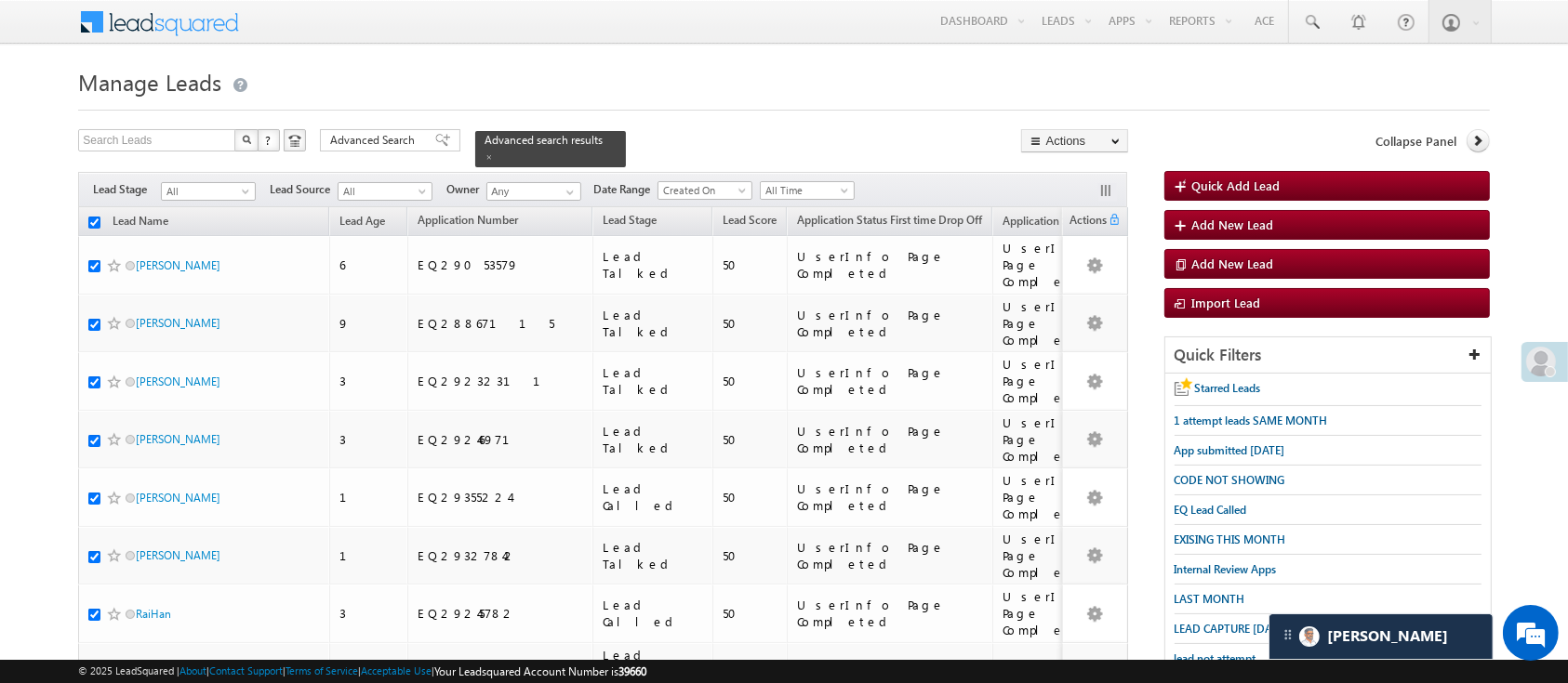
checkbox input "true"
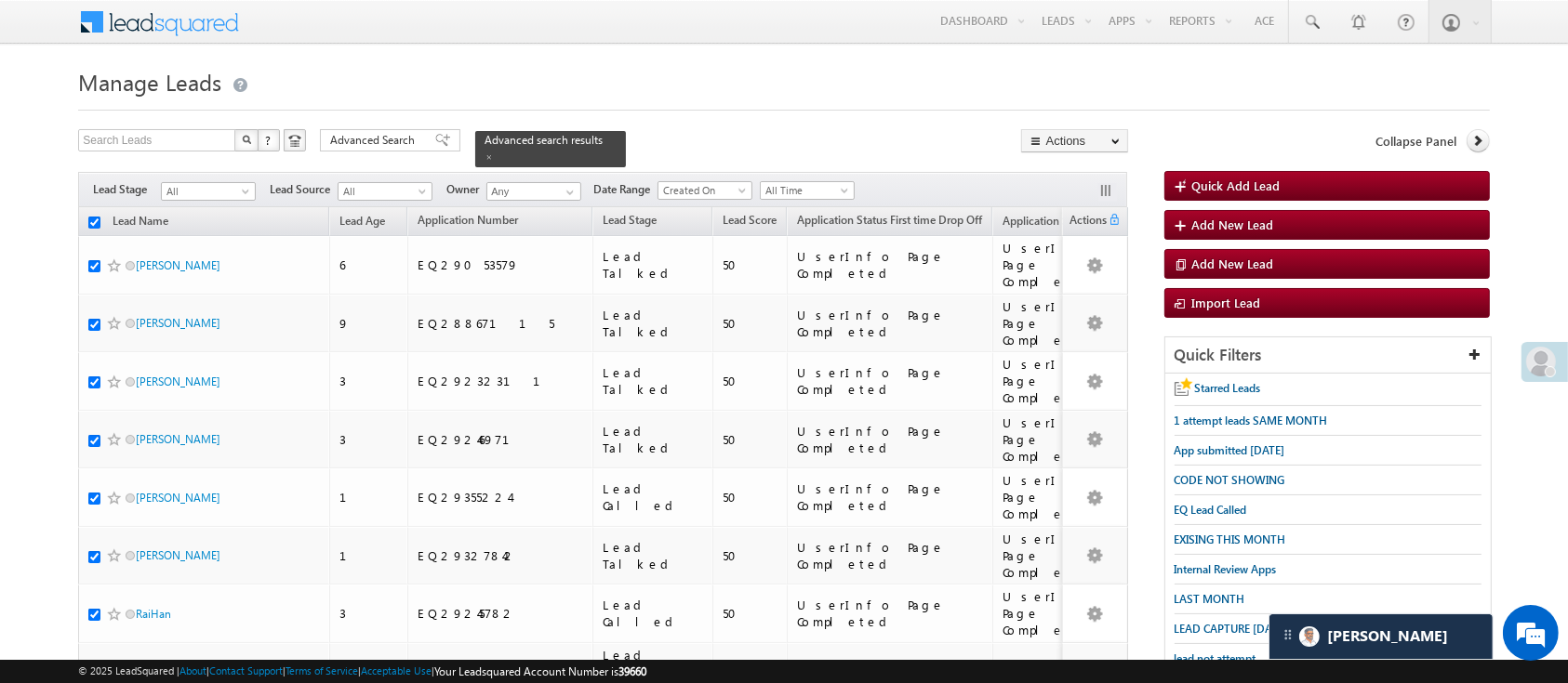
checkbox input "true"
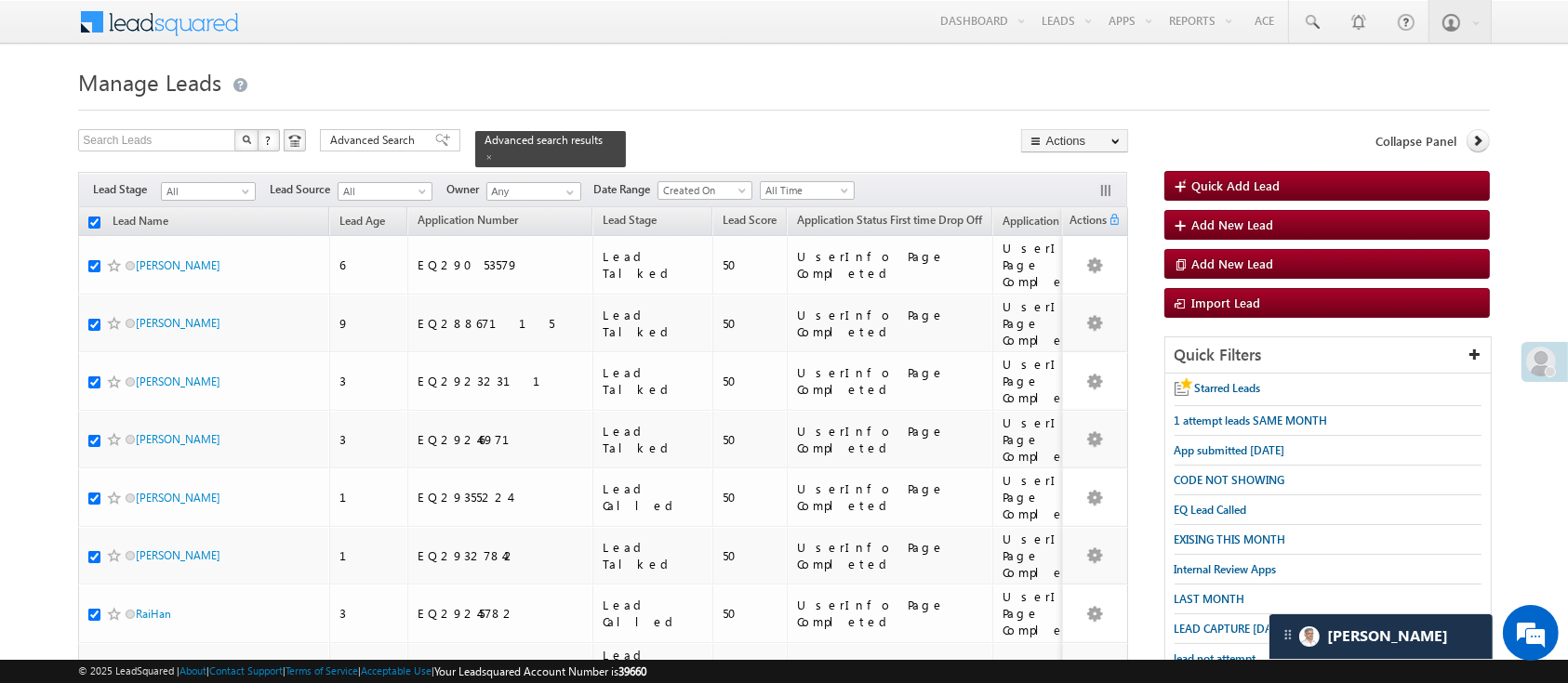
checkbox input "true"
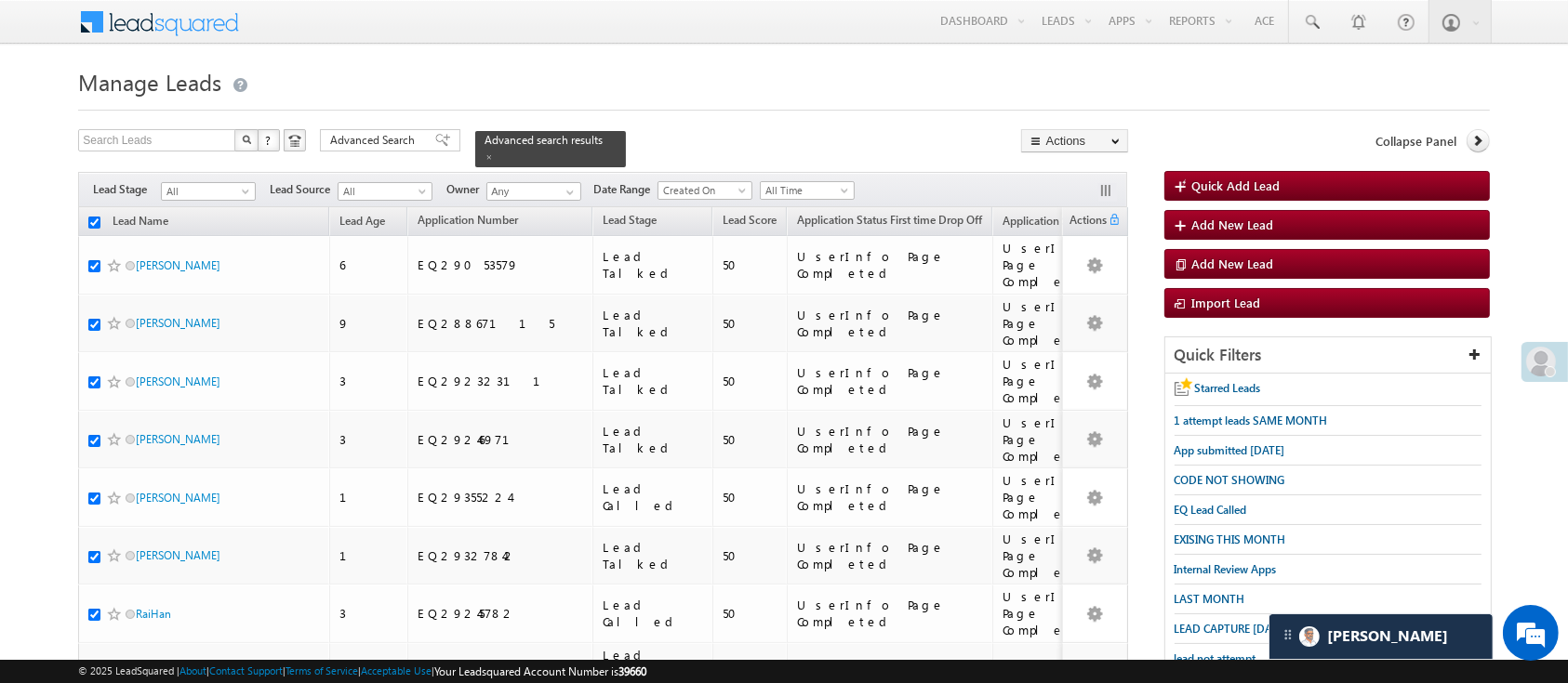
checkbox input "true"
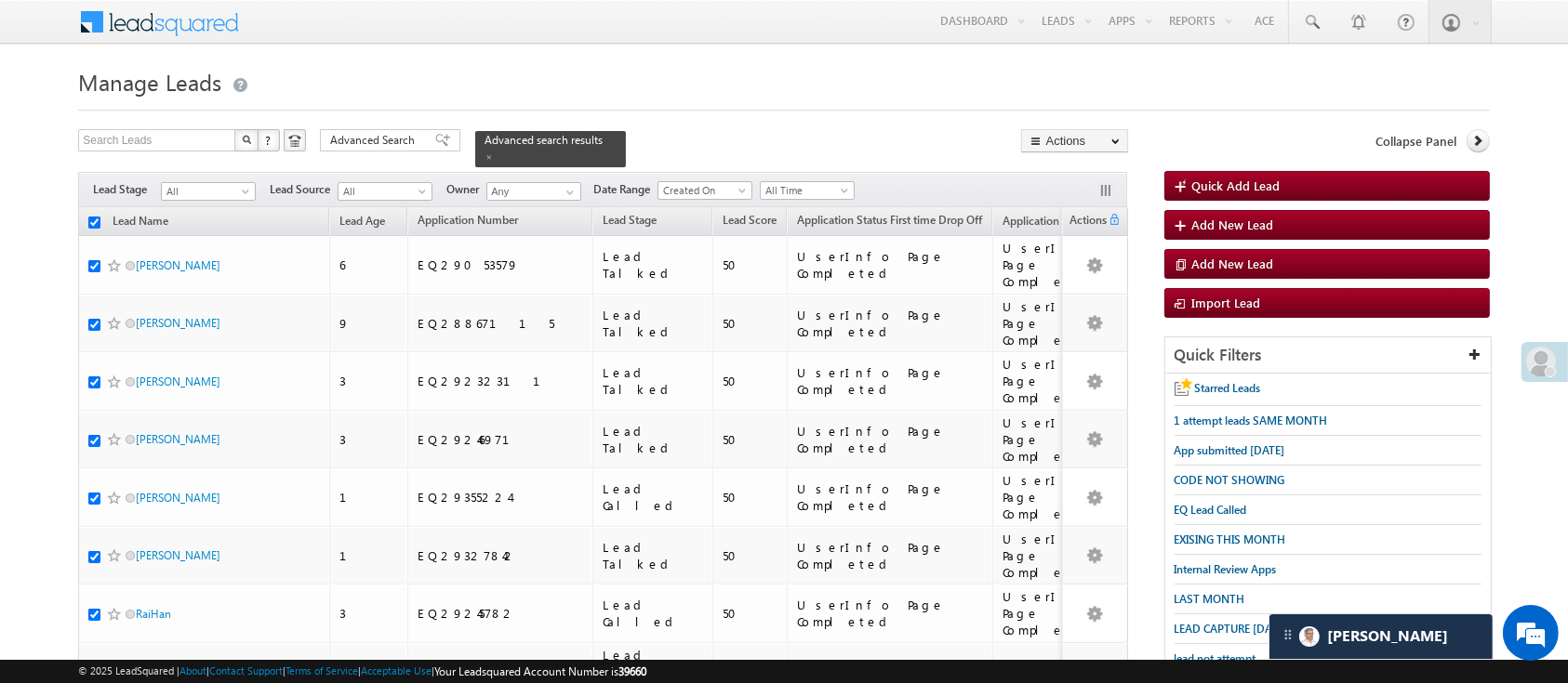
checkbox input "true"
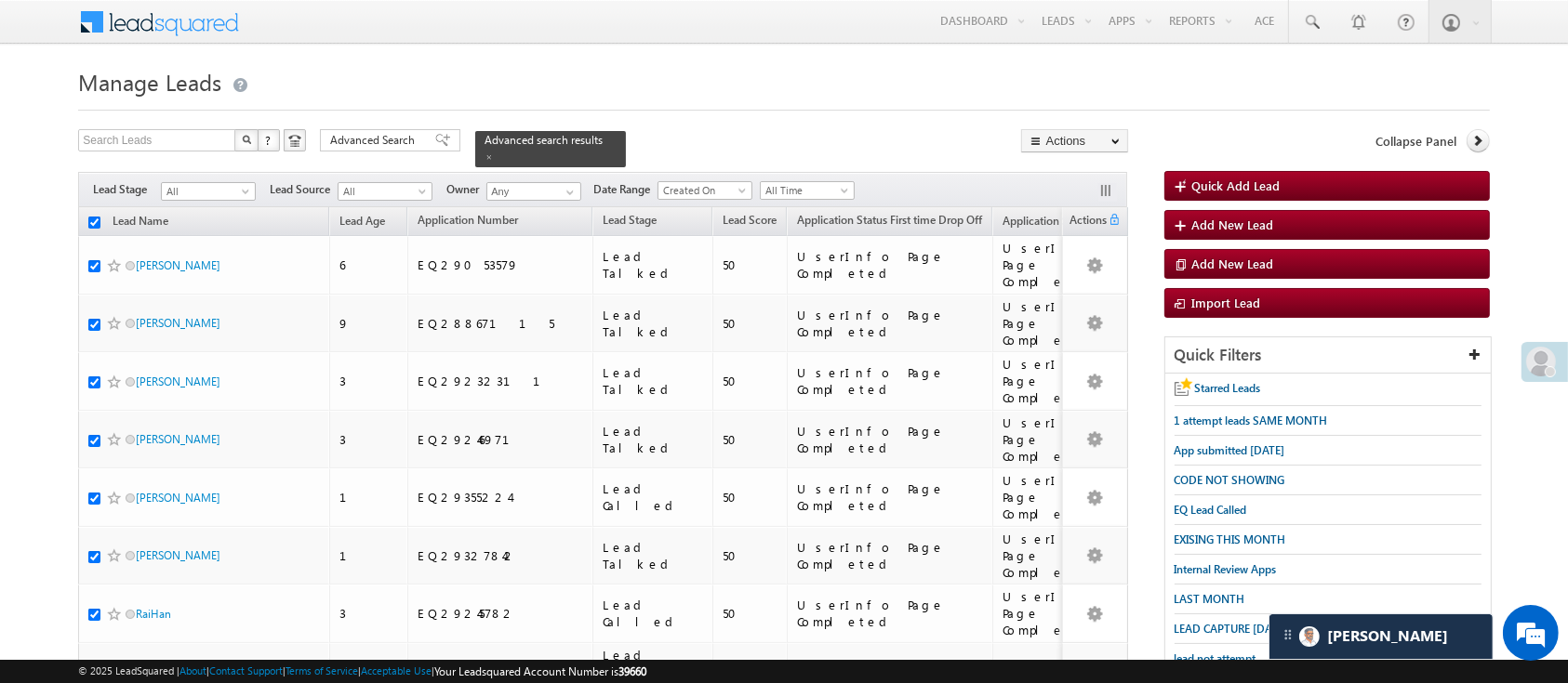
checkbox input "true"
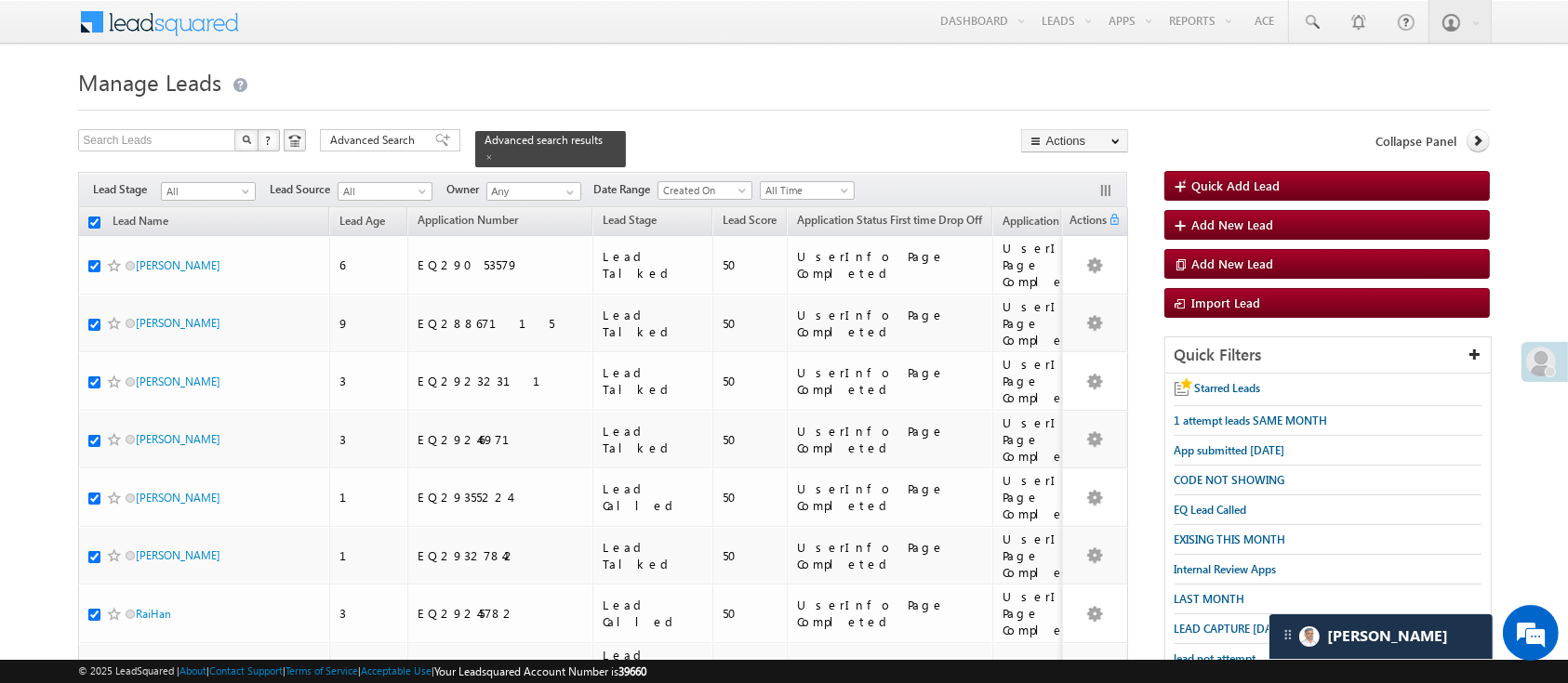
checkbox input "true"
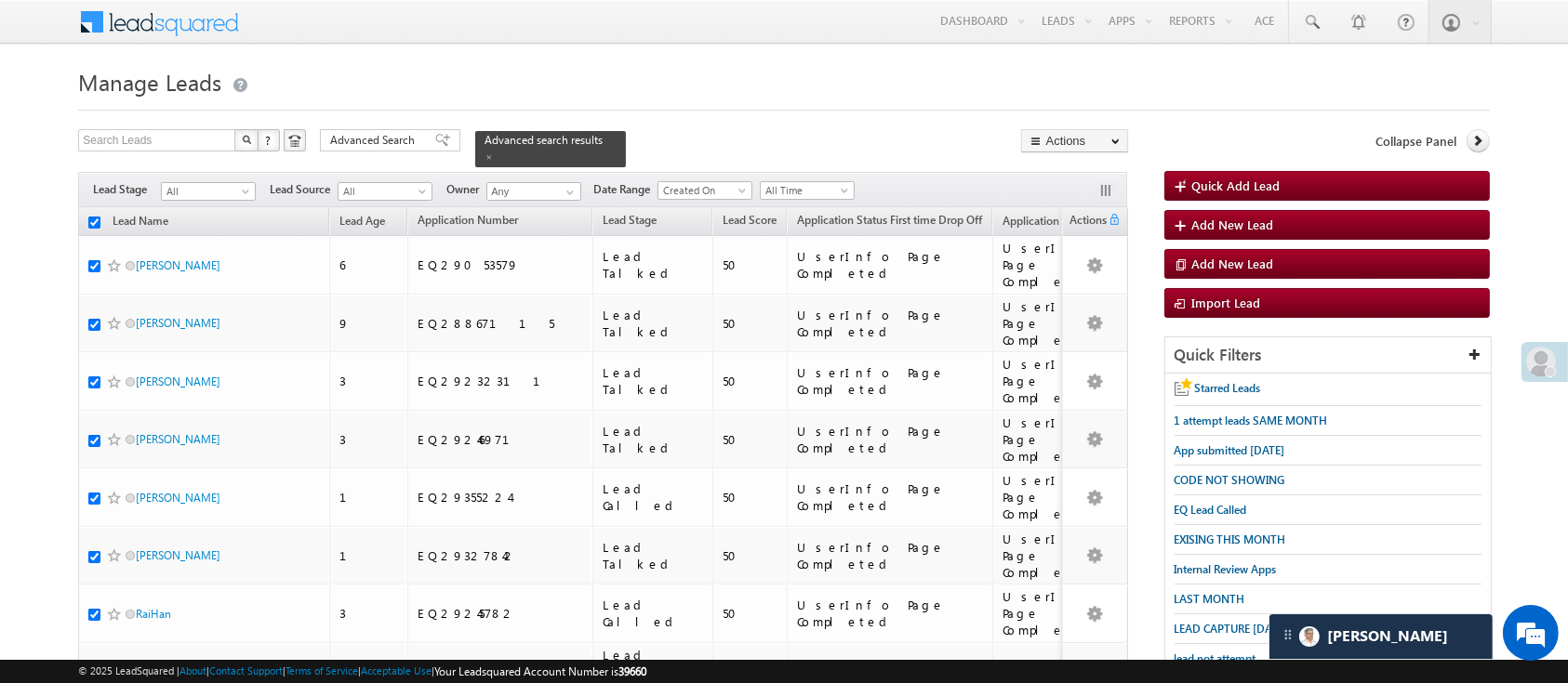
checkbox input "true"
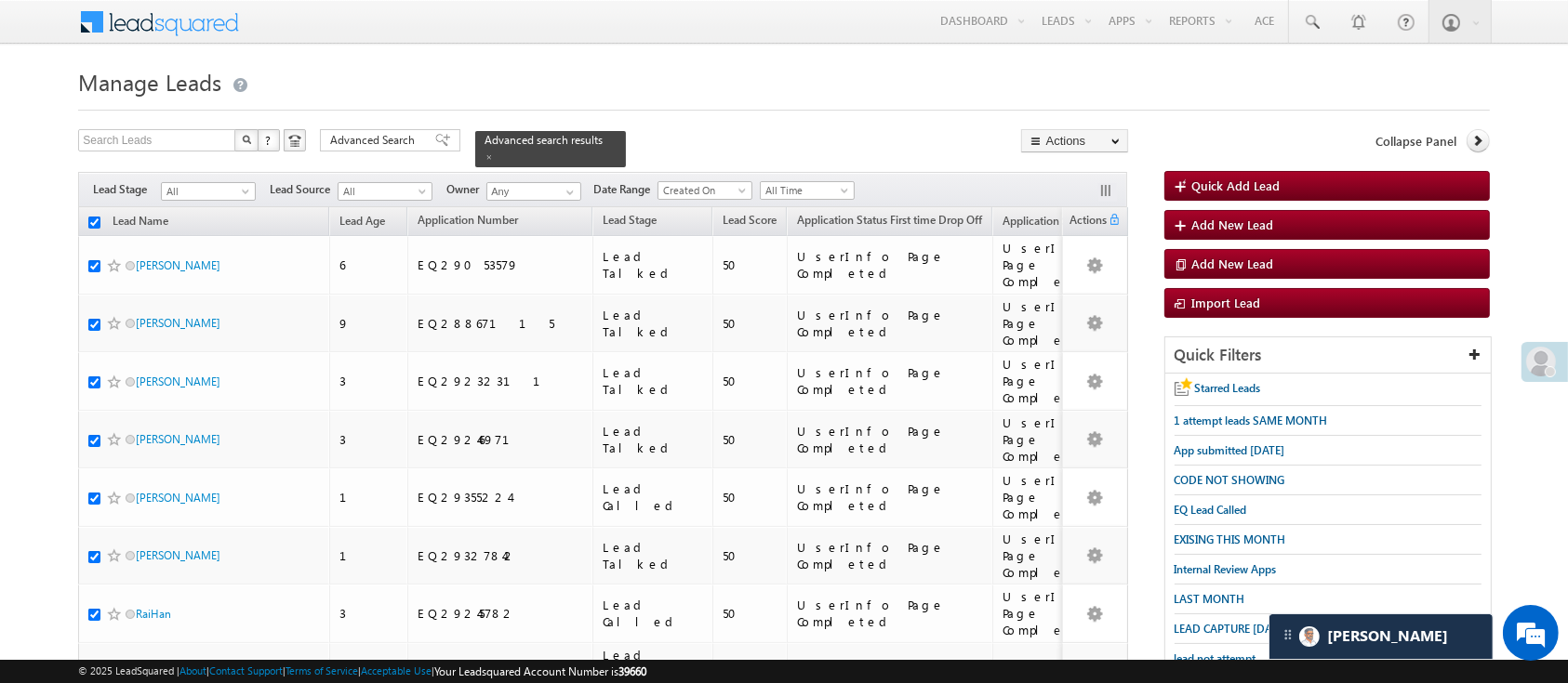
checkbox input "true"
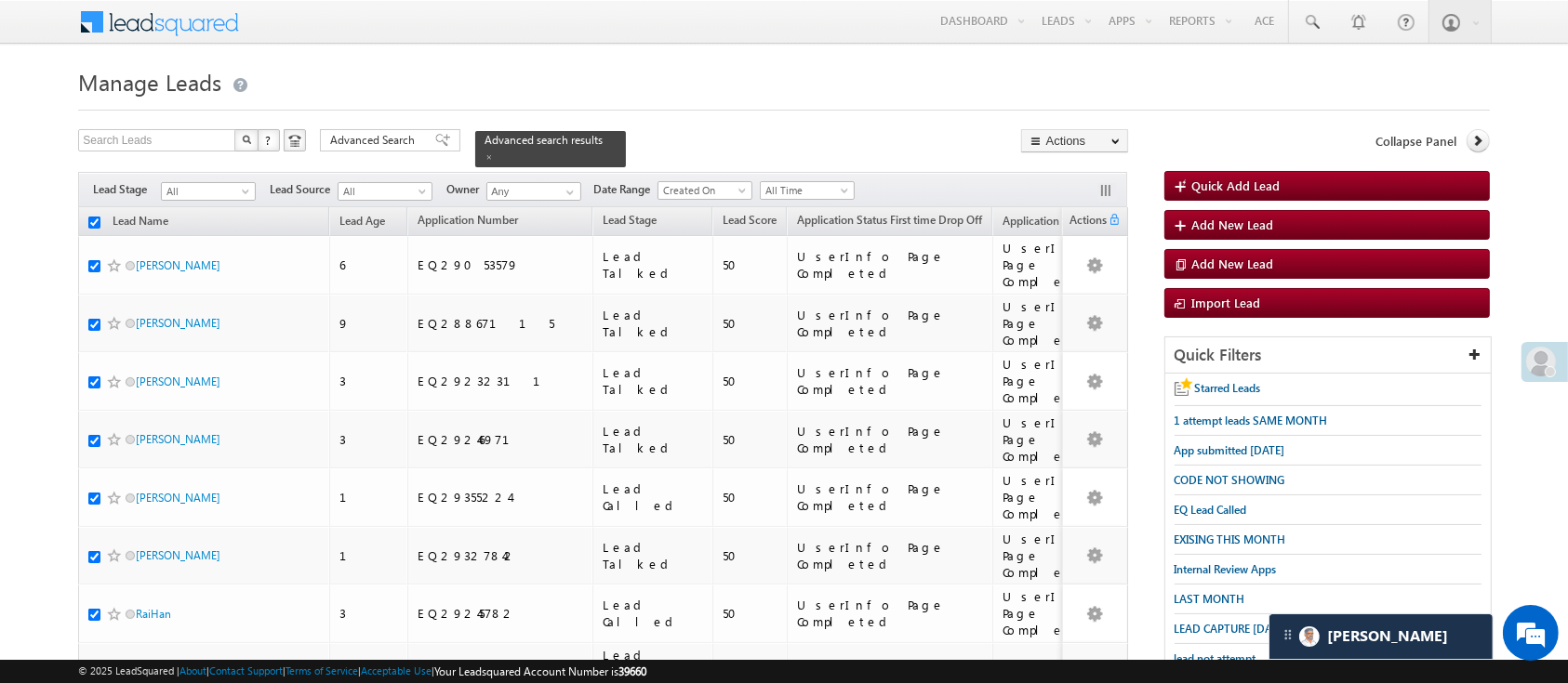
checkbox input "true"
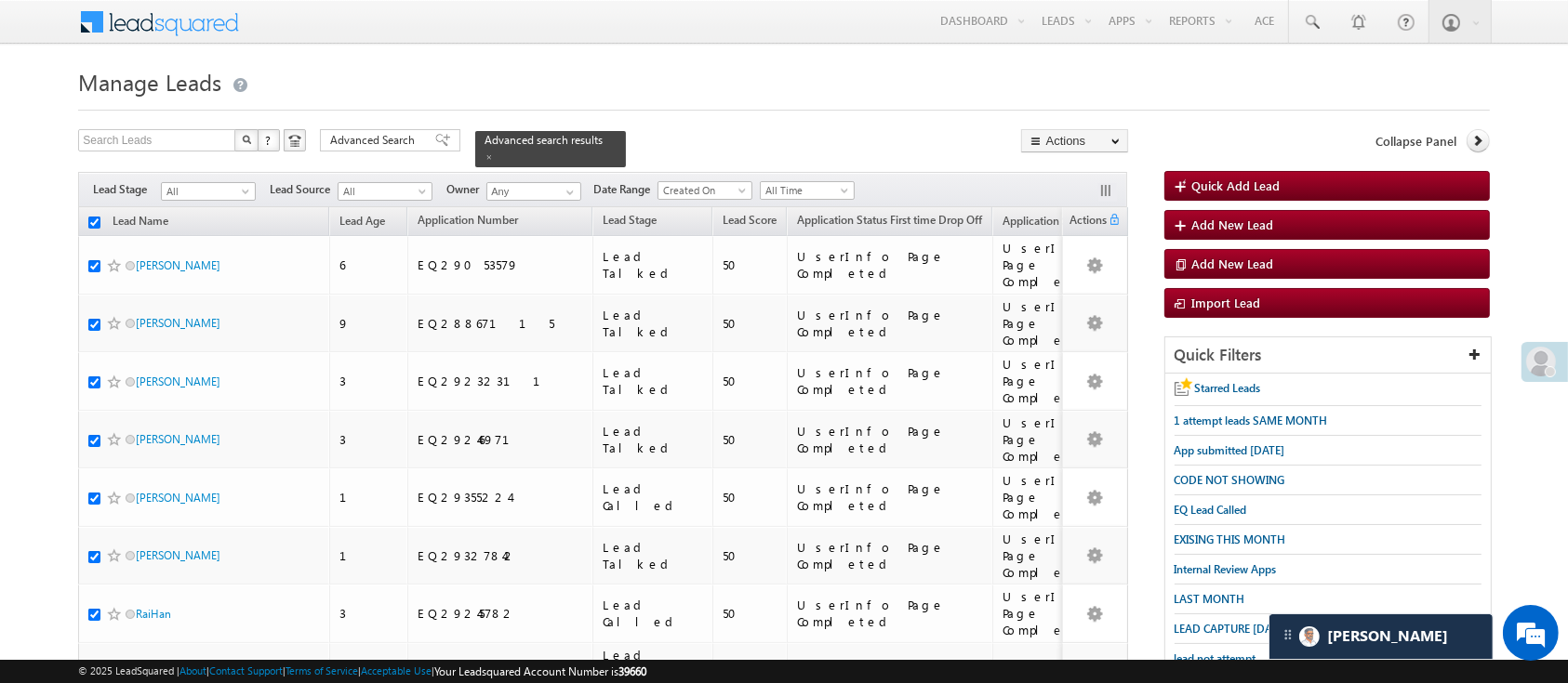
checkbox input "true"
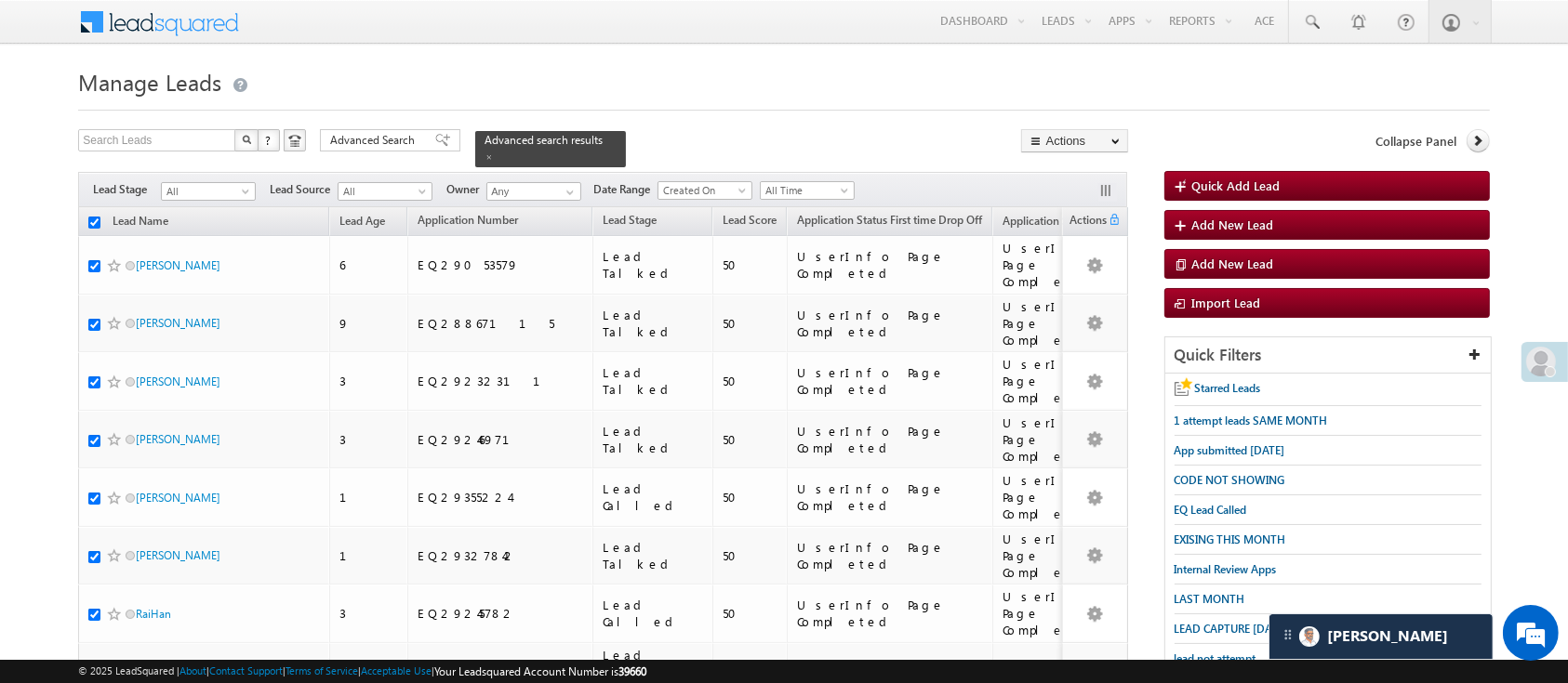
checkbox input "true"
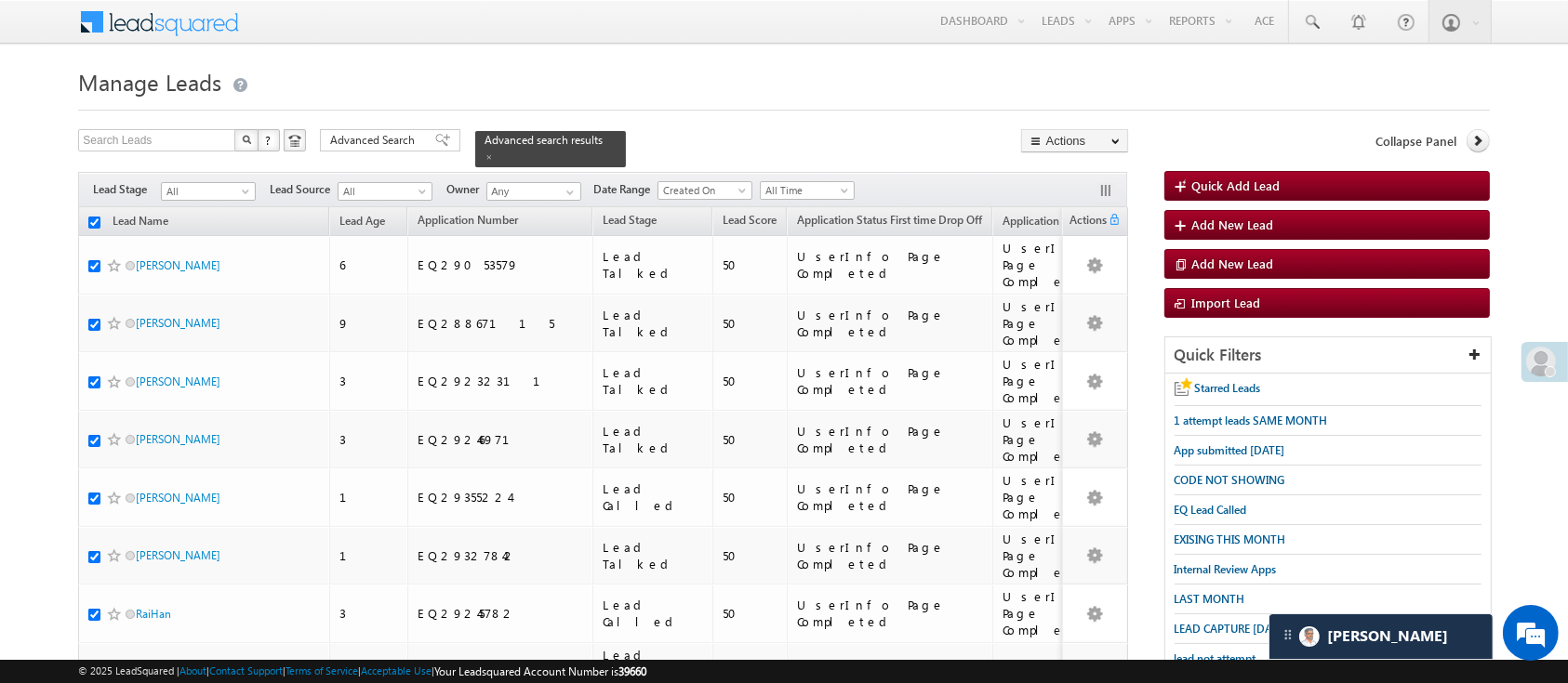
checkbox input "true"
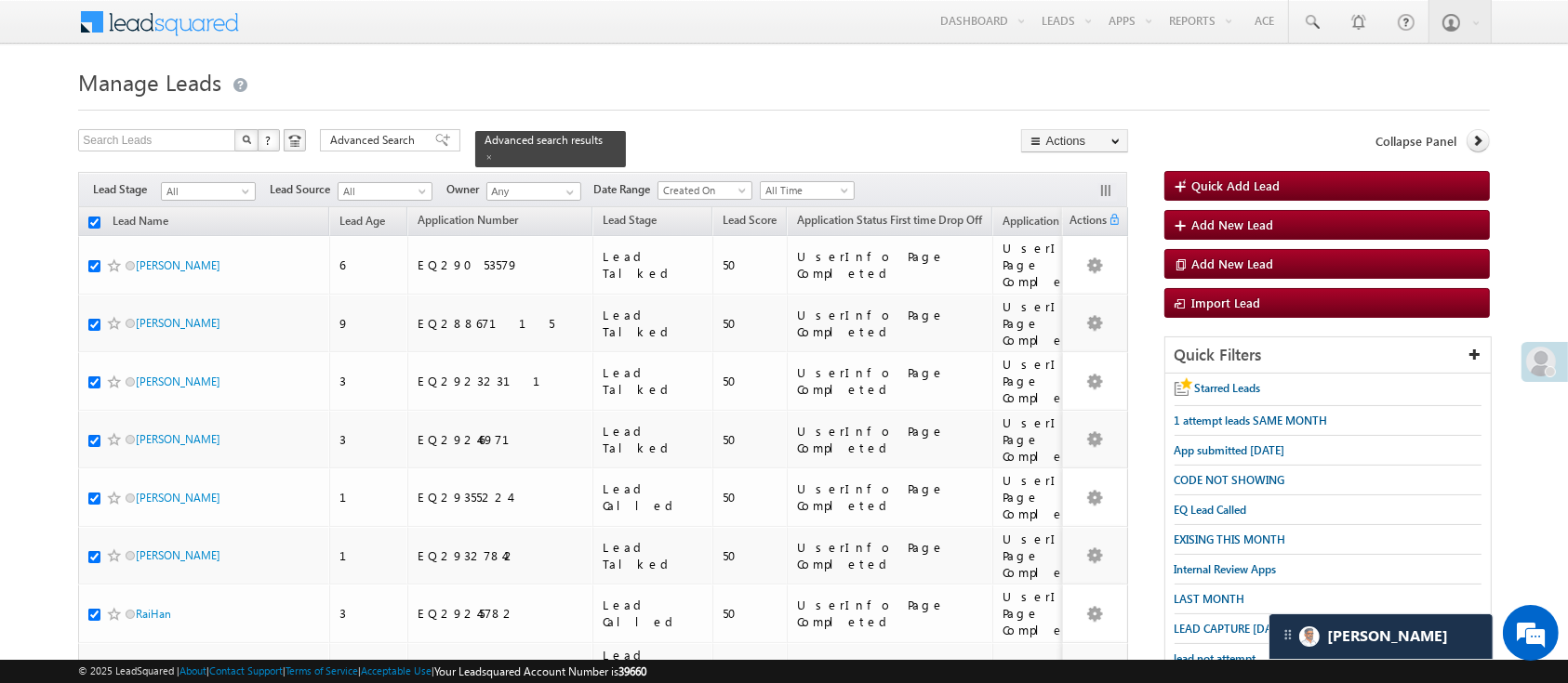
checkbox input "true"
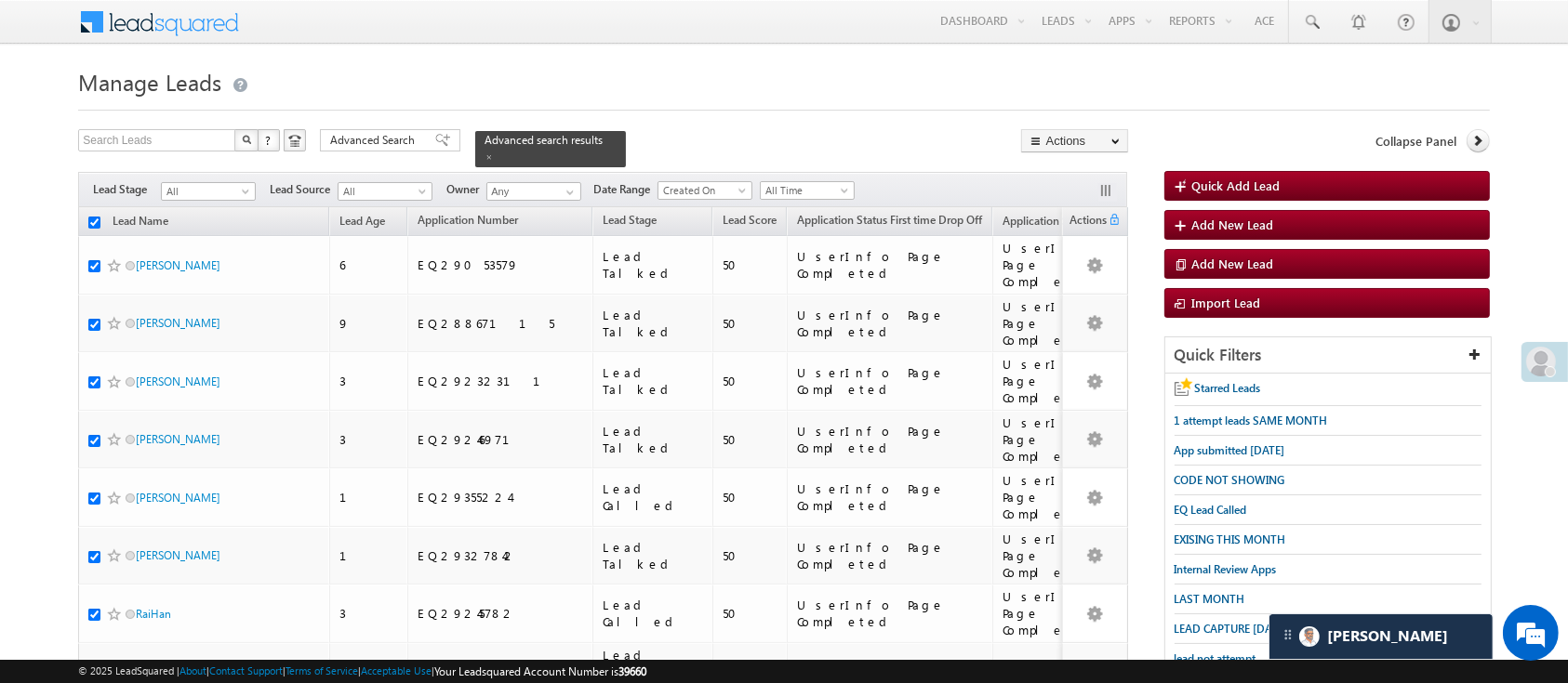
checkbox input "true"
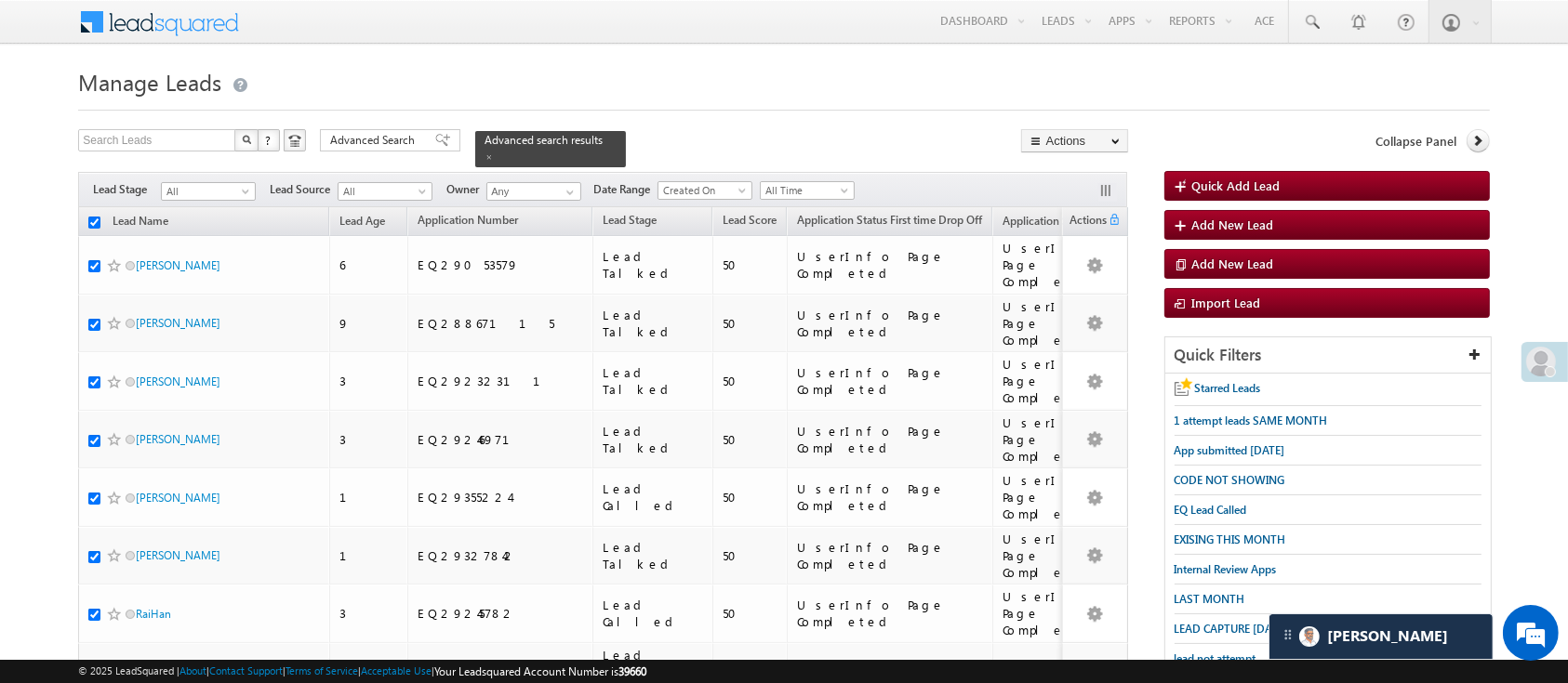
checkbox input "true"
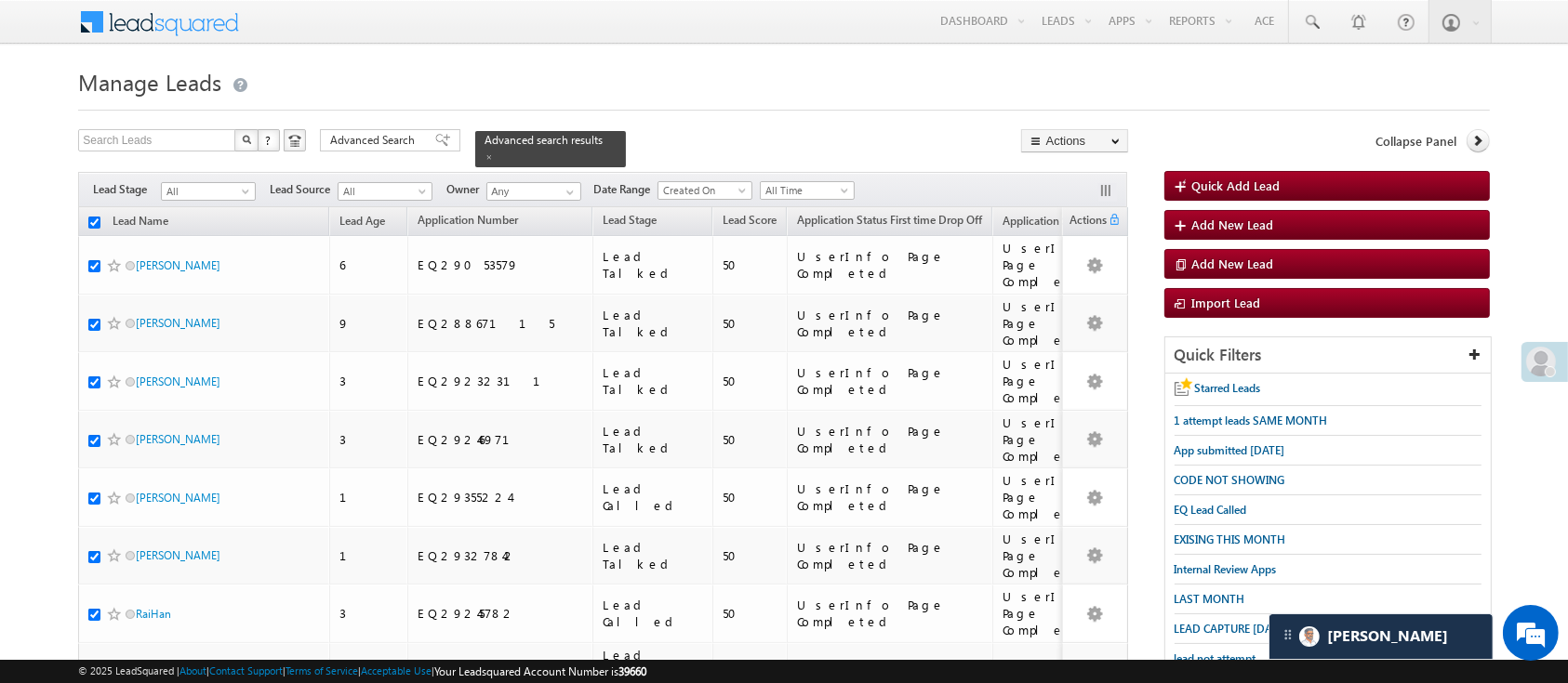
checkbox input "true"
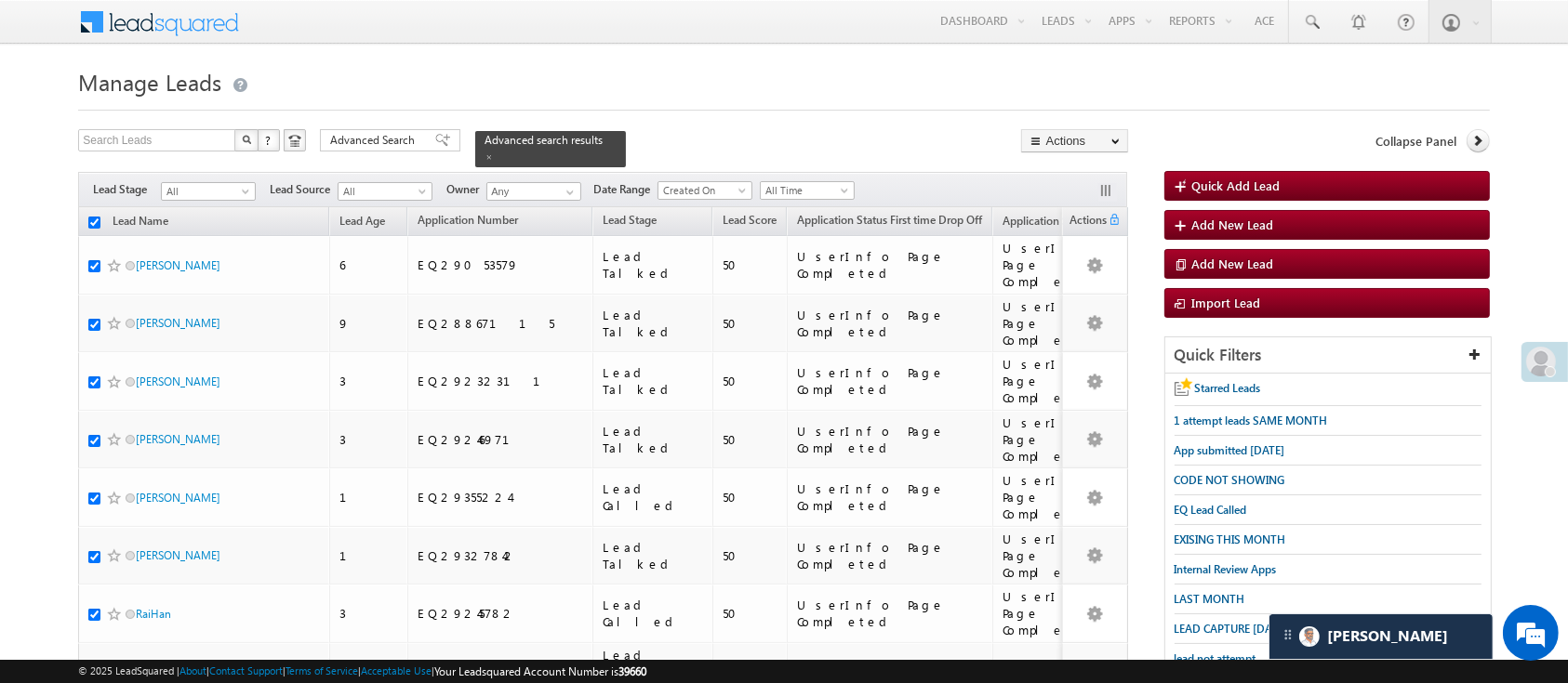
checkbox input "true"
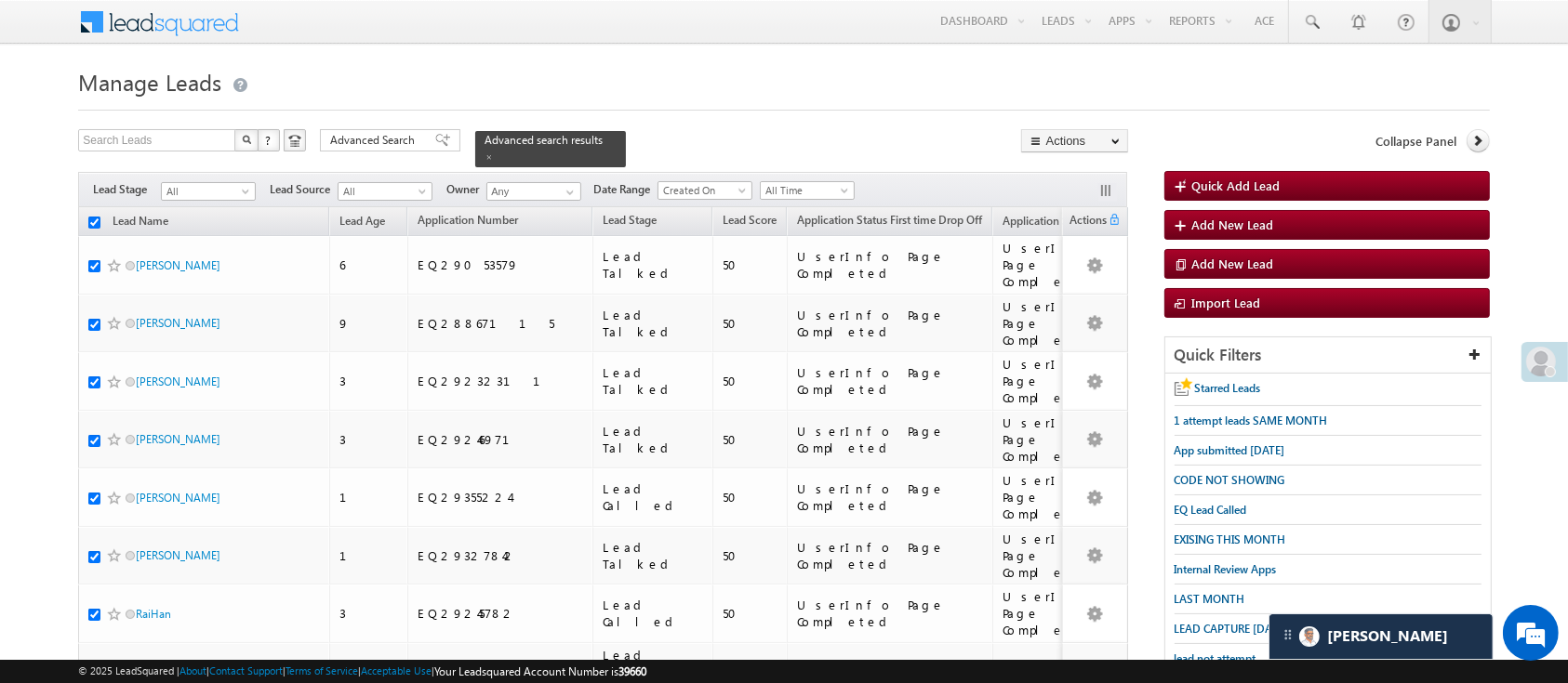
checkbox input "true"
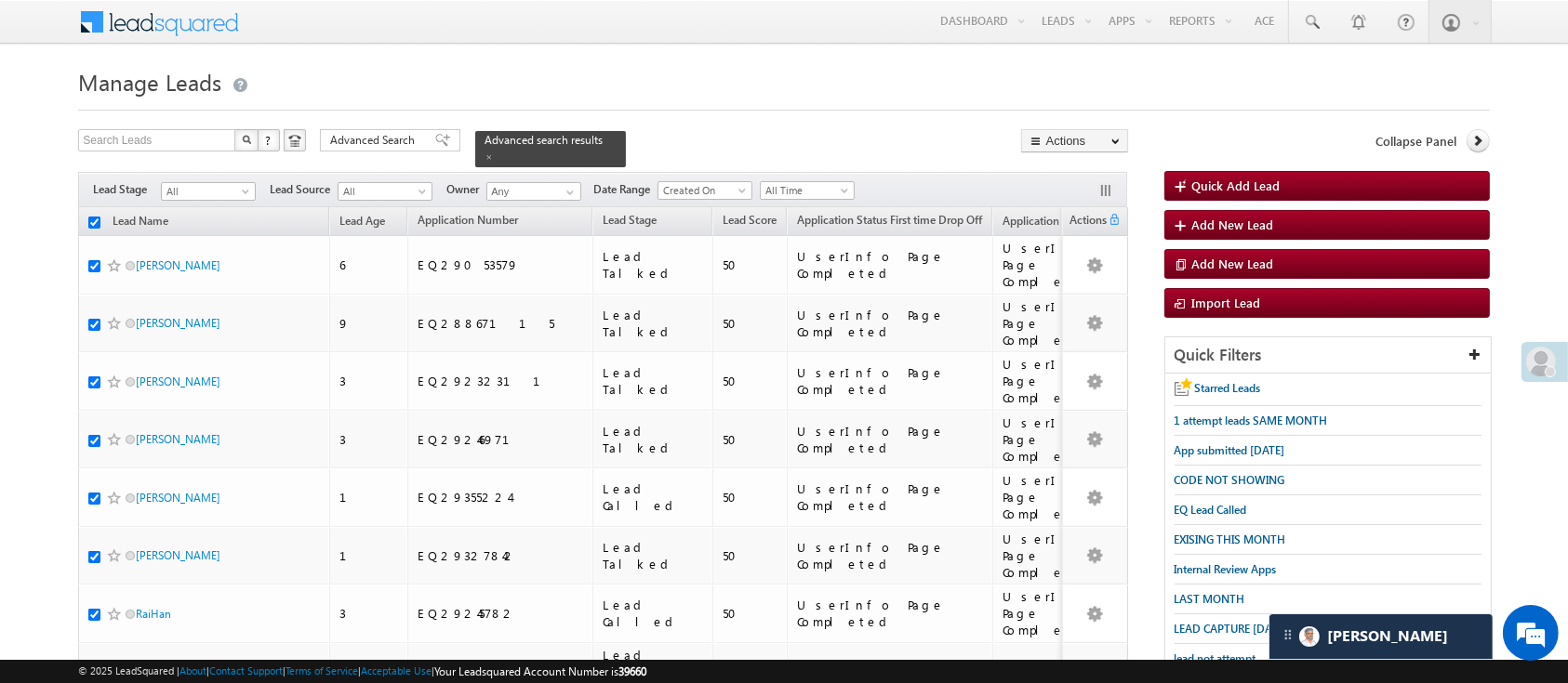
checkbox input "true"
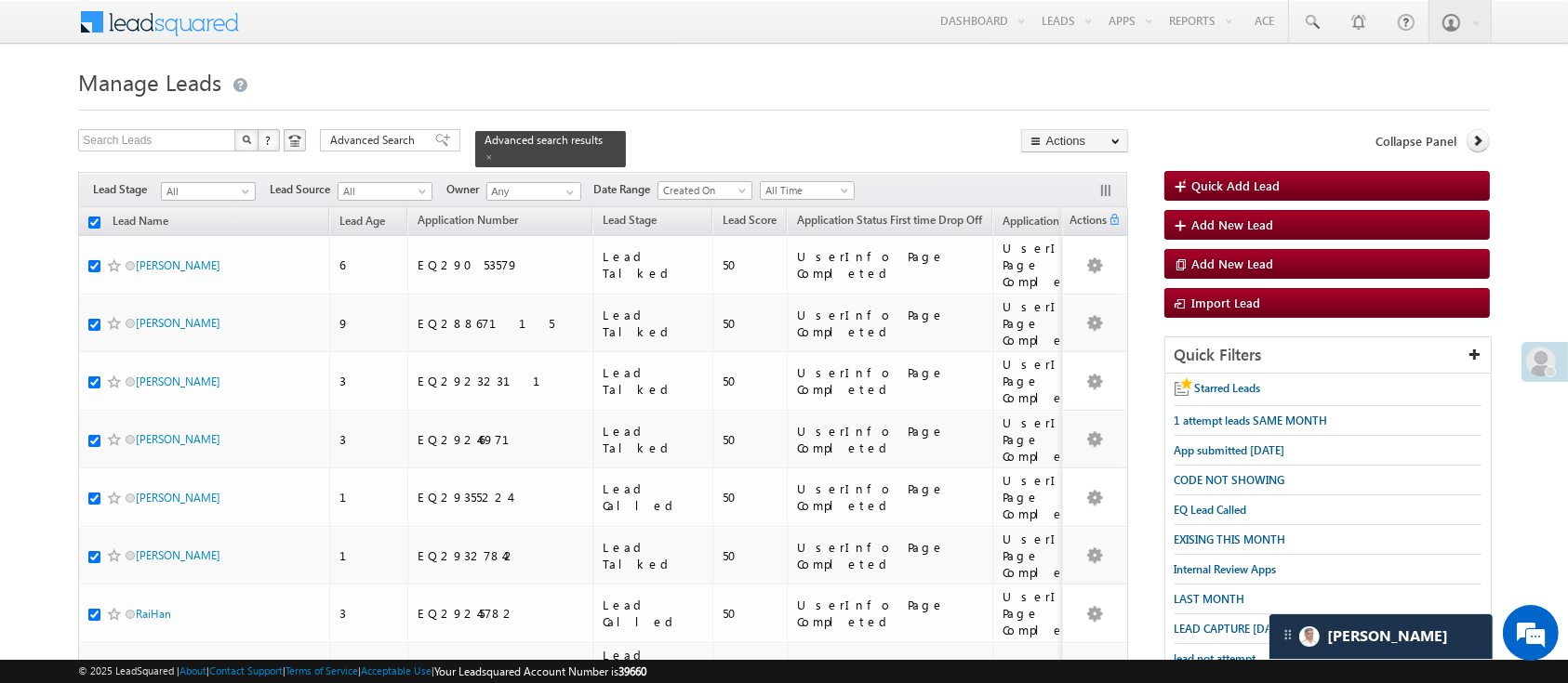
checkbox input "true"
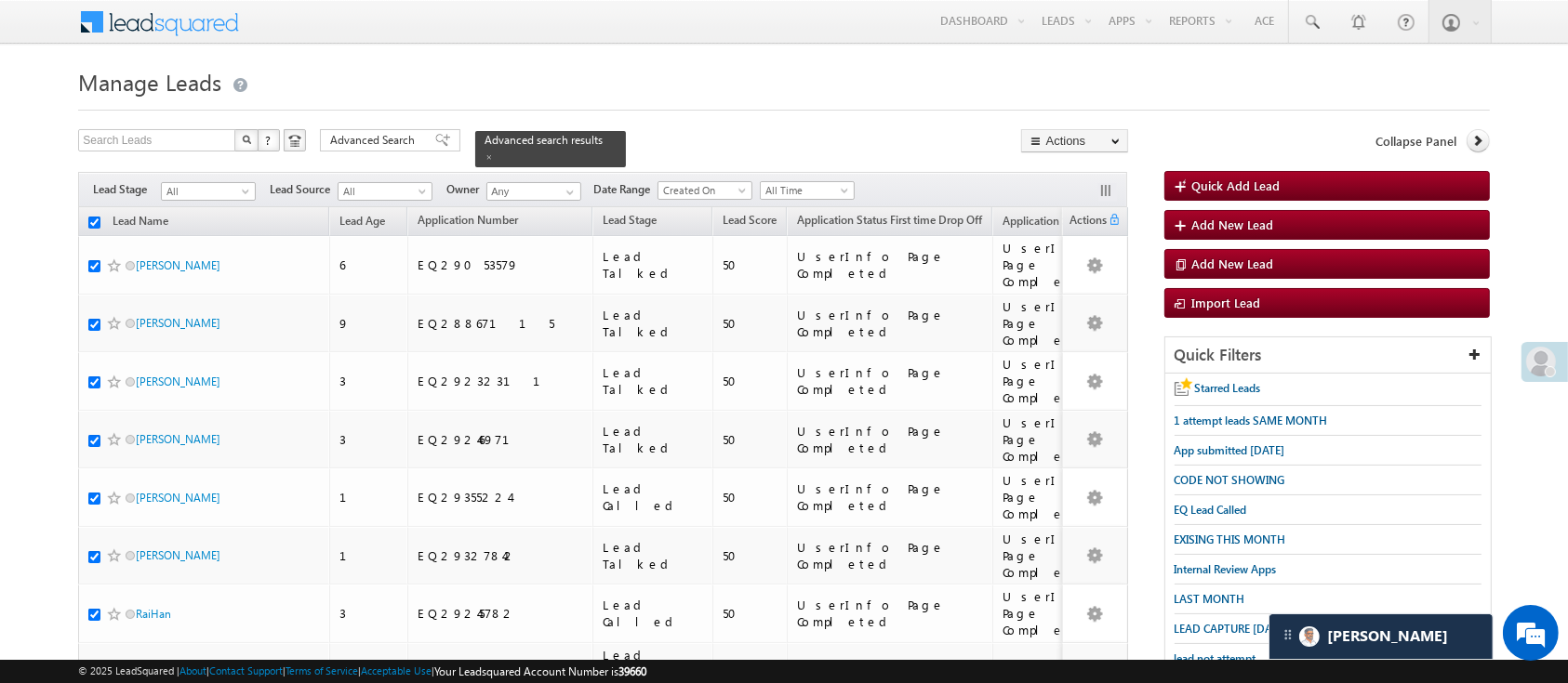
checkbox input "true"
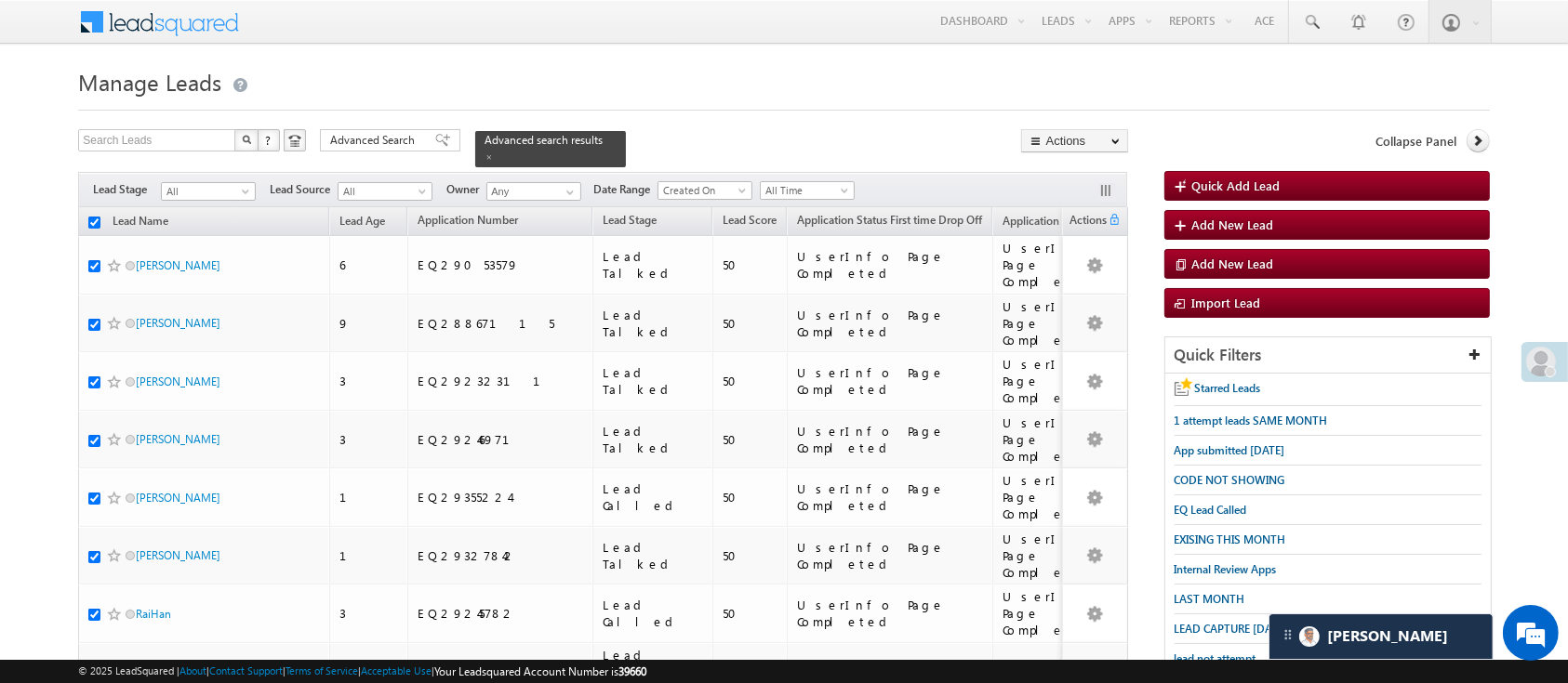
checkbox input "true"
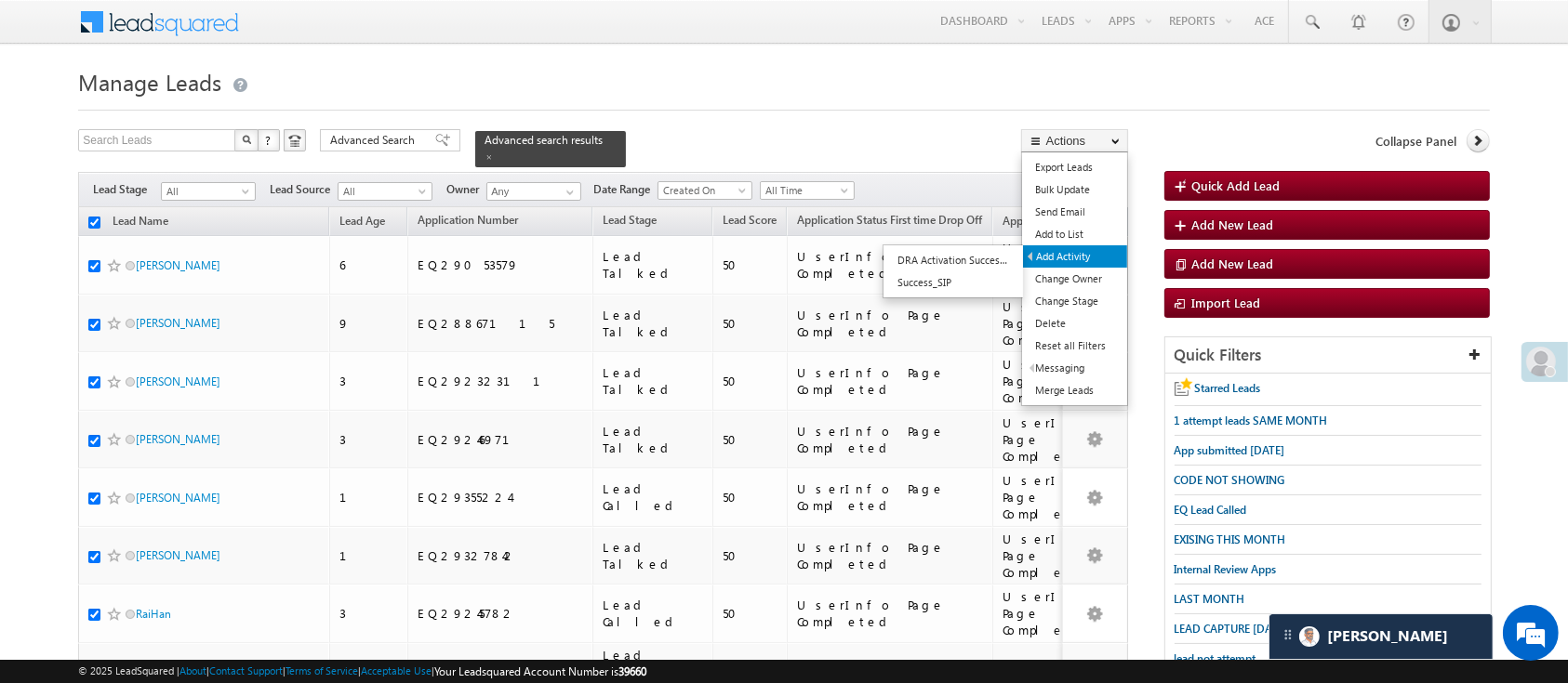
click at [1091, 250] on link "Add Activity" at bounding box center [1075, 256] width 104 height 22
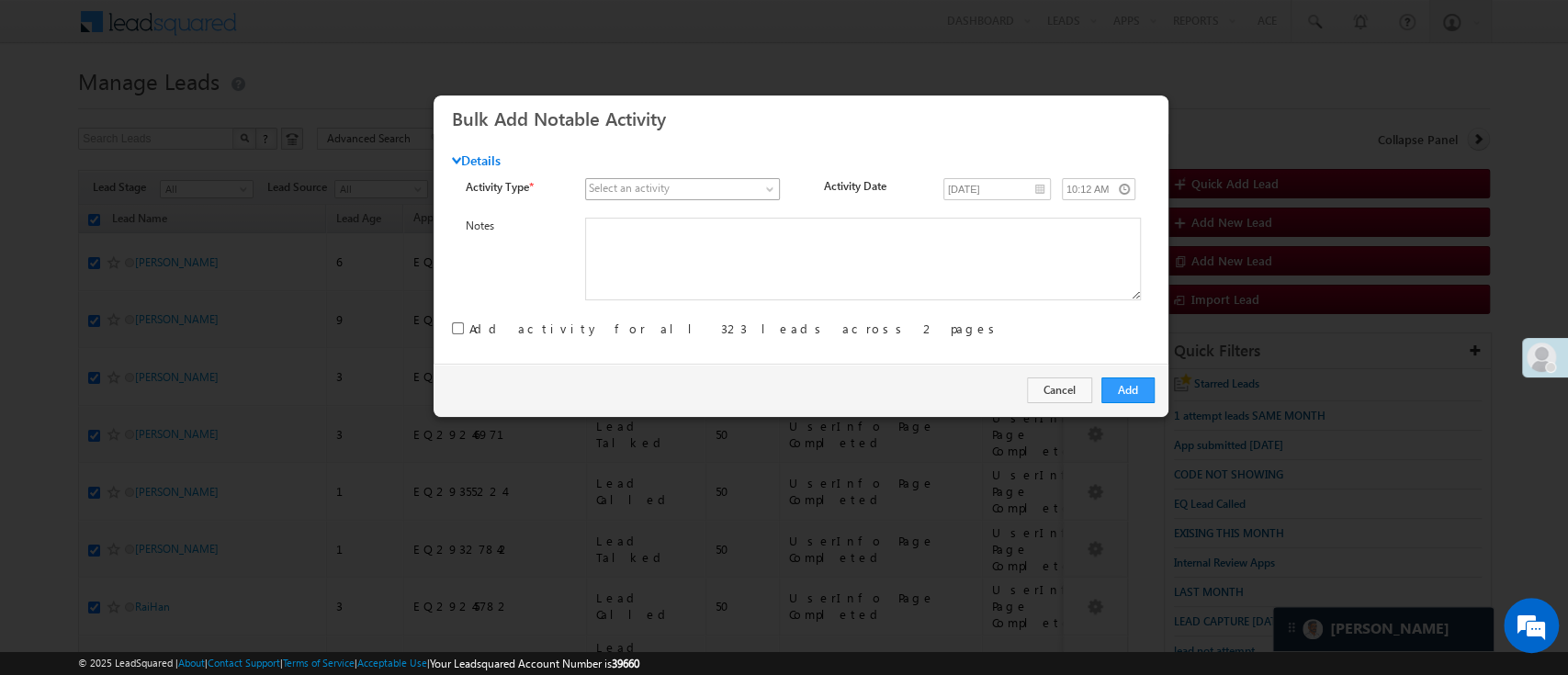
click at [743, 183] on span at bounding box center [673, 189] width 174 height 16
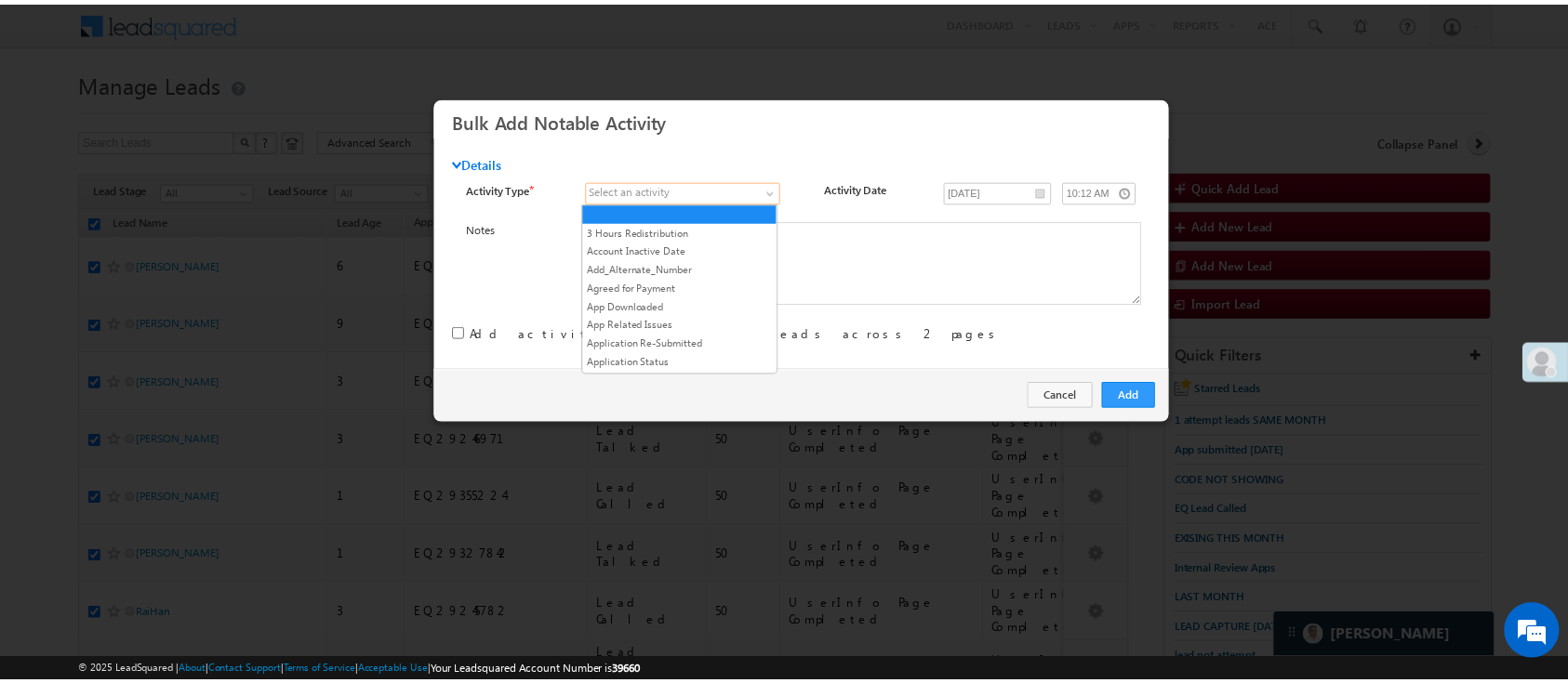
scroll to position [2380, 0]
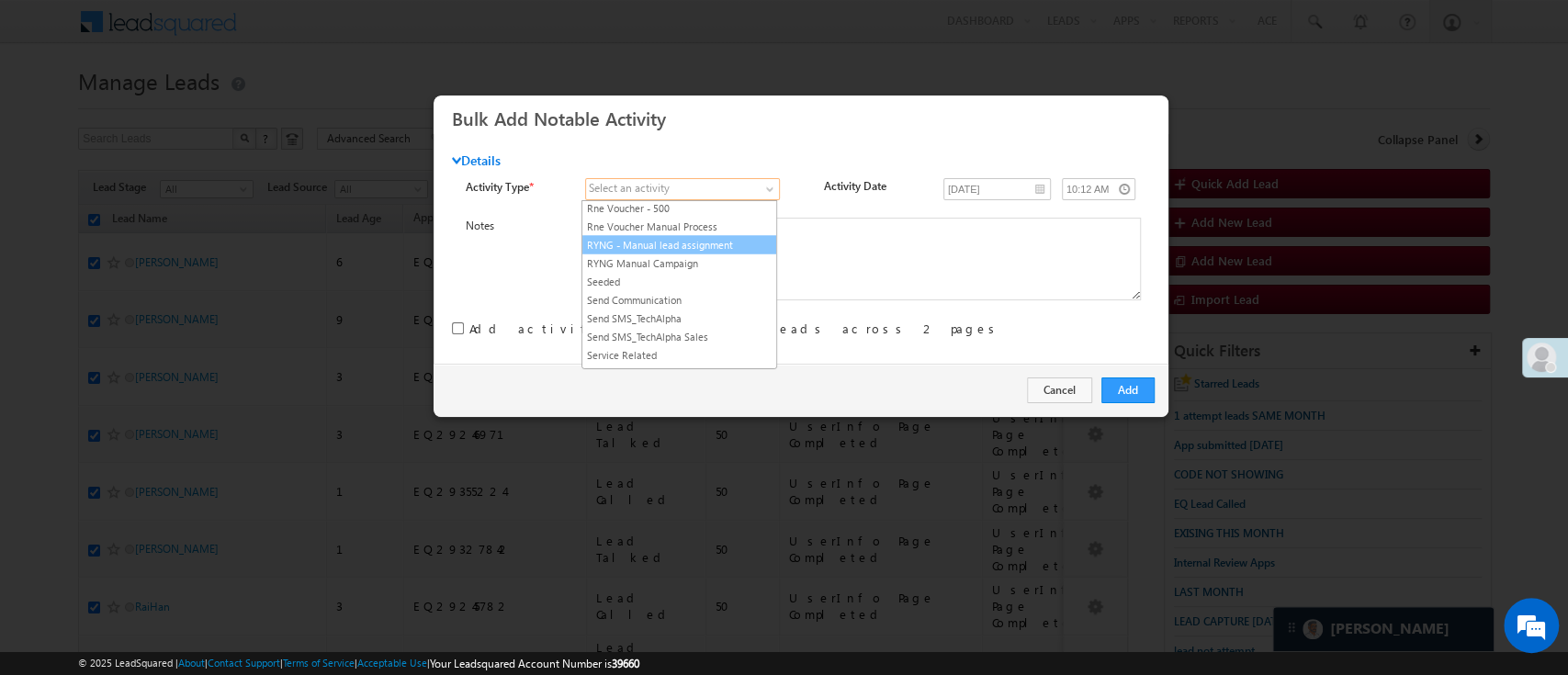
click at [711, 253] on link "RYNG - Manual lead assignment" at bounding box center [679, 244] width 194 height 16
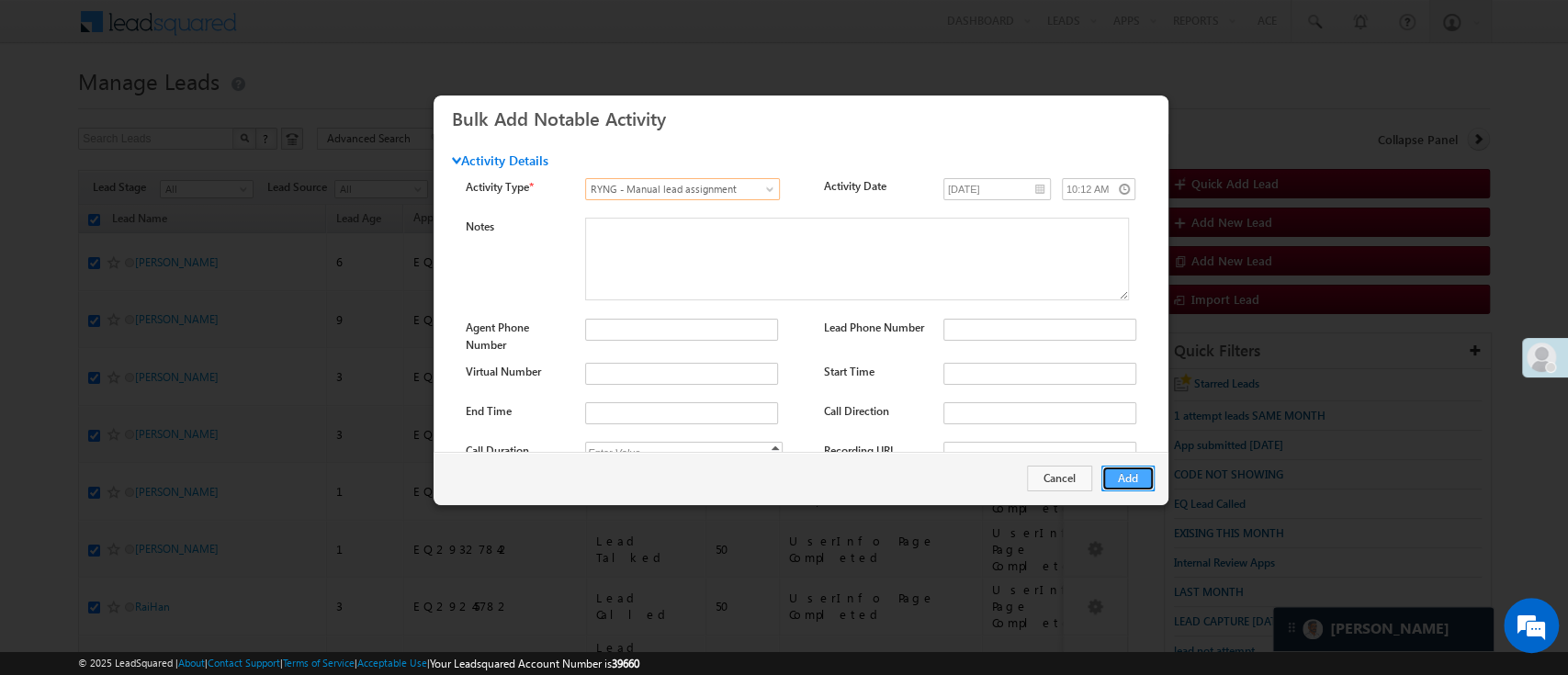
click at [1123, 481] on button "Add" at bounding box center [1127, 478] width 53 height 26
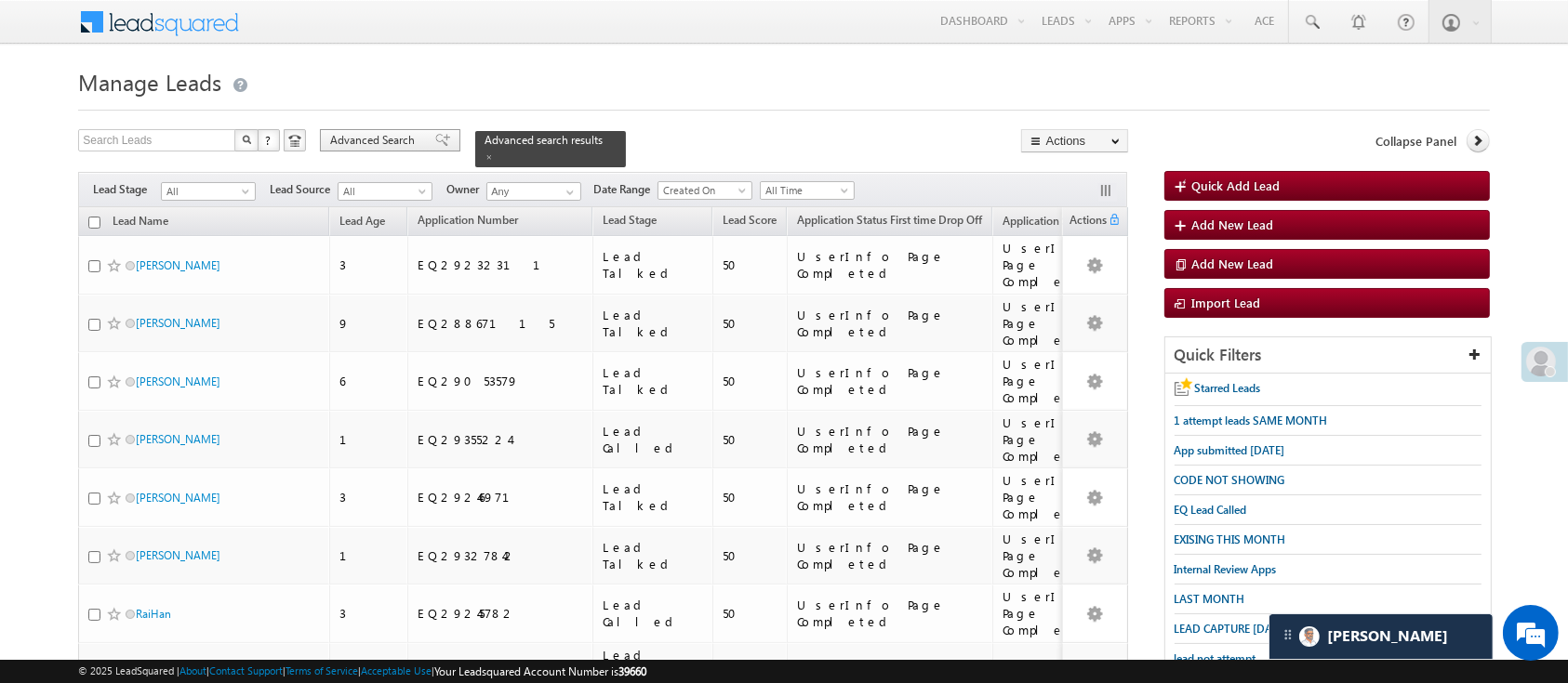
click at [379, 141] on span "Advanced Search" at bounding box center [375, 140] width 90 height 17
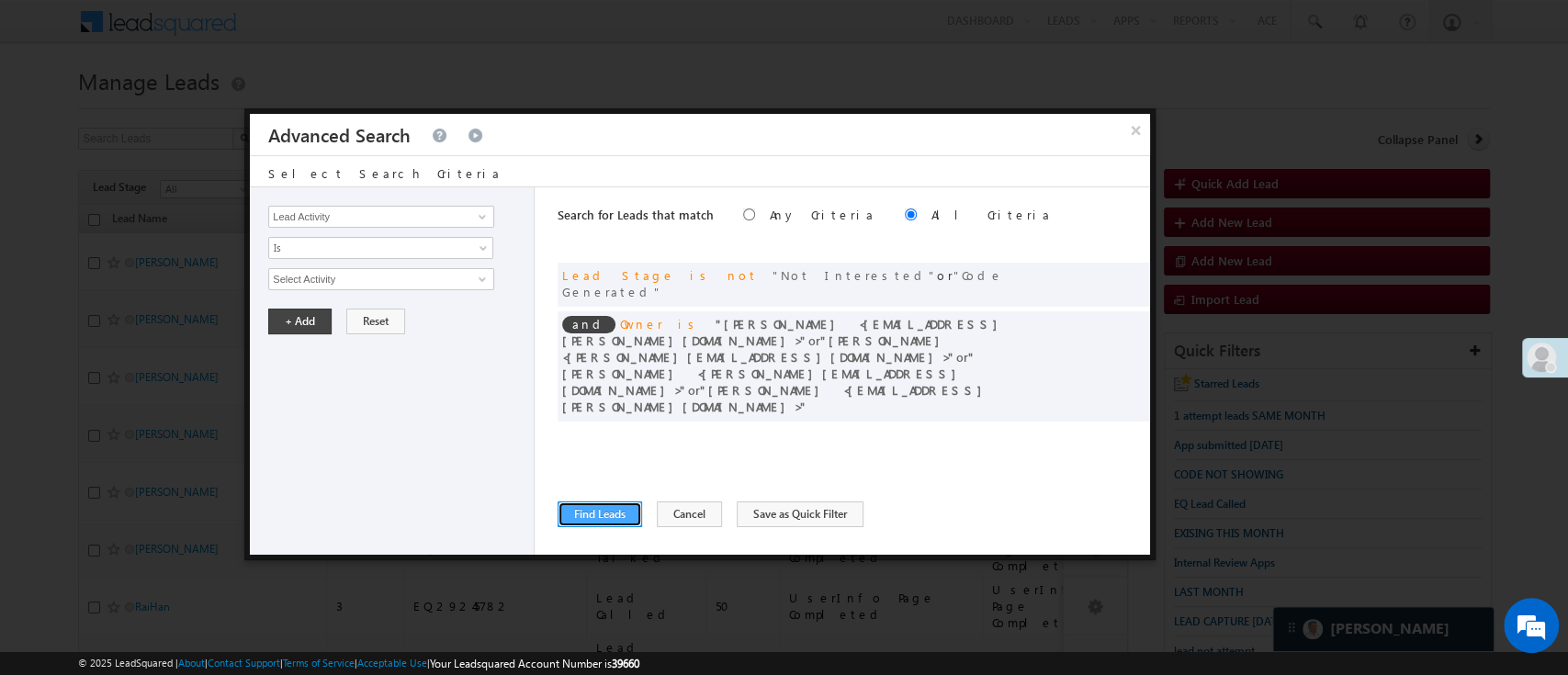
click at [590, 508] on button "Find Leads" at bounding box center [600, 514] width 85 height 26
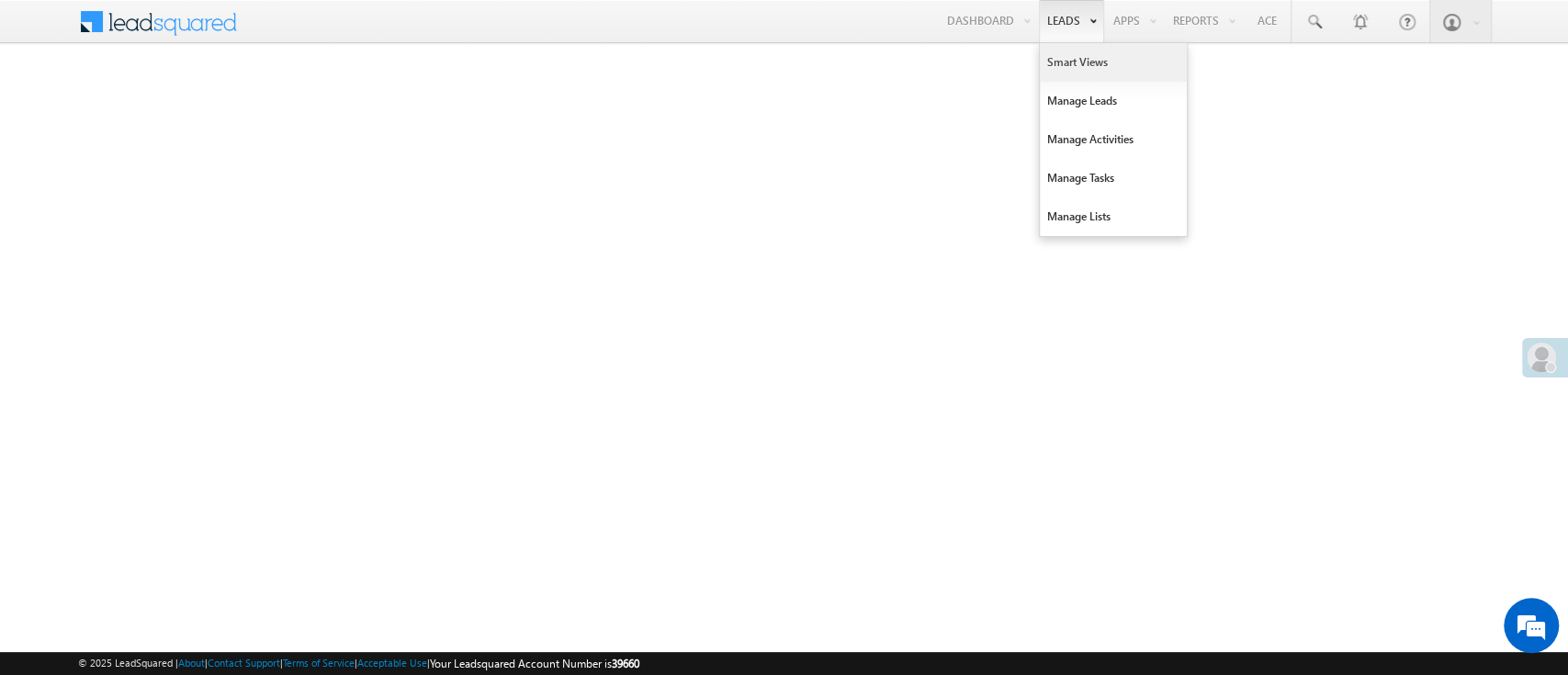
click at [1047, 59] on link "Smart Views" at bounding box center [1113, 63] width 147 height 39
